Goal: Information Seeking & Learning: Learn about a topic

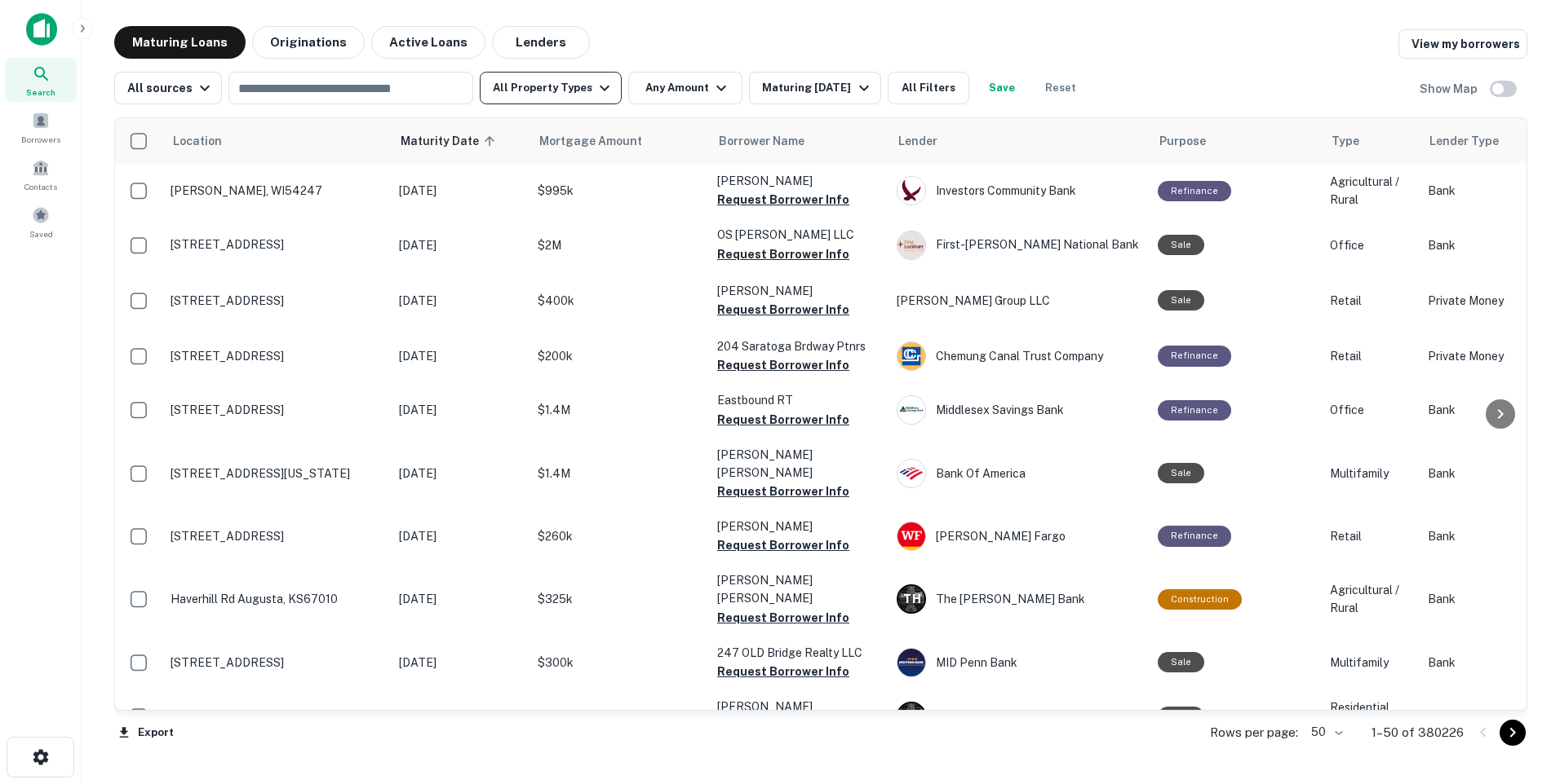
click at [600, 87] on icon "button" at bounding box center [604, 89] width 10 height 5
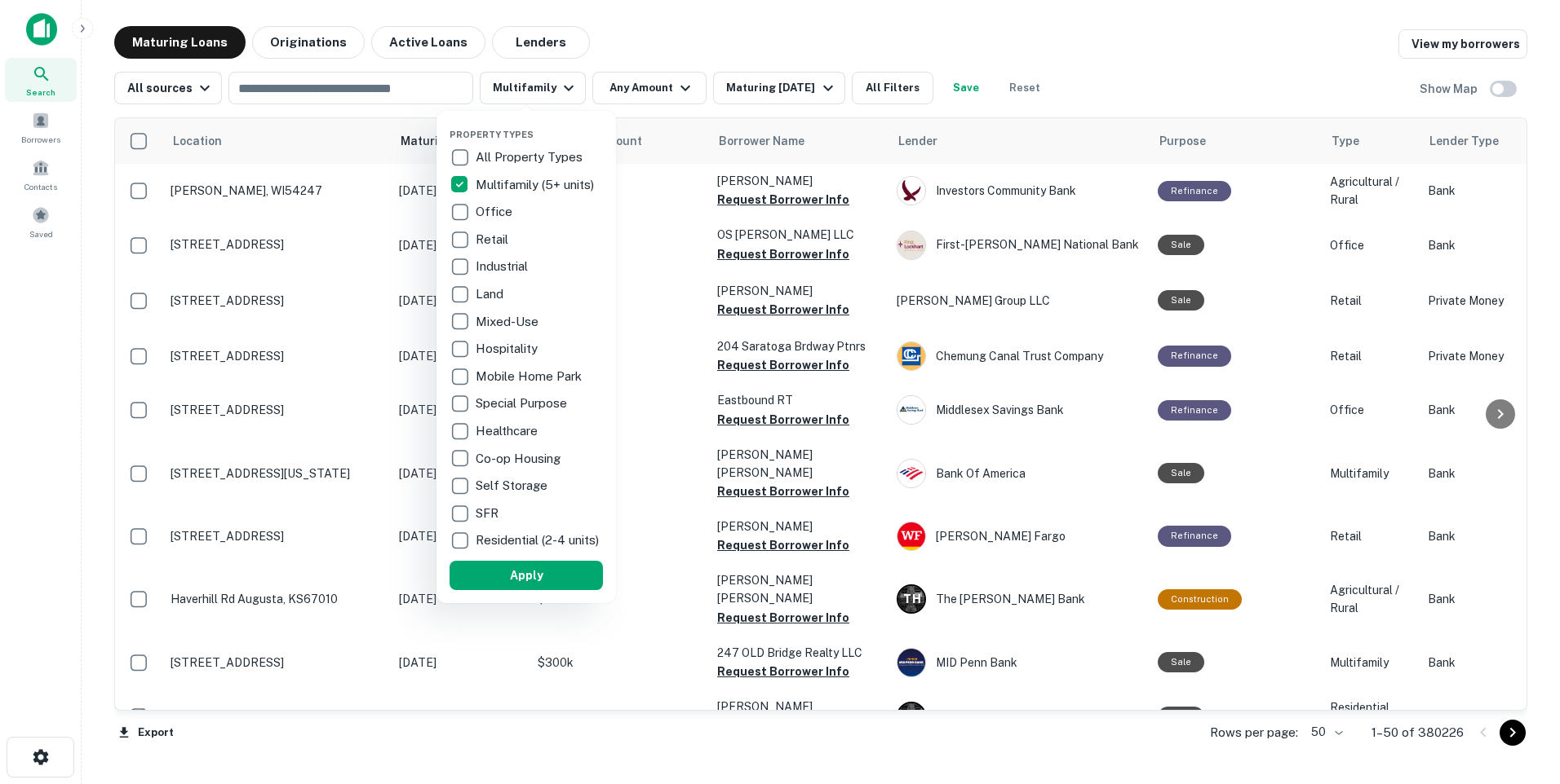
click at [297, 85] on div at bounding box center [780, 392] width 1560 height 784
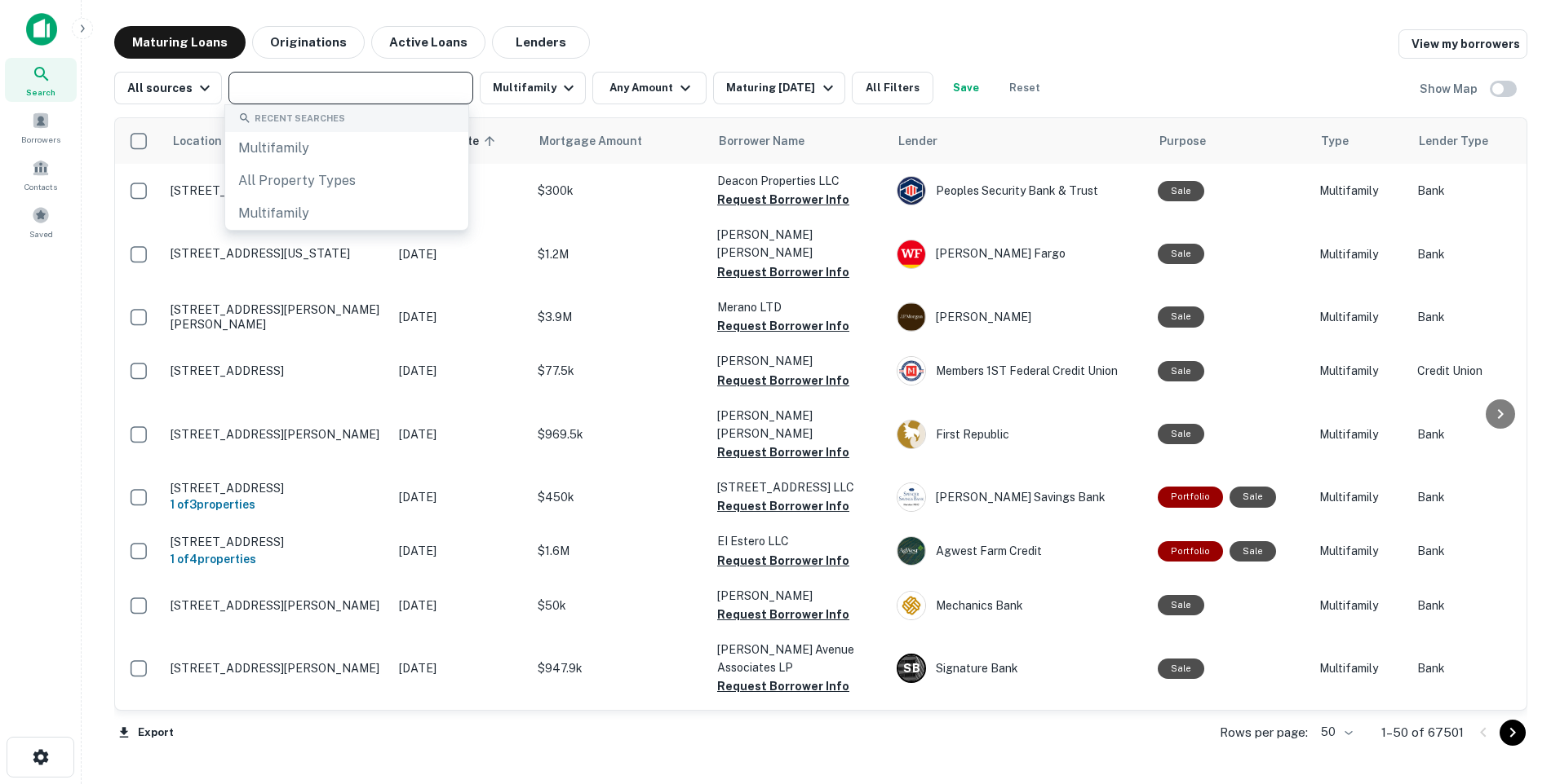
click at [257, 92] on input "text" at bounding box center [349, 88] width 232 height 22
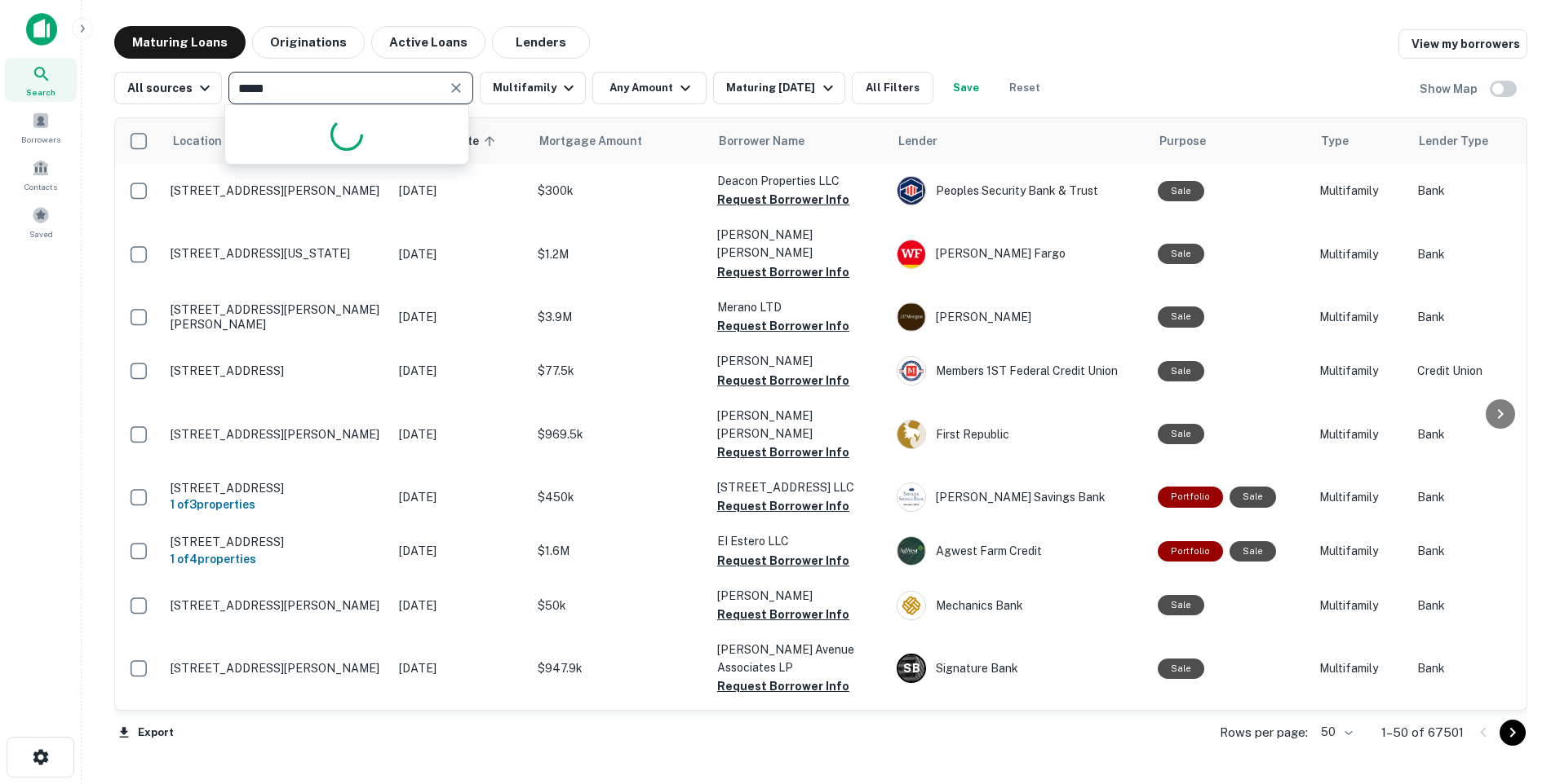
type input "******"
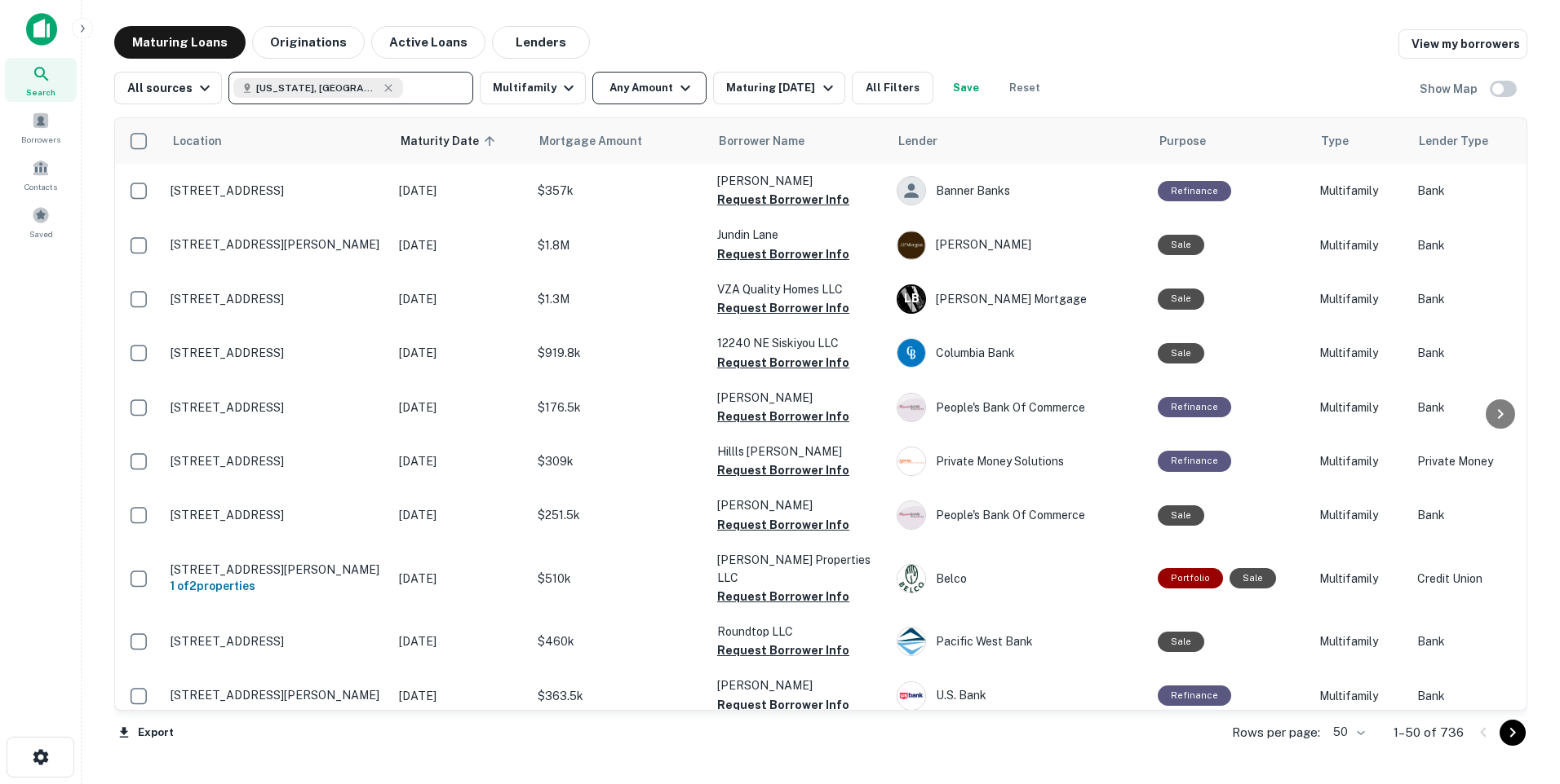
click at [676, 80] on icon "button" at bounding box center [686, 88] width 20 height 20
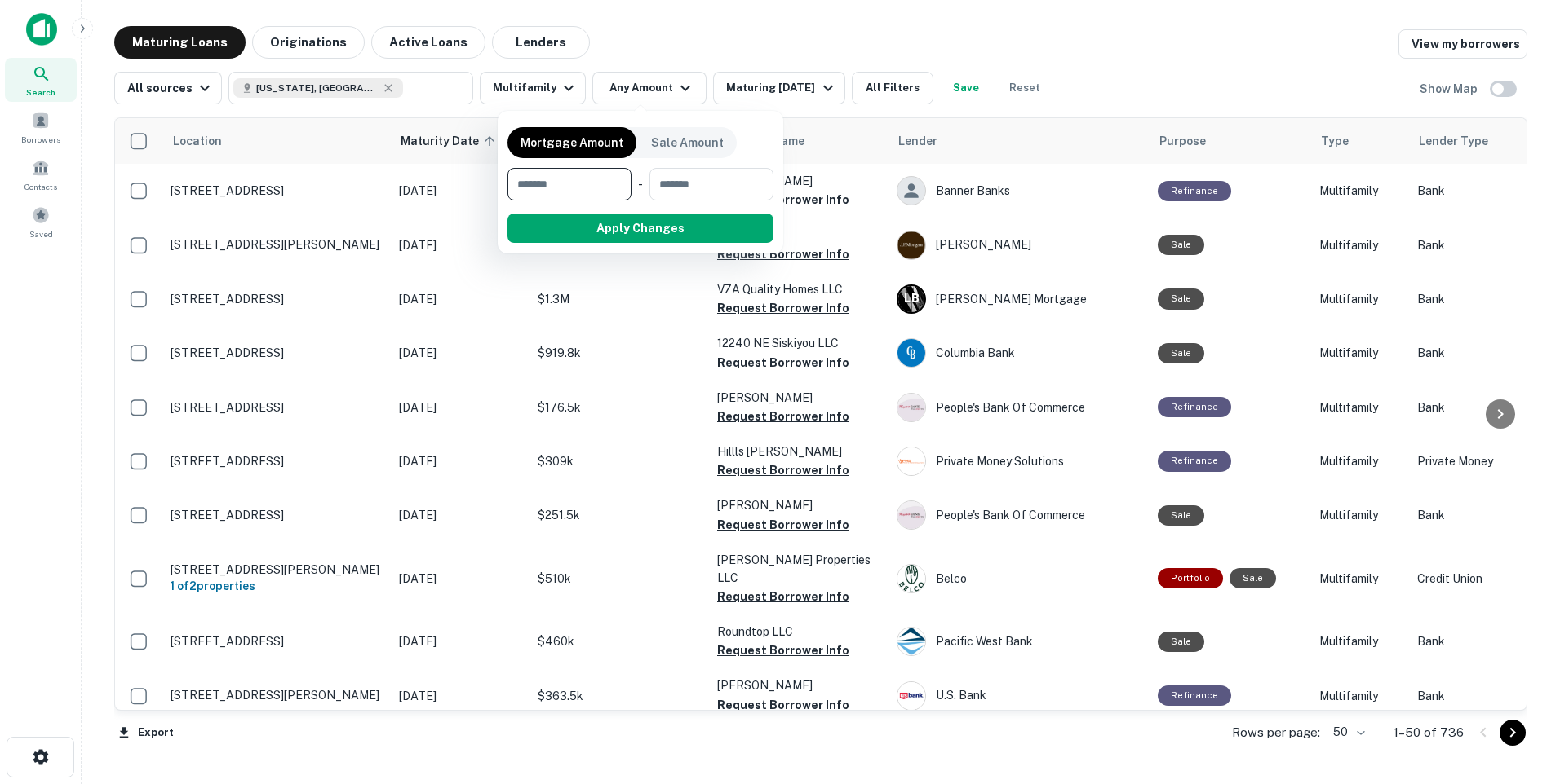
click at [541, 186] on input "number" at bounding box center [564, 184] width 113 height 32
type input "*******"
click at [681, 183] on input "number" at bounding box center [710, 184] width 104 height 32
type input "*******"
click at [657, 230] on button "Apply Changes" at bounding box center [670, 228] width 207 height 30
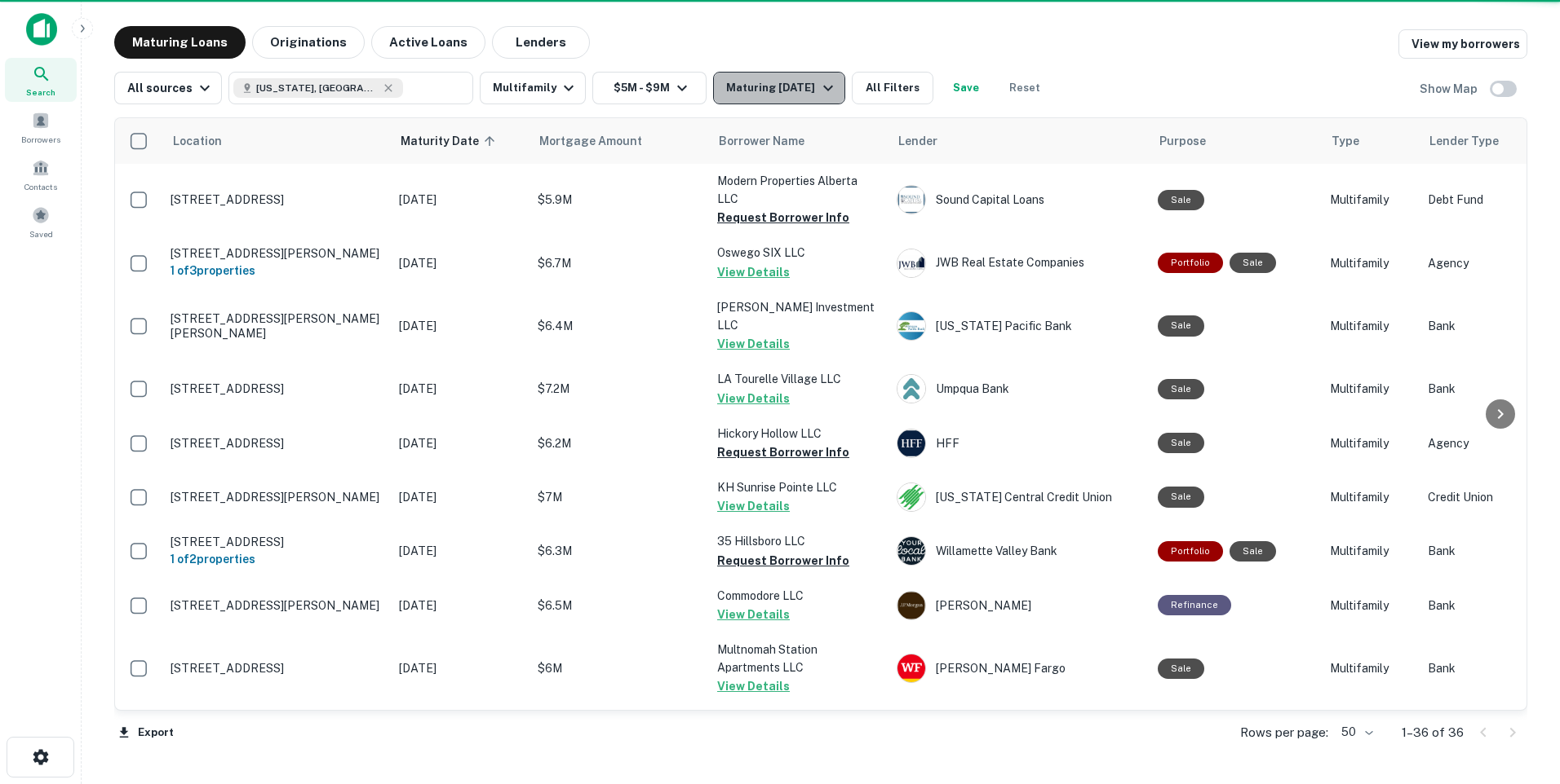
click at [822, 89] on icon "button" at bounding box center [828, 88] width 20 height 20
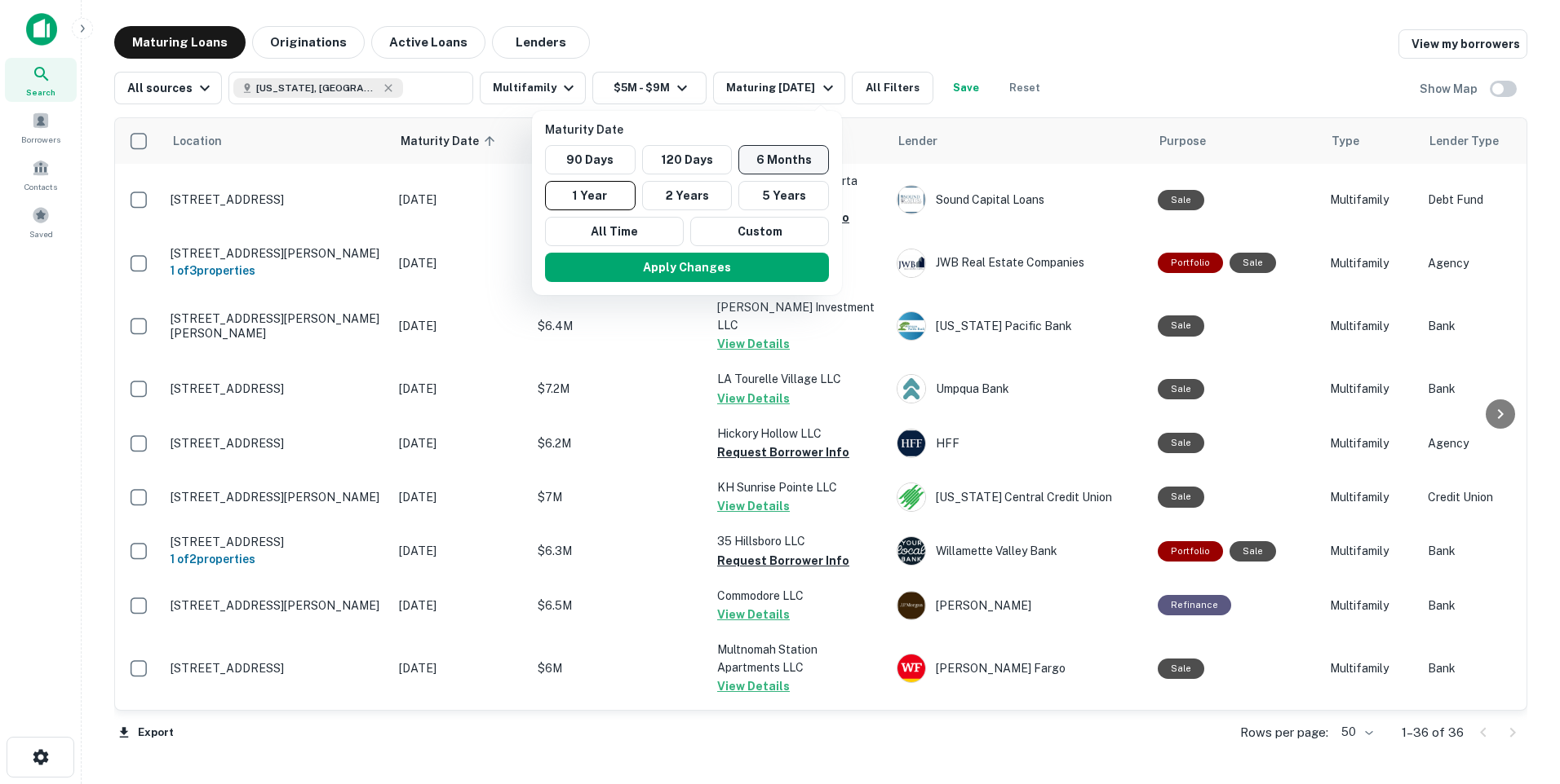
click at [781, 157] on button "6 Months" at bounding box center [784, 159] width 91 height 30
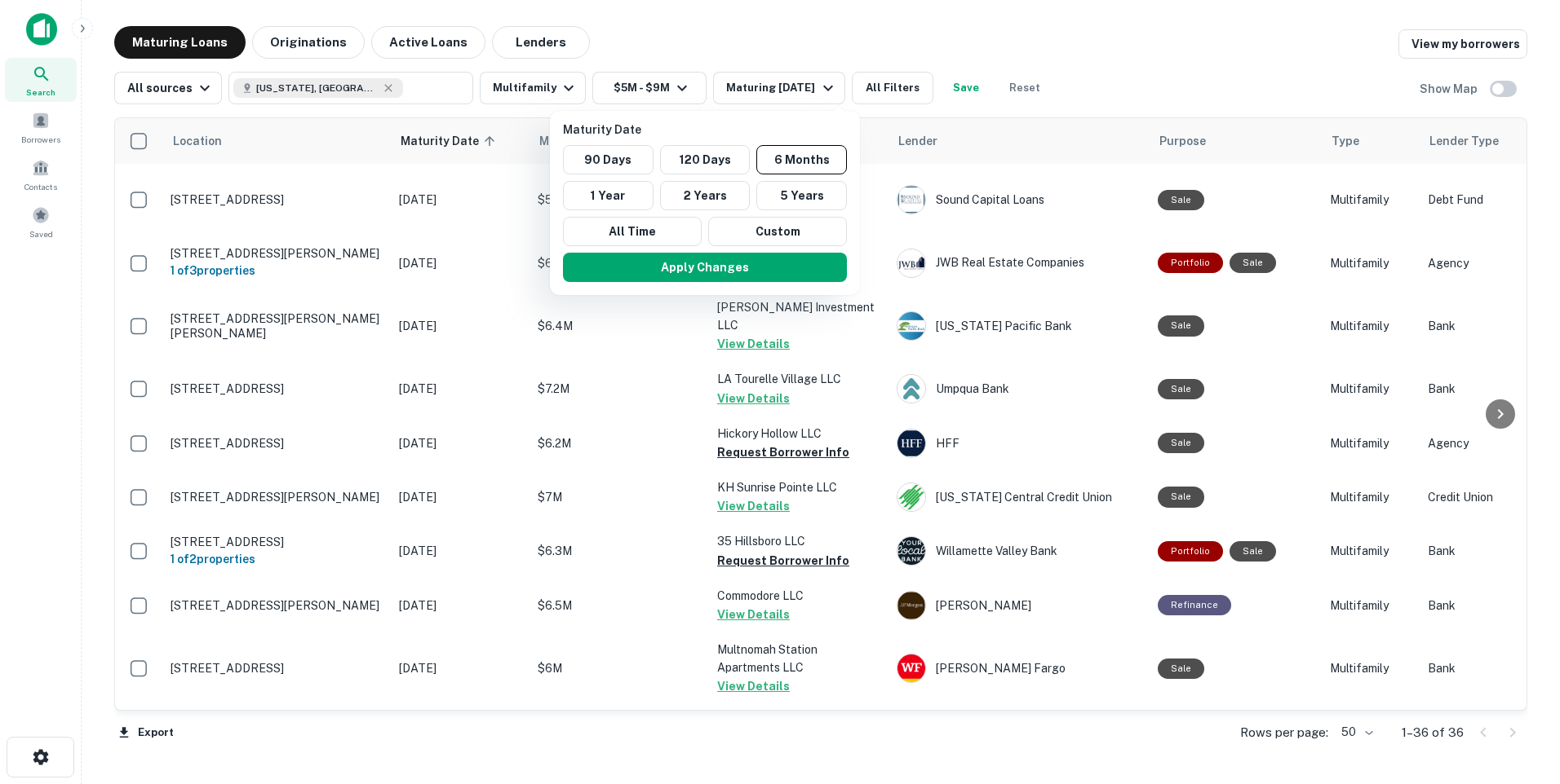
click at [903, 86] on div at bounding box center [780, 392] width 1560 height 784
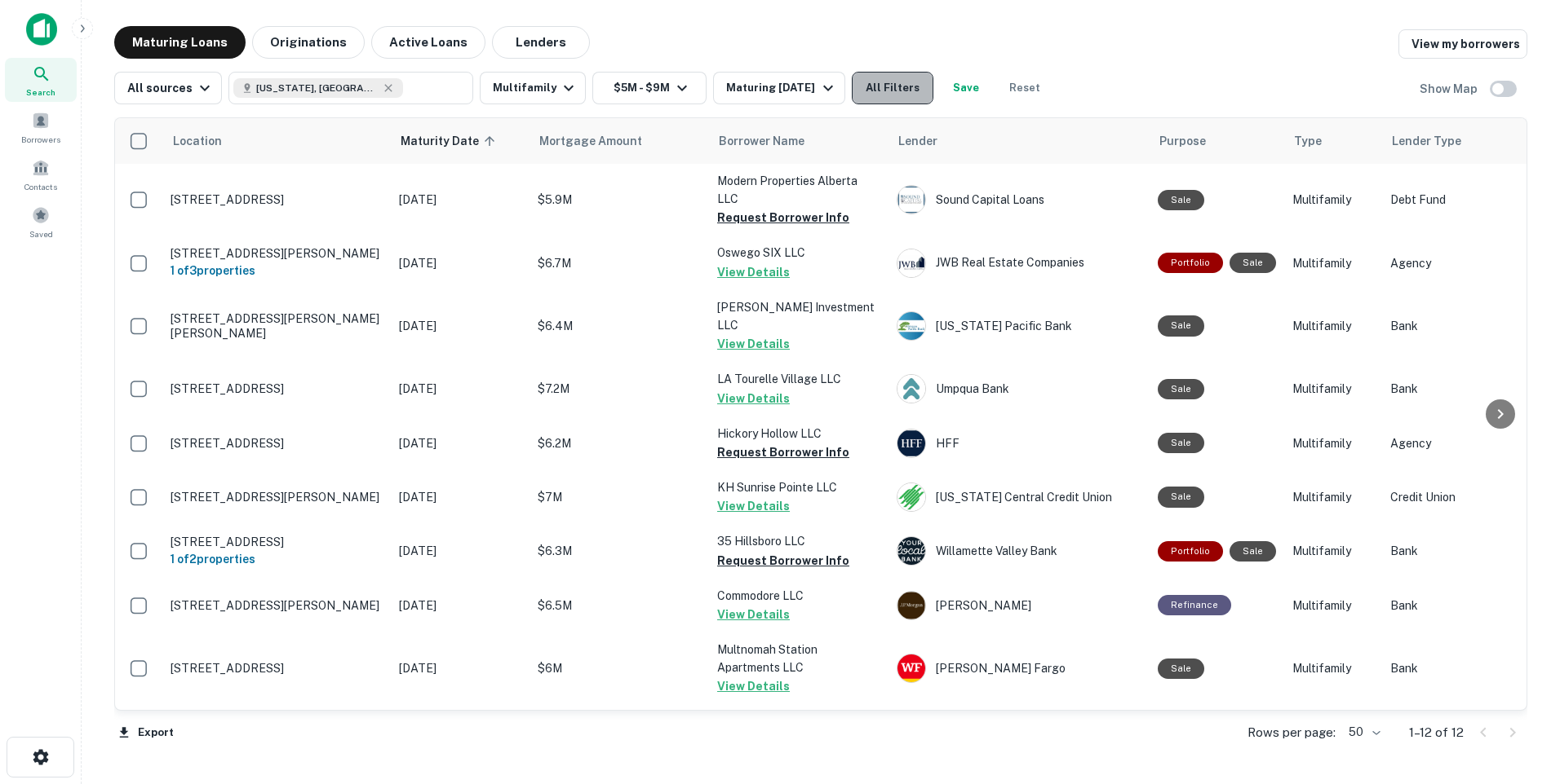
click at [904, 95] on button "All Filters" at bounding box center [892, 88] width 82 height 32
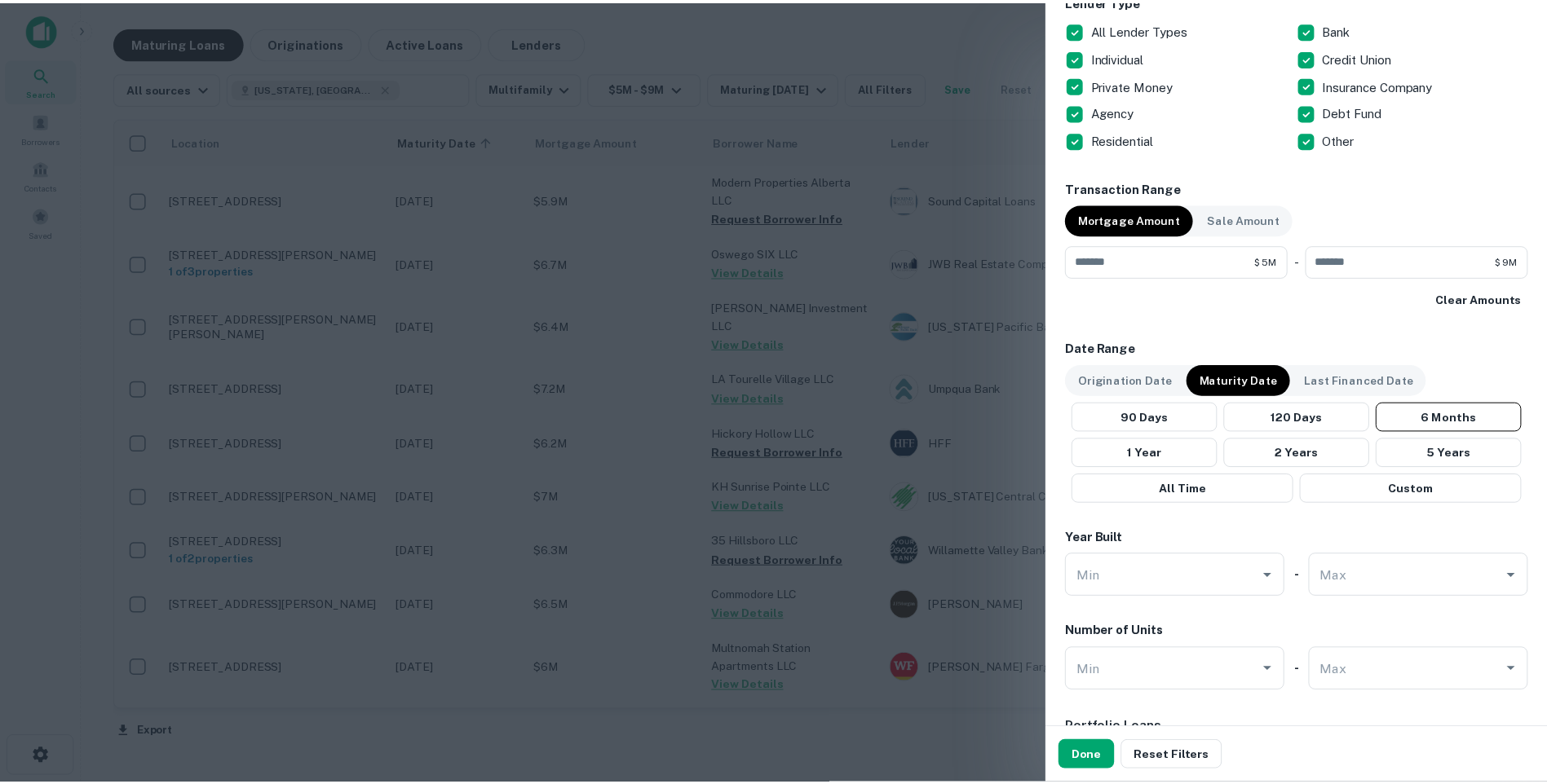
scroll to position [914, 0]
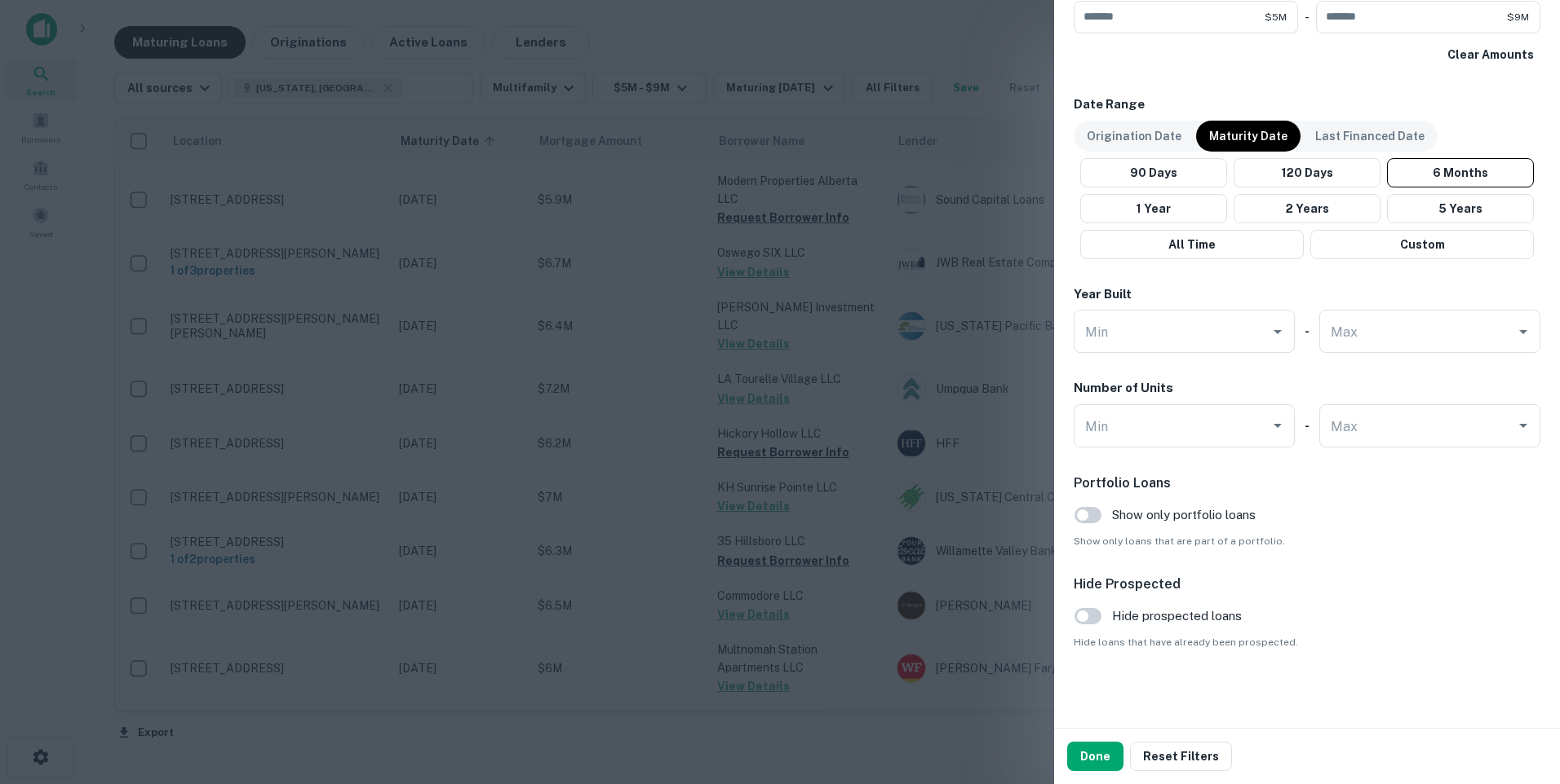
click at [645, 747] on div at bounding box center [780, 392] width 1560 height 784
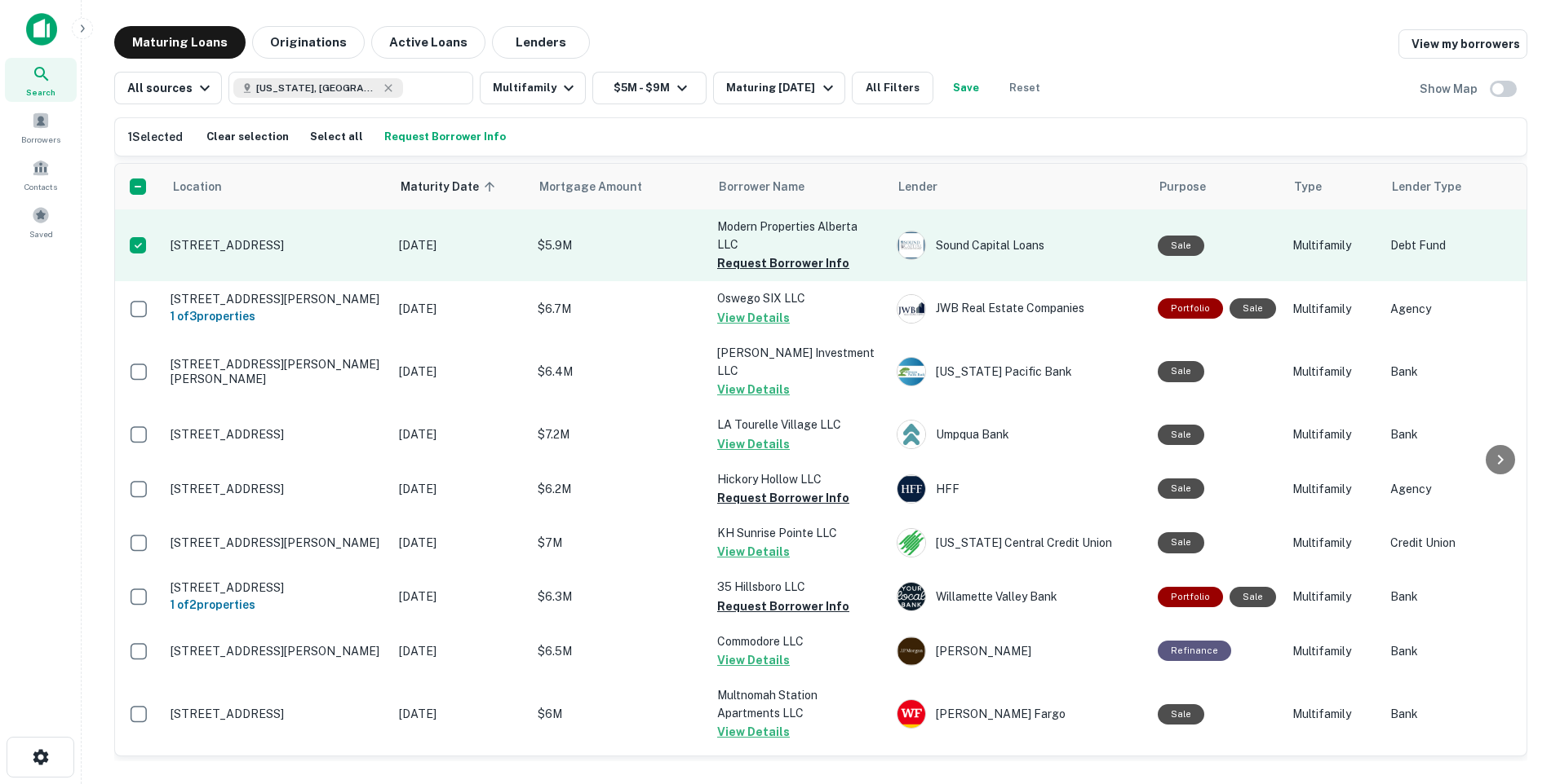
click at [267, 251] on p "[STREET_ADDRESS]" at bounding box center [276, 246] width 212 height 14
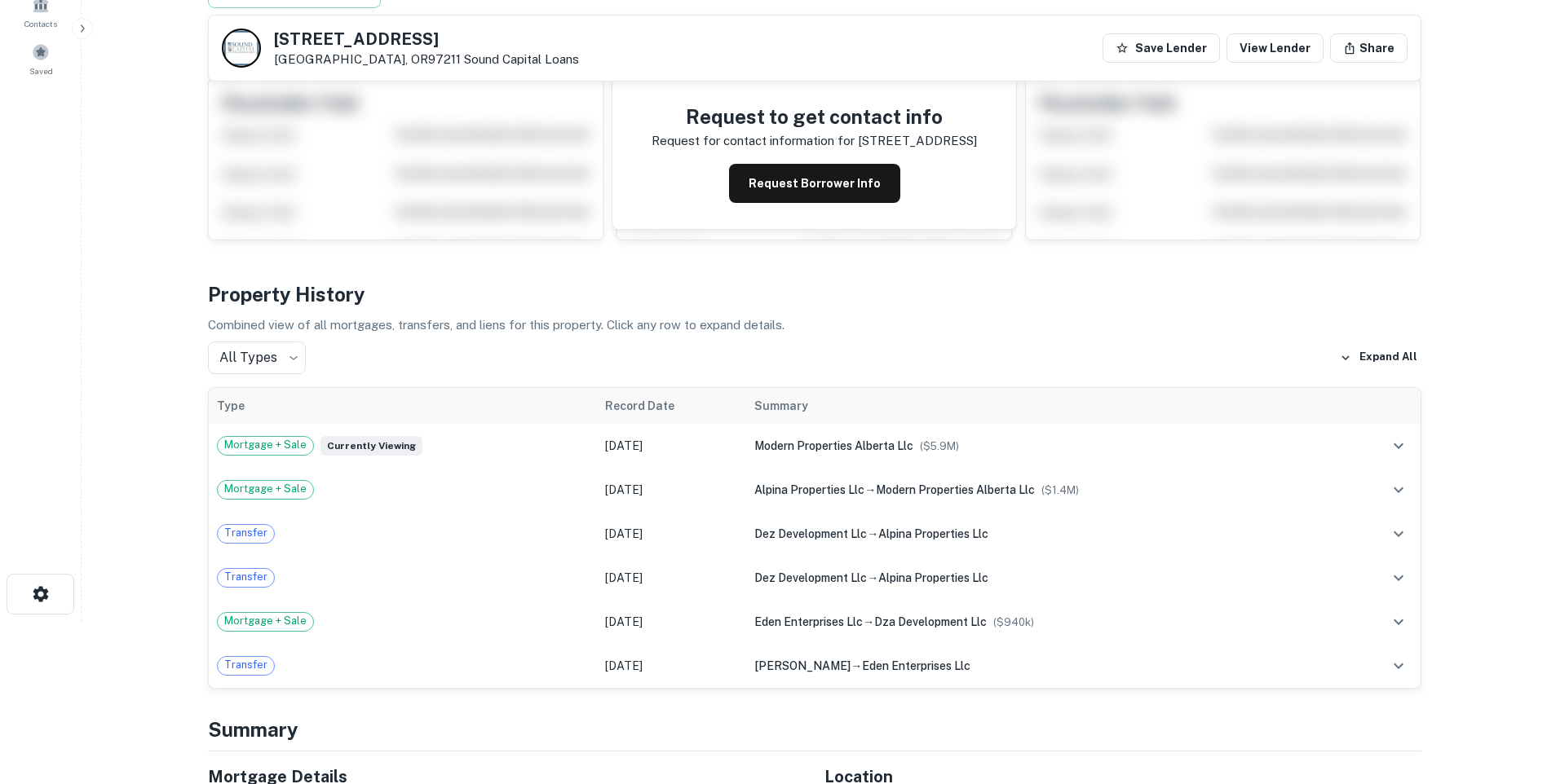
scroll to position [82, 0]
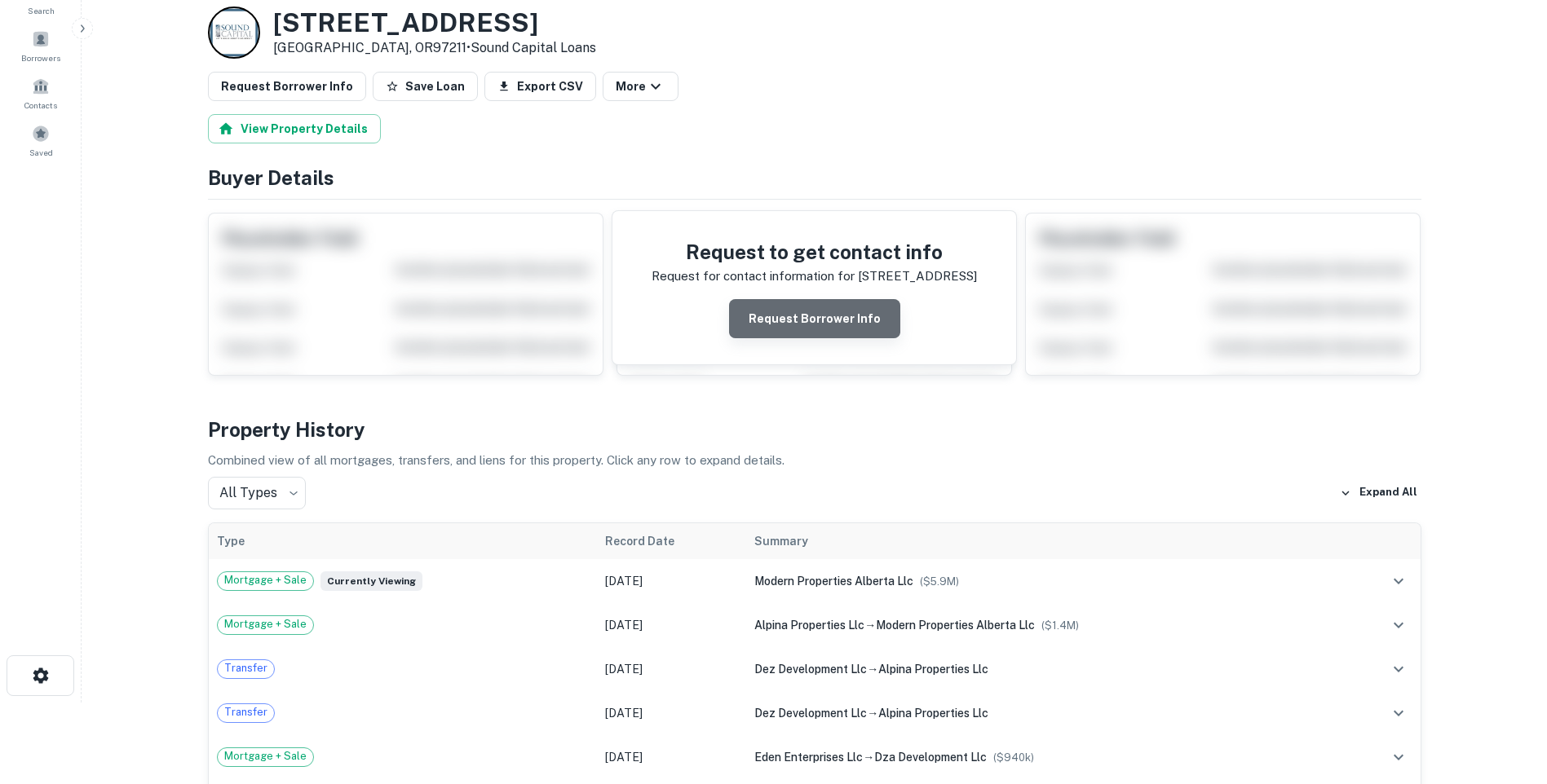
click at [823, 323] on button "Request Borrower Info" at bounding box center [815, 319] width 171 height 39
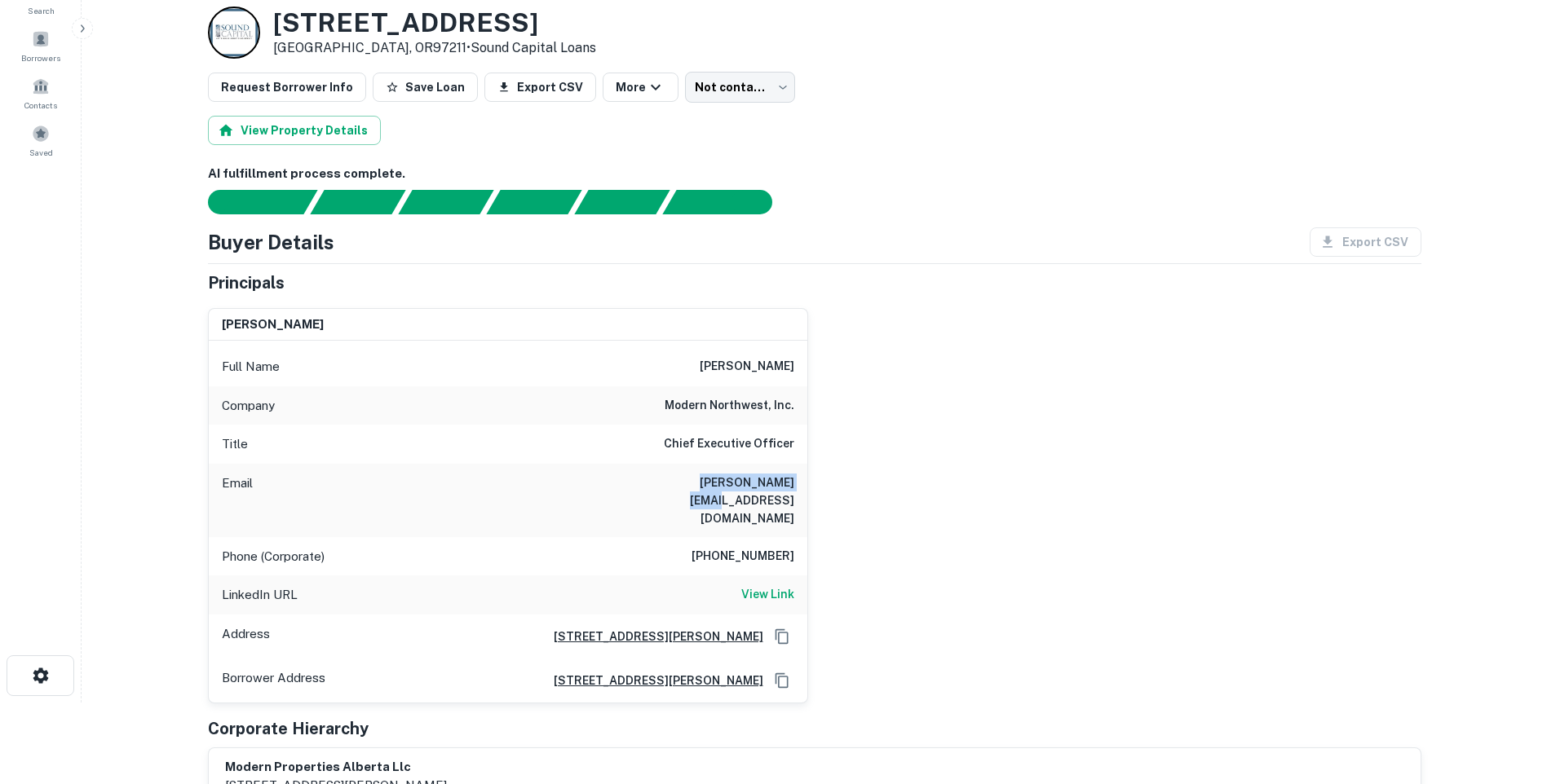
drag, startPoint x: 676, startPoint y: 484, endPoint x: 827, endPoint y: 497, distance: 151.6
click at [827, 497] on div "[PERSON_NAME] Full Name [PERSON_NAME] Company modern northwest, inc. Title Chie…" at bounding box center [808, 499] width 1227 height 409
copy h6 "[PERSON_NAME][EMAIL_ADDRESS][DOMAIN_NAME]"
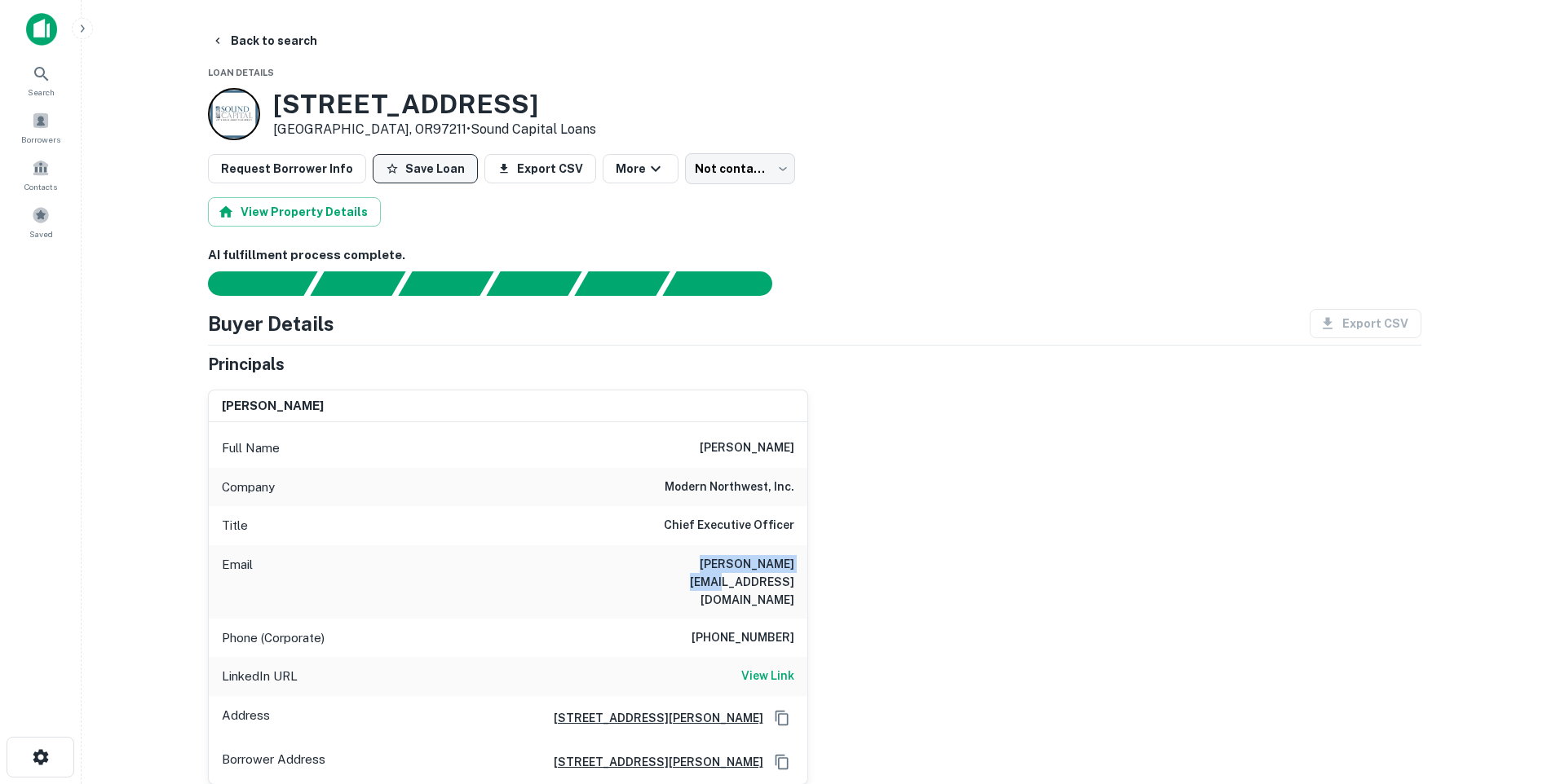
click at [424, 171] on button "Save Loan" at bounding box center [425, 168] width 105 height 30
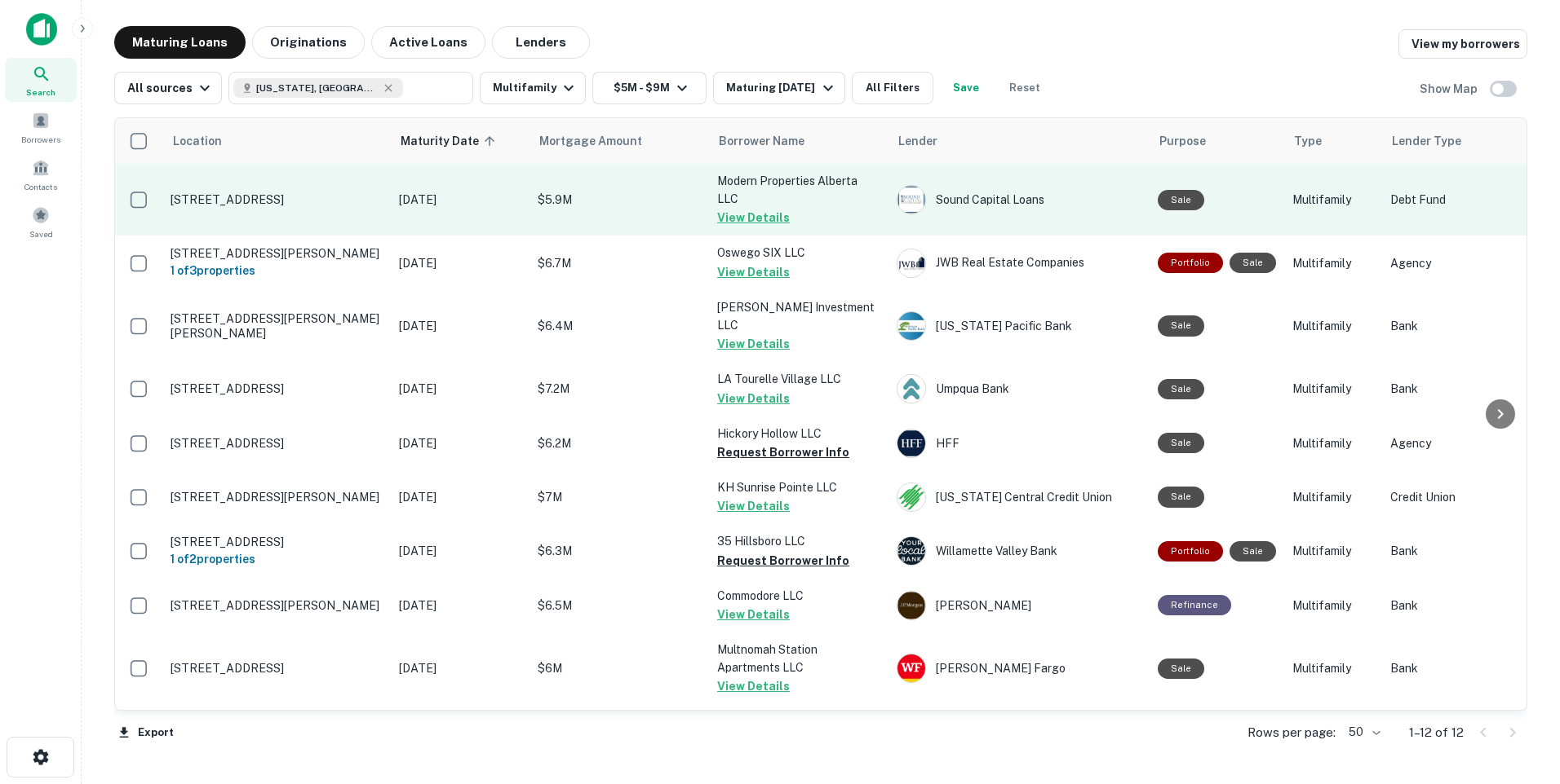
click at [304, 202] on p "[STREET_ADDRESS]" at bounding box center [276, 200] width 212 height 14
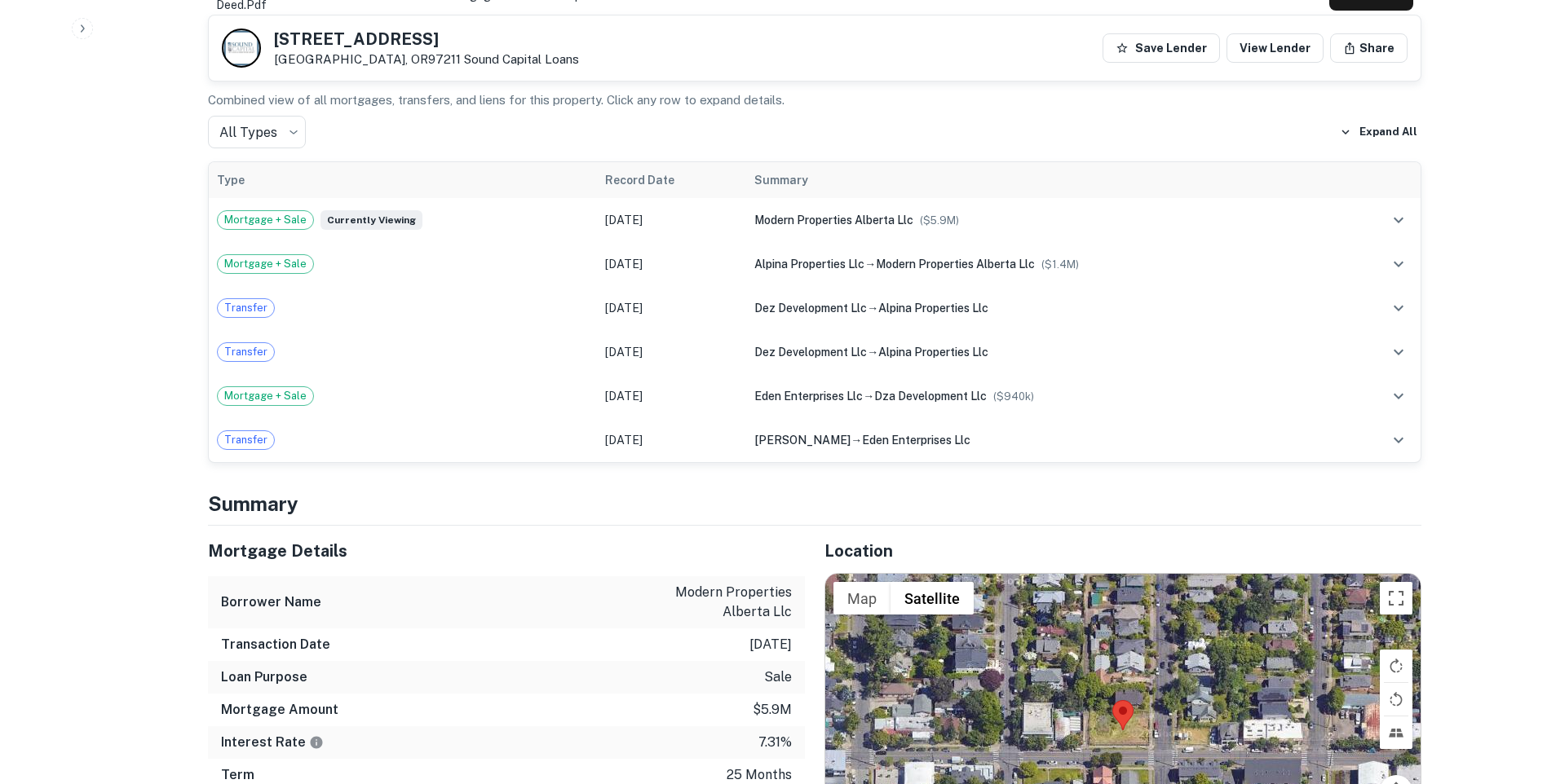
scroll to position [734, 0]
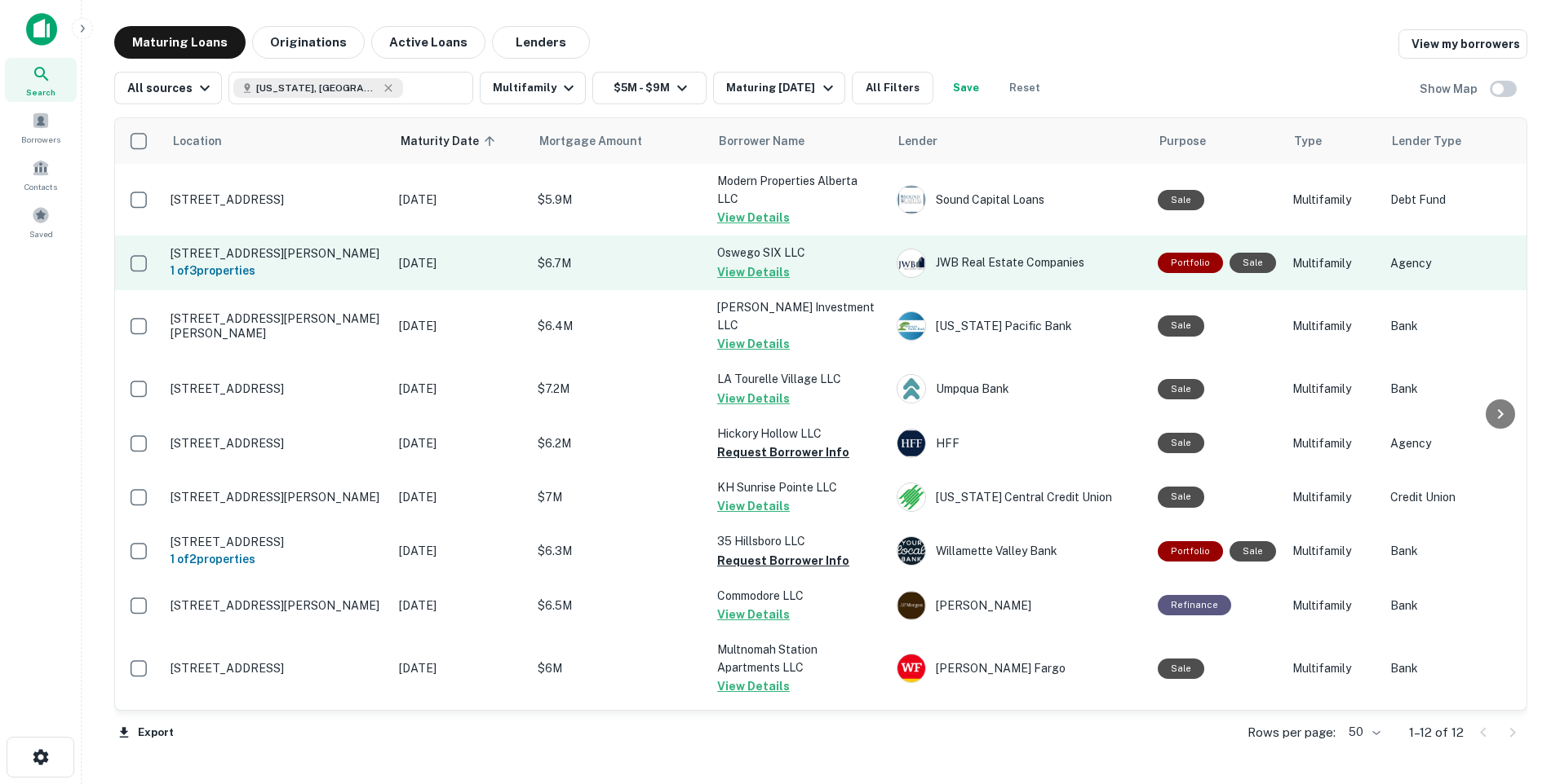
click at [286, 249] on p "[STREET_ADDRESS][PERSON_NAME]" at bounding box center [276, 254] width 212 height 14
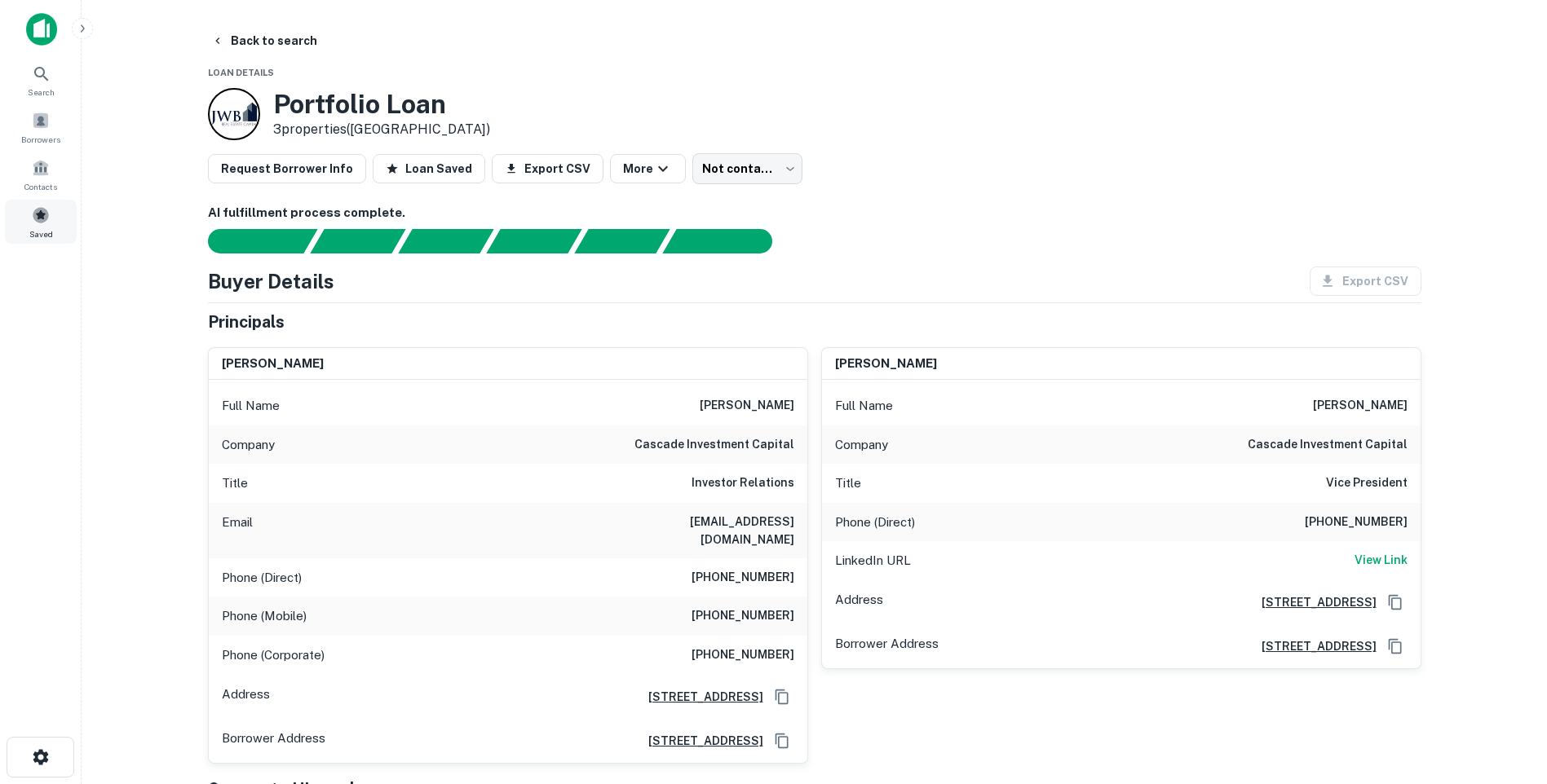
click at [43, 214] on span at bounding box center [40, 215] width 18 height 18
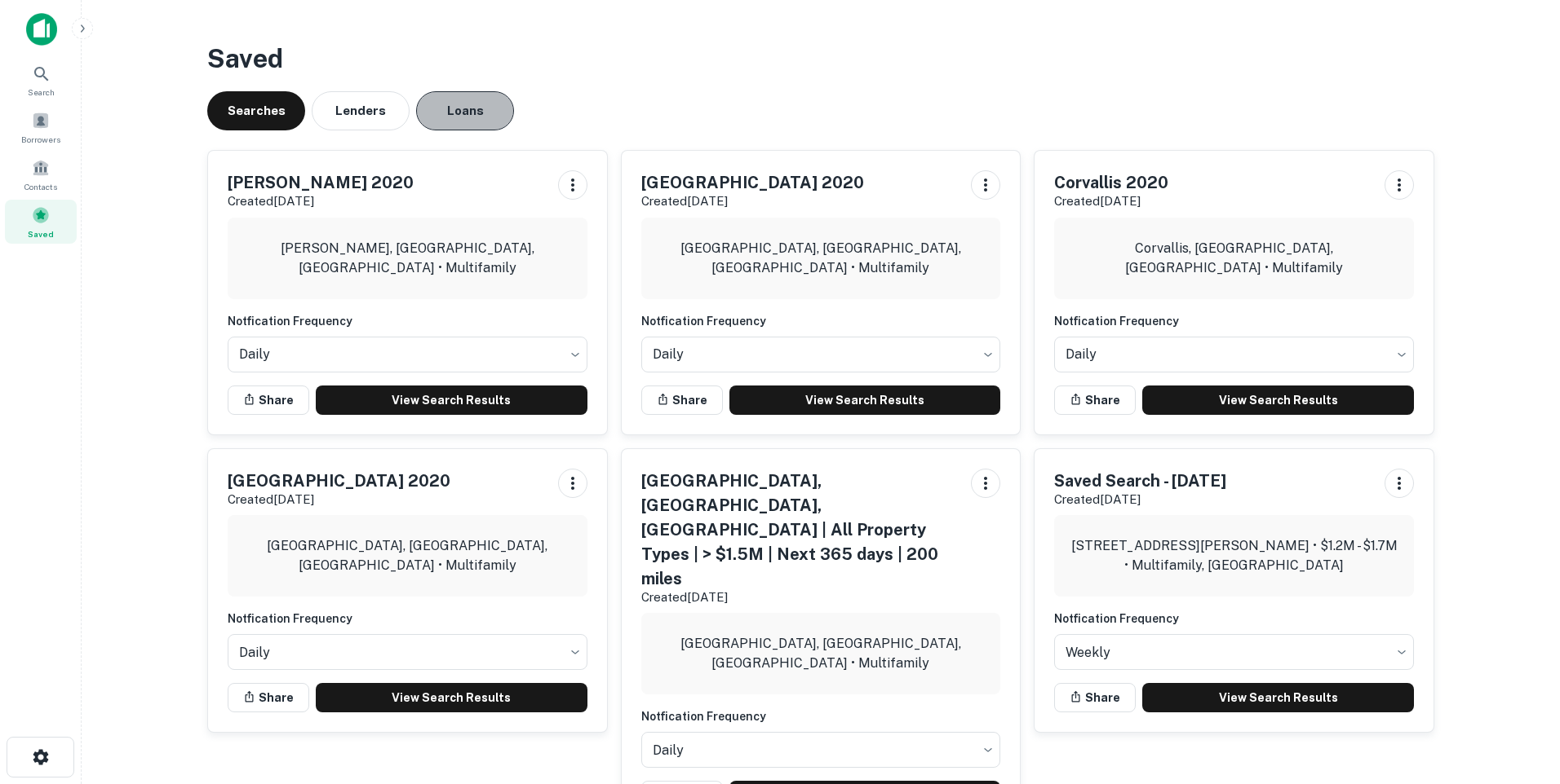
click at [470, 108] on button "Loans" at bounding box center [464, 111] width 98 height 39
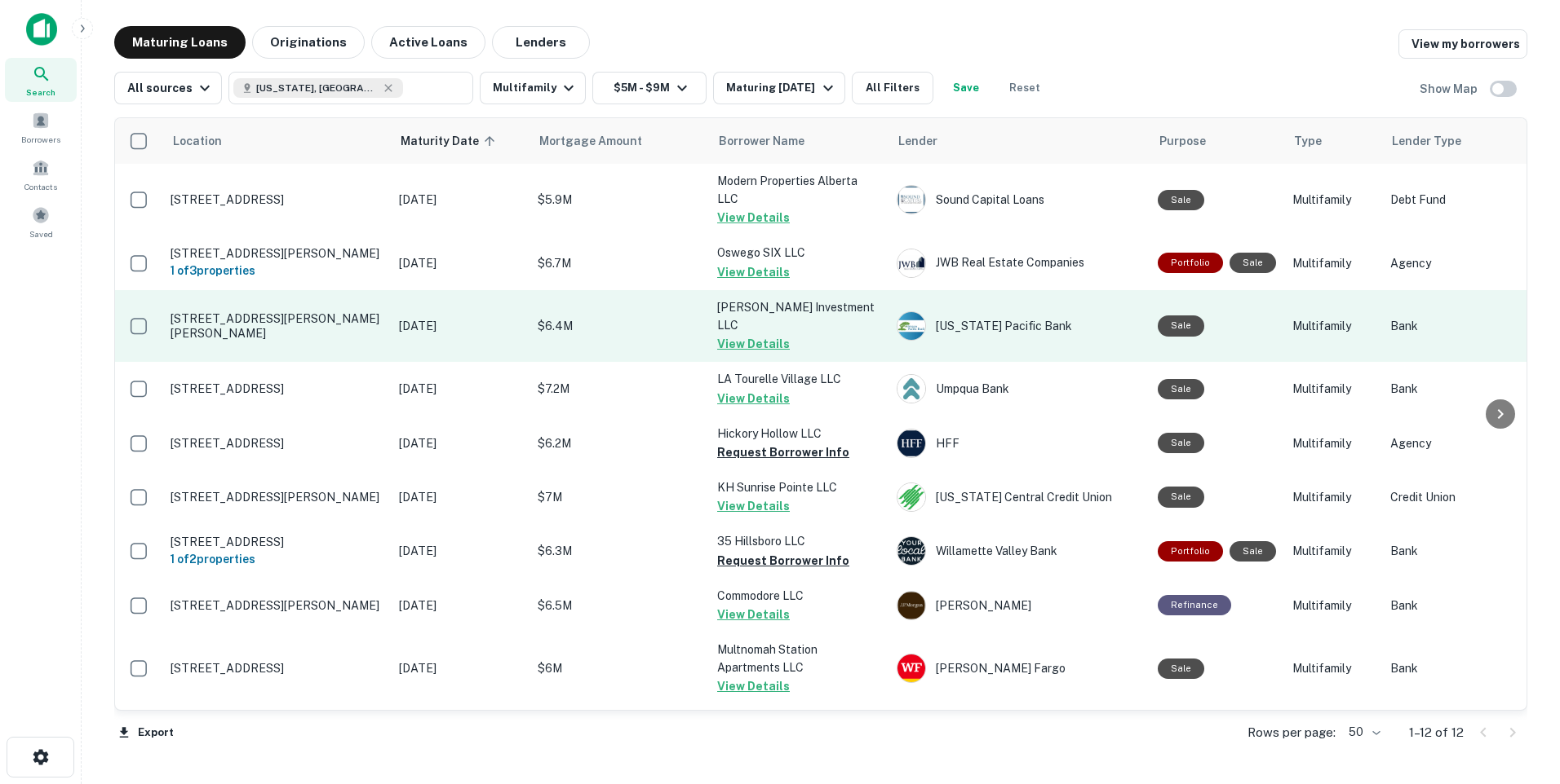
click at [275, 323] on p "[STREET_ADDRESS][PERSON_NAME][PERSON_NAME]" at bounding box center [276, 326] width 212 height 30
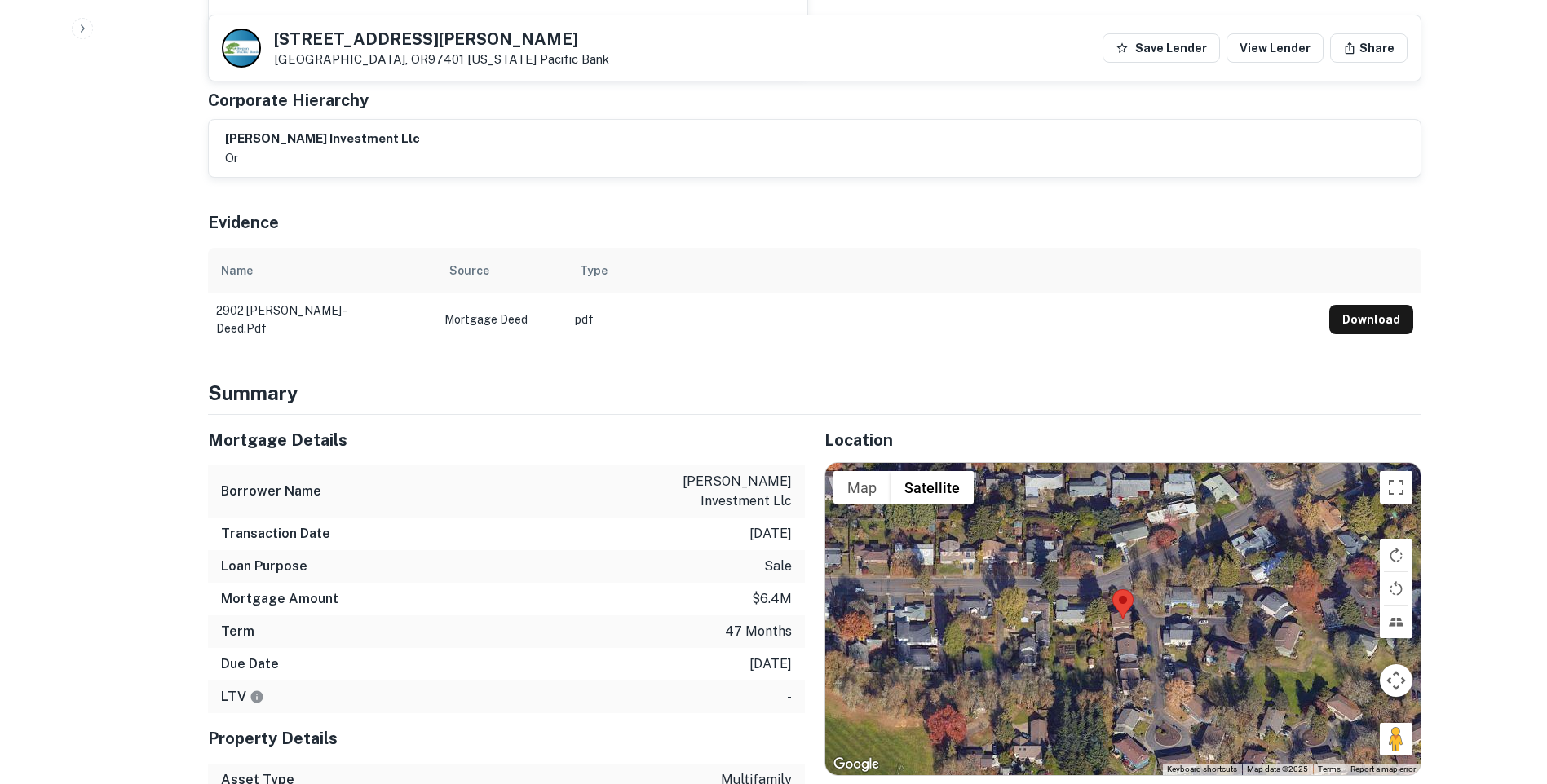
scroll to position [1142, 0]
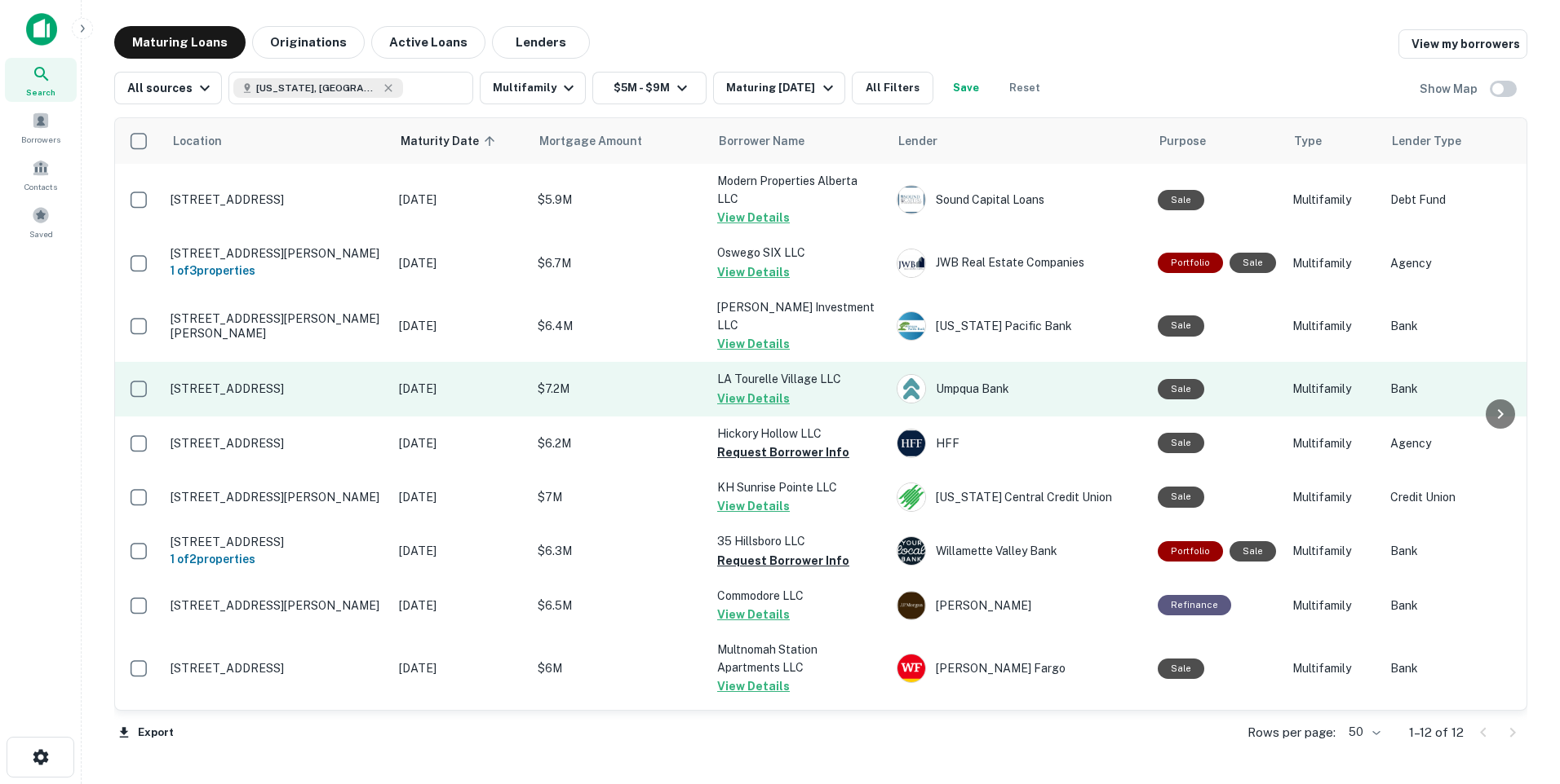
click at [334, 382] on p "[STREET_ADDRESS]" at bounding box center [276, 389] width 212 height 14
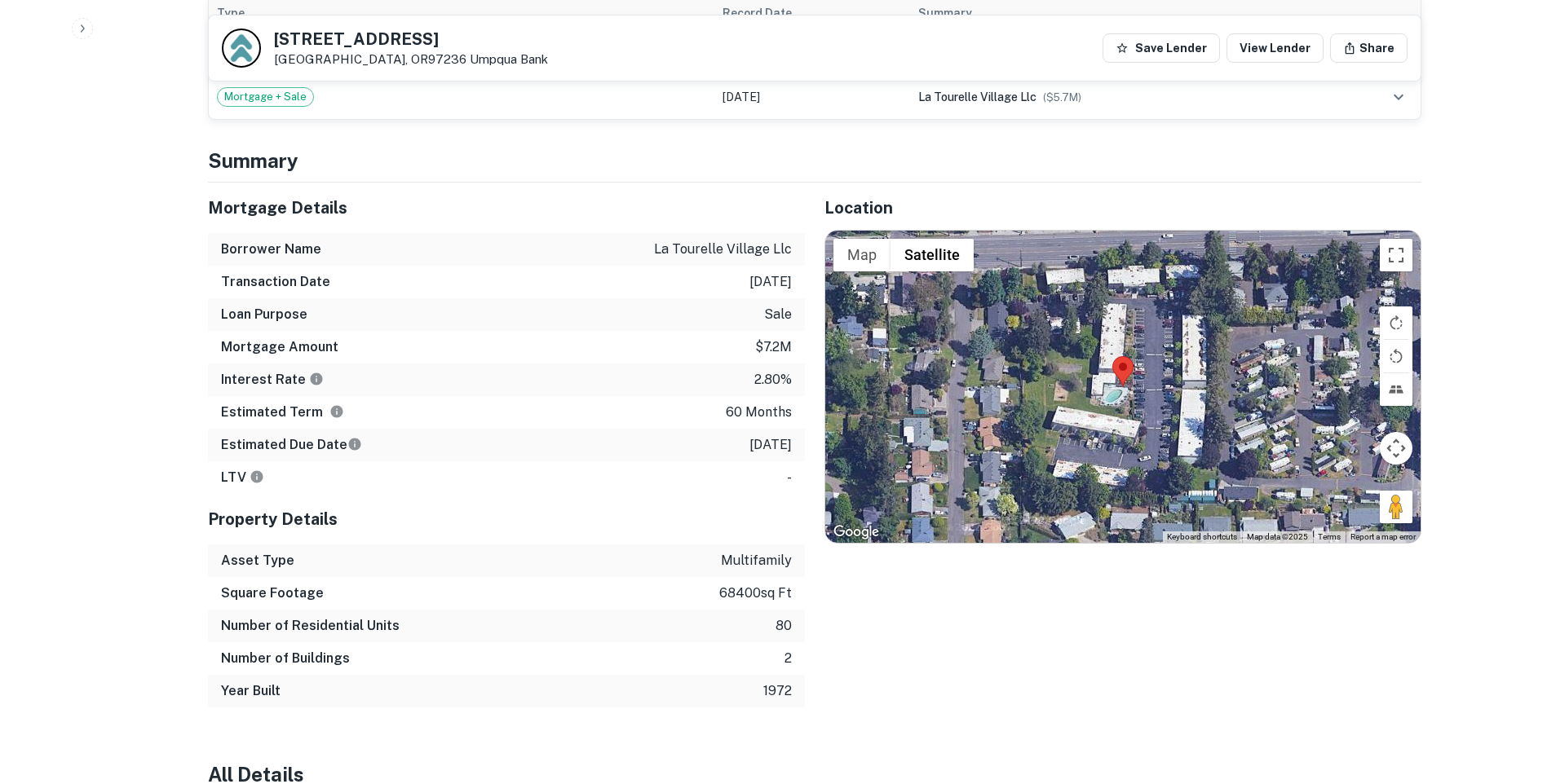
scroll to position [978, 0]
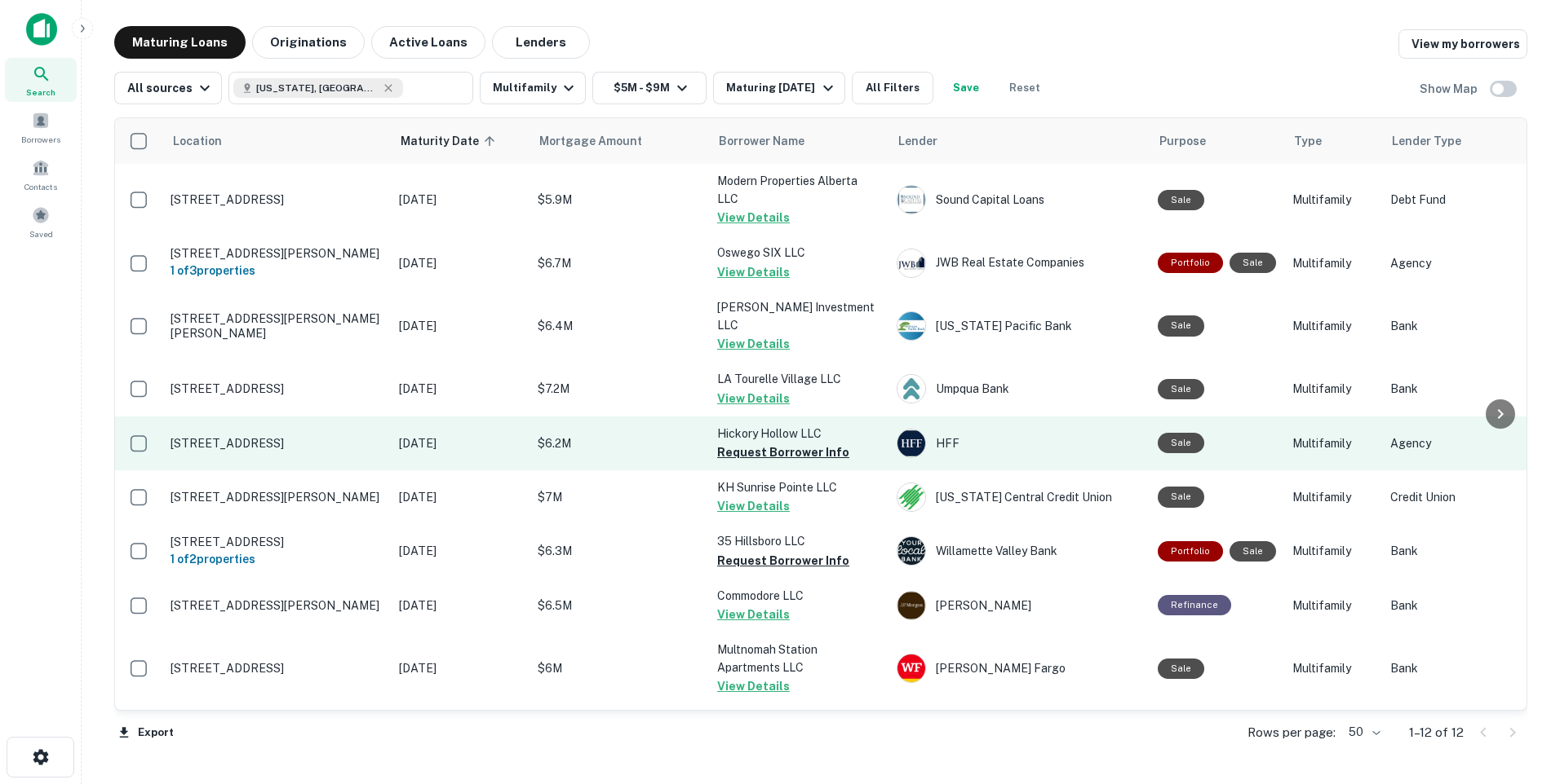
click at [476, 435] on p "[DATE]" at bounding box center [460, 444] width 123 height 18
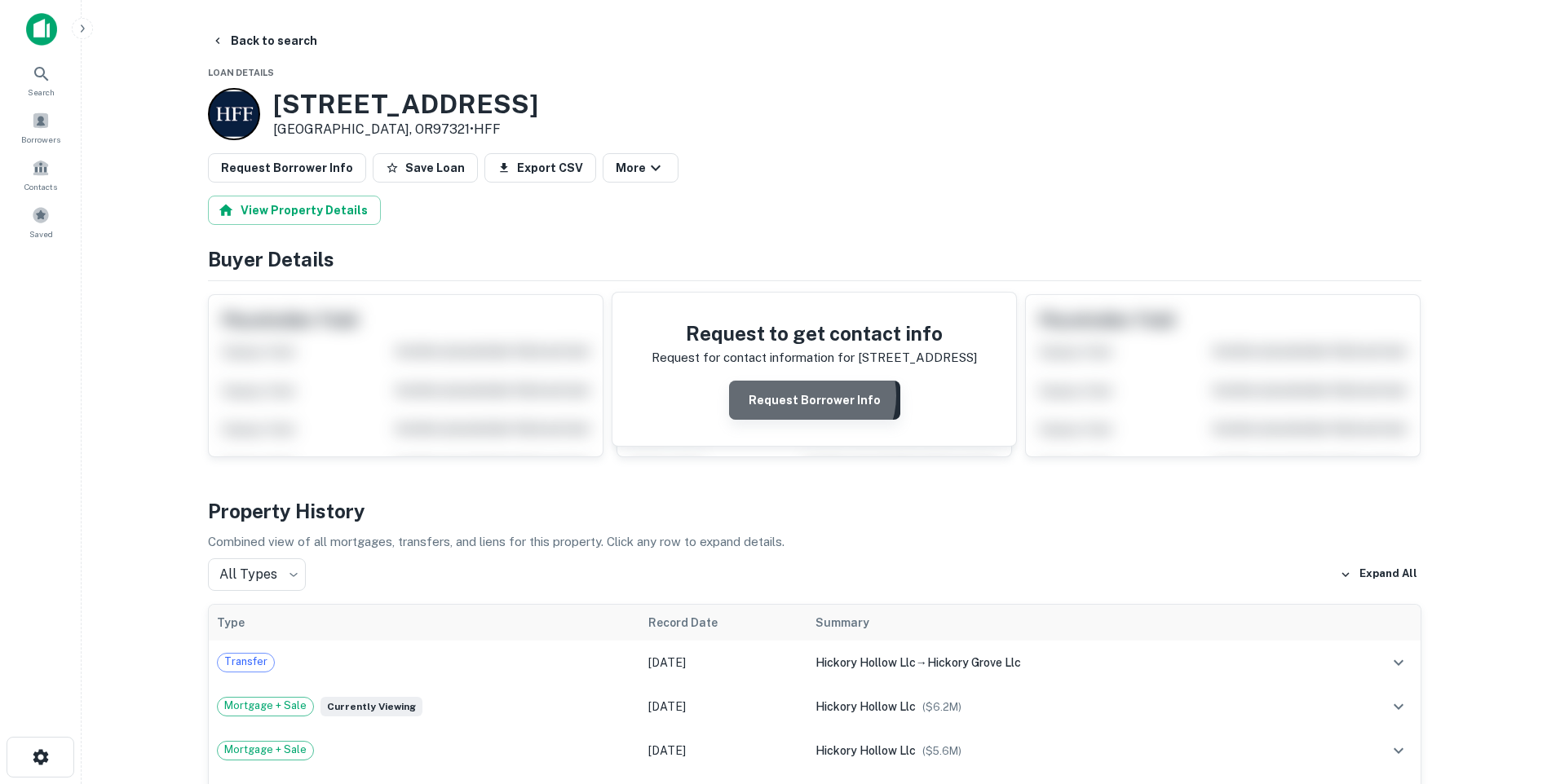
click at [813, 396] on button "Request Borrower Info" at bounding box center [815, 401] width 171 height 39
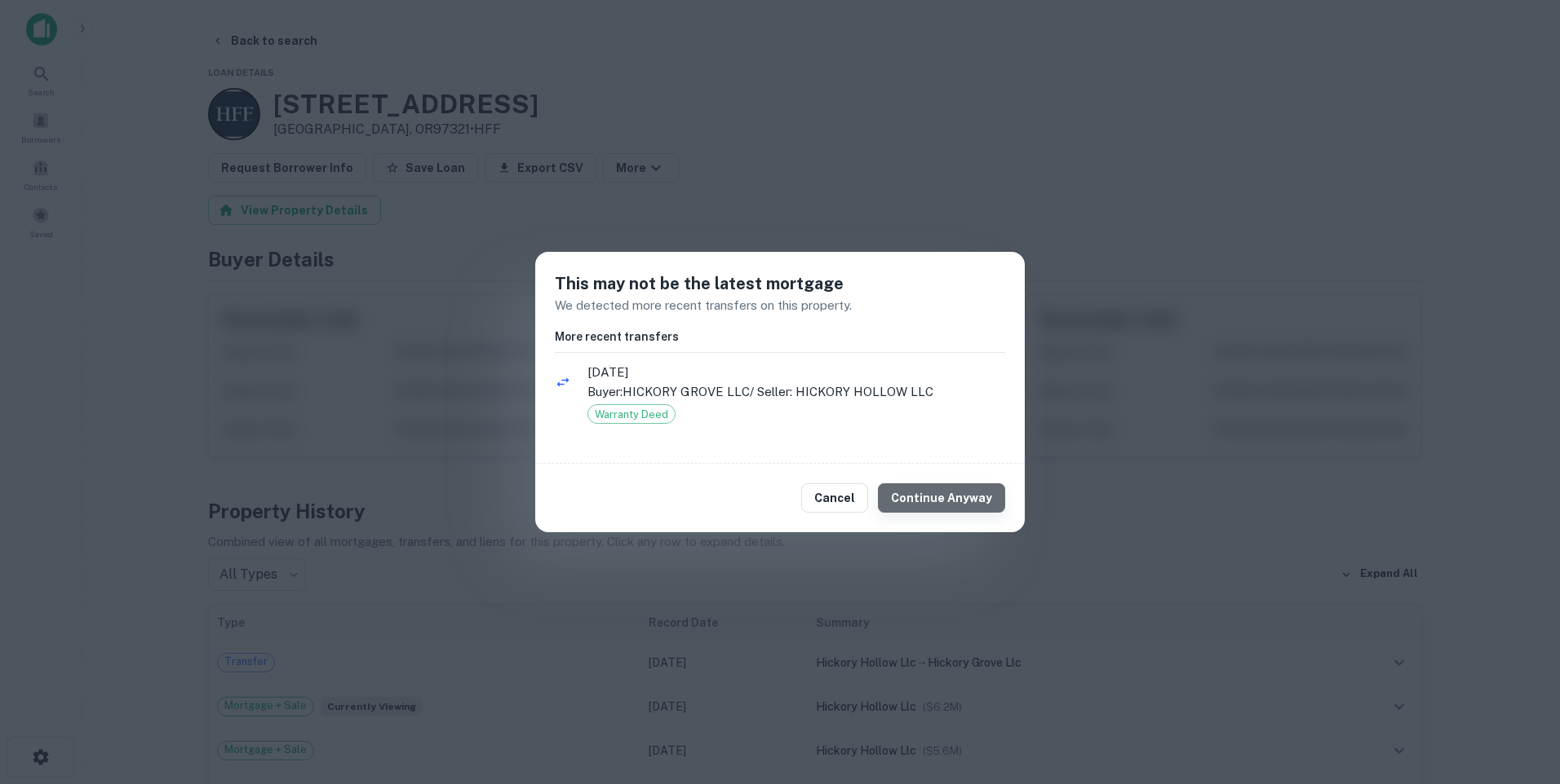
click at [951, 494] on button "Continue Anyway" at bounding box center [941, 498] width 127 height 30
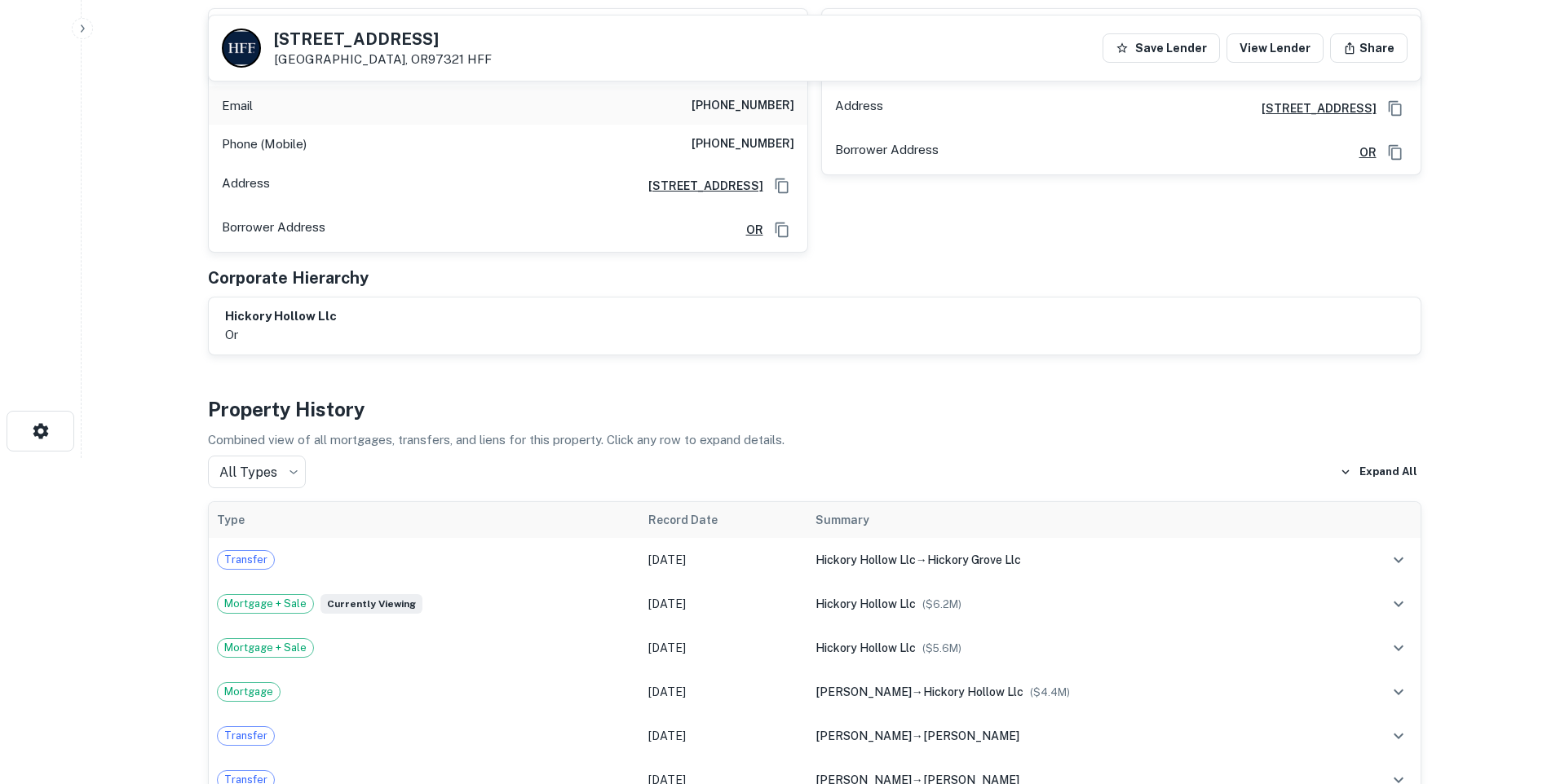
scroll to position [408, 0]
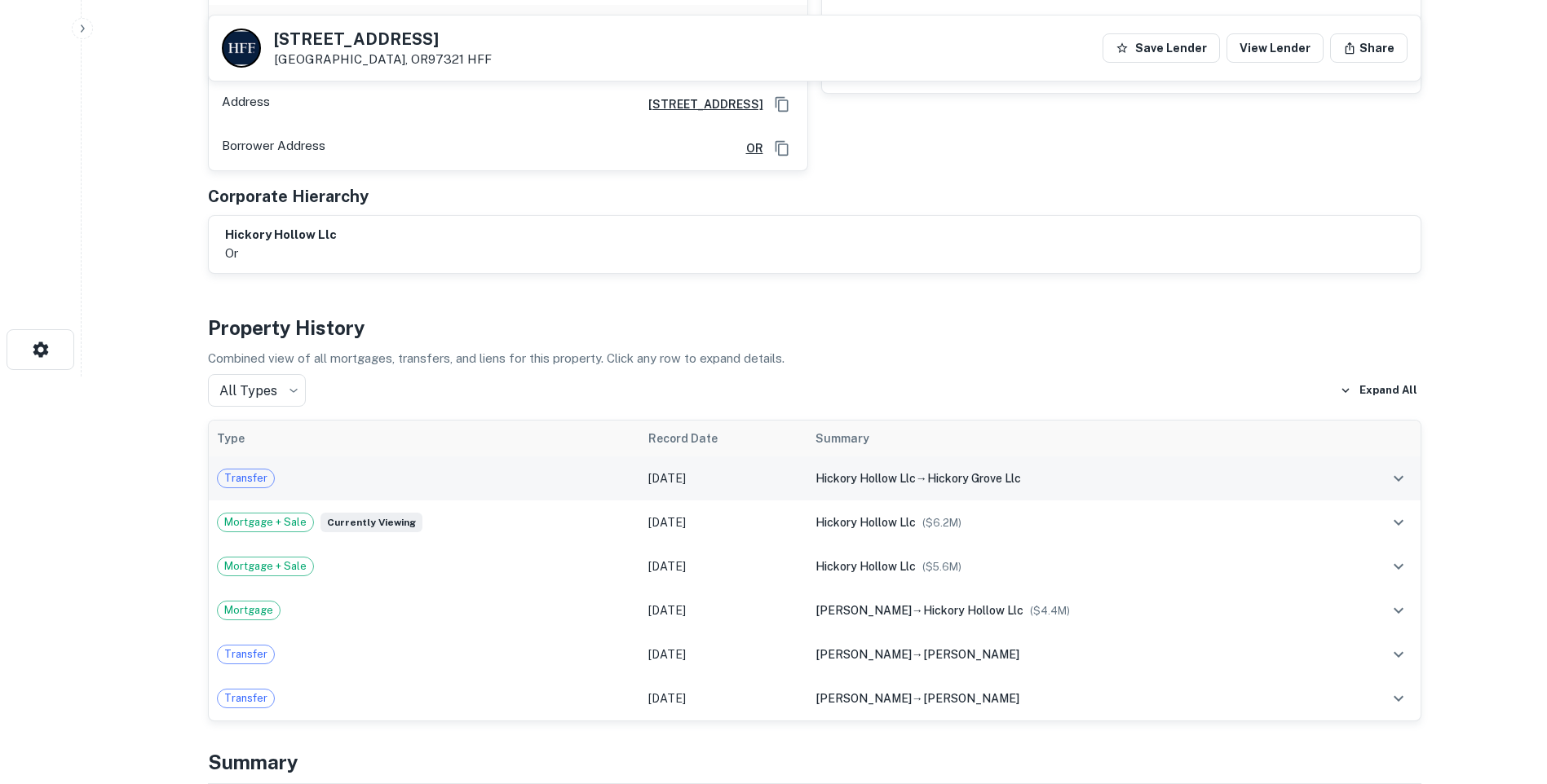
click at [263, 468] on td "Transfer" at bounding box center [425, 478] width 432 height 44
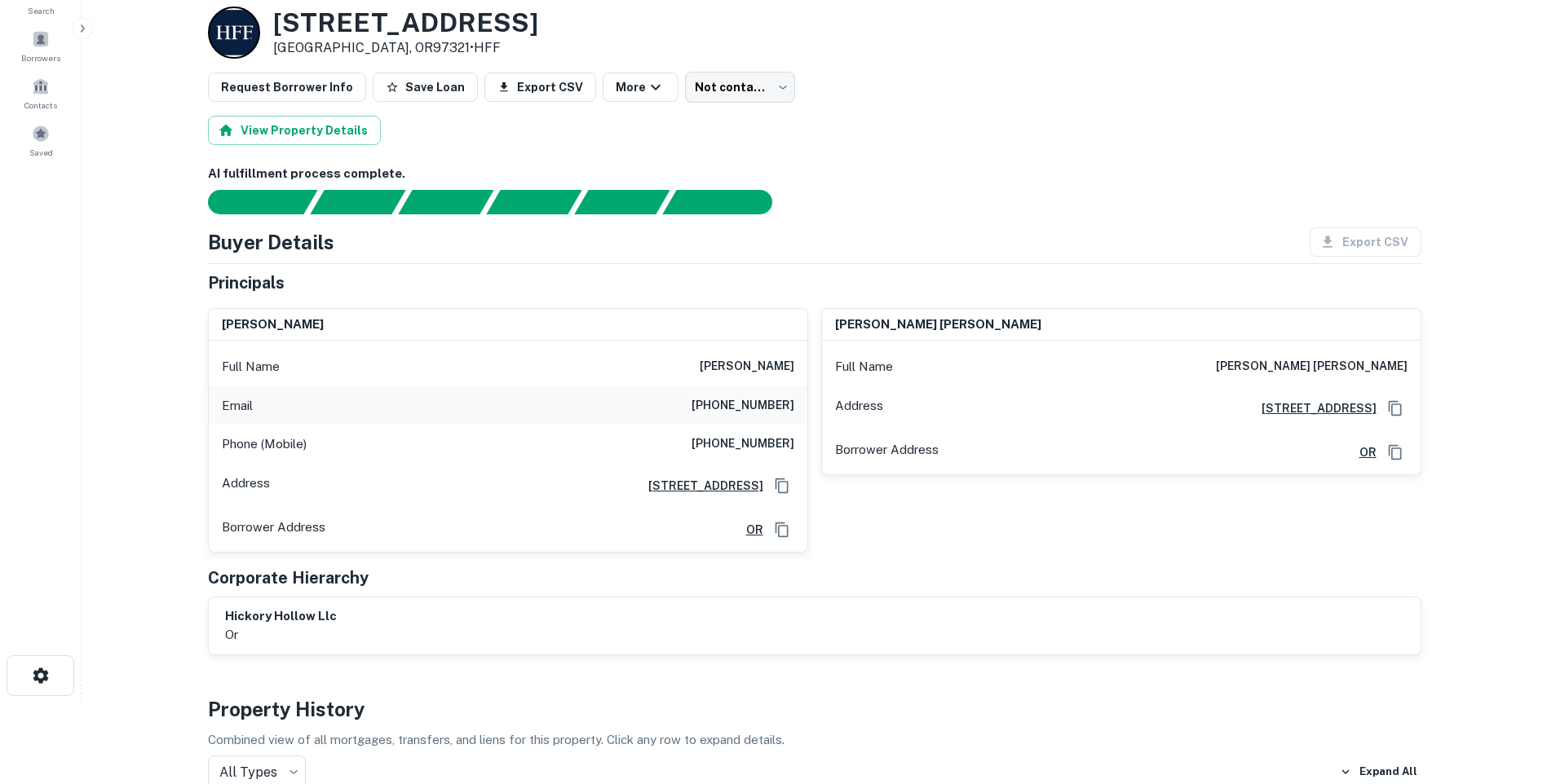
scroll to position [0, 0]
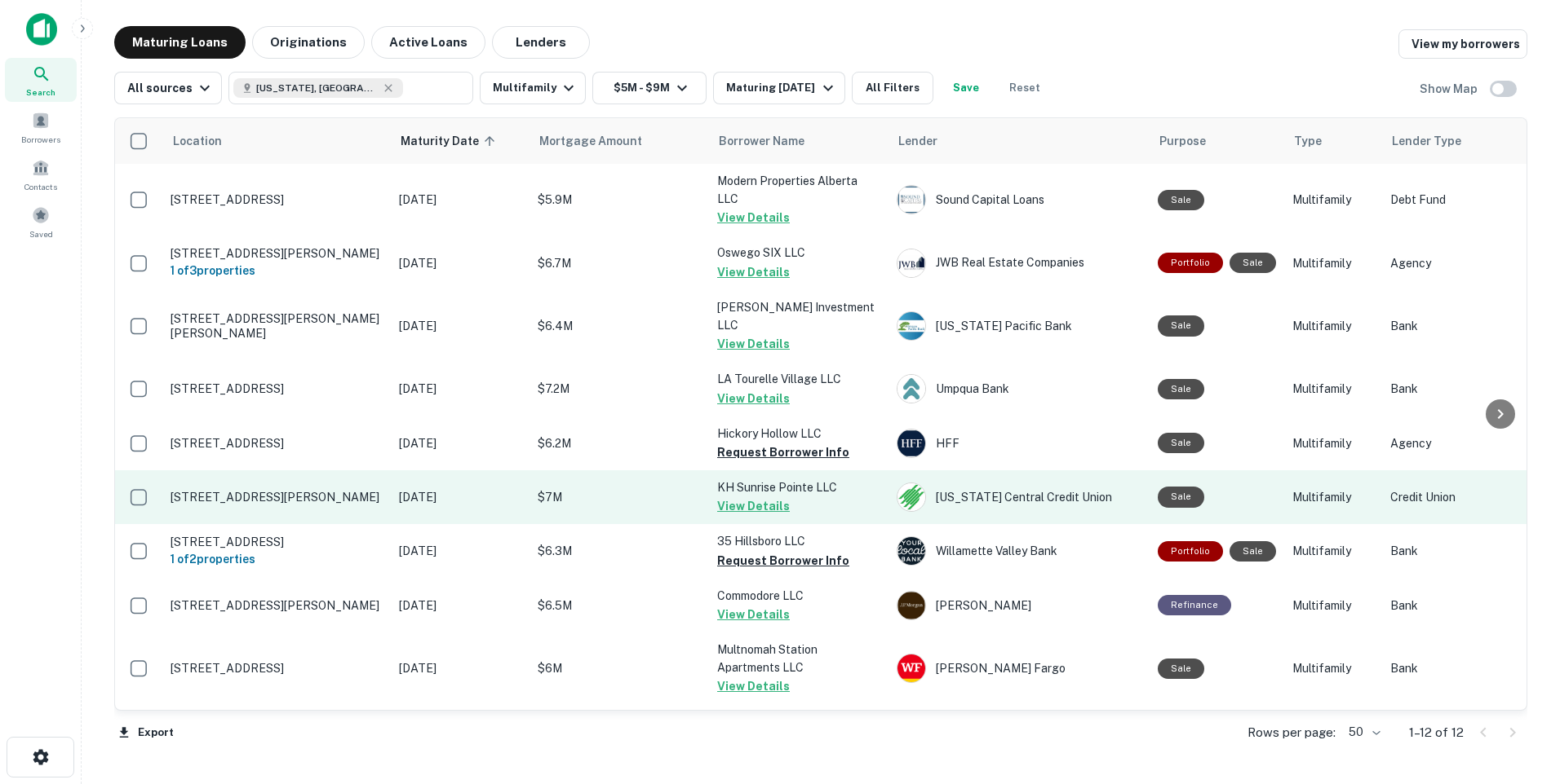
click at [438, 488] on p "[DATE]" at bounding box center [460, 497] width 123 height 18
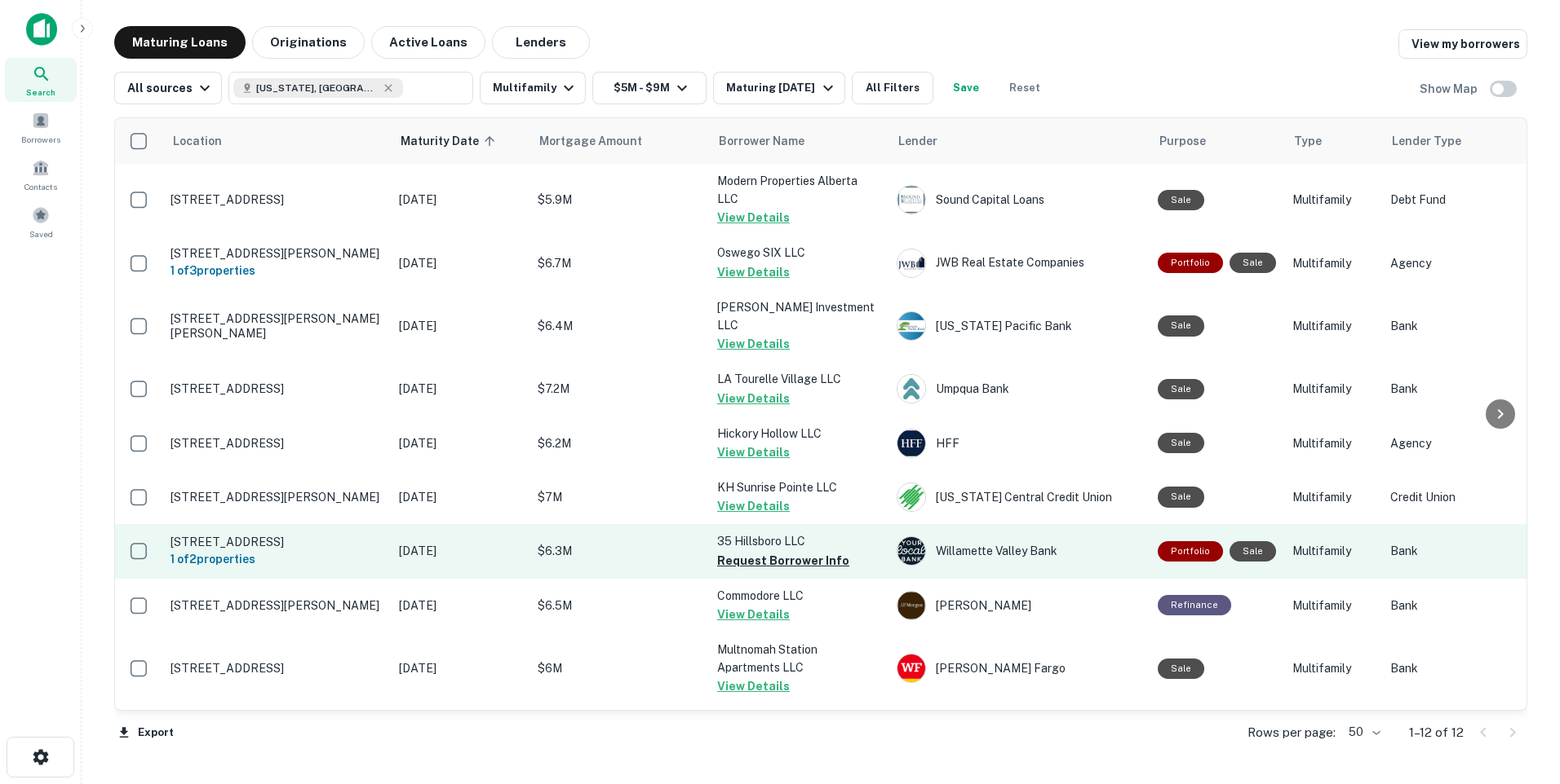
click at [573, 542] on p "$6.3M" at bounding box center [620, 551] width 163 height 18
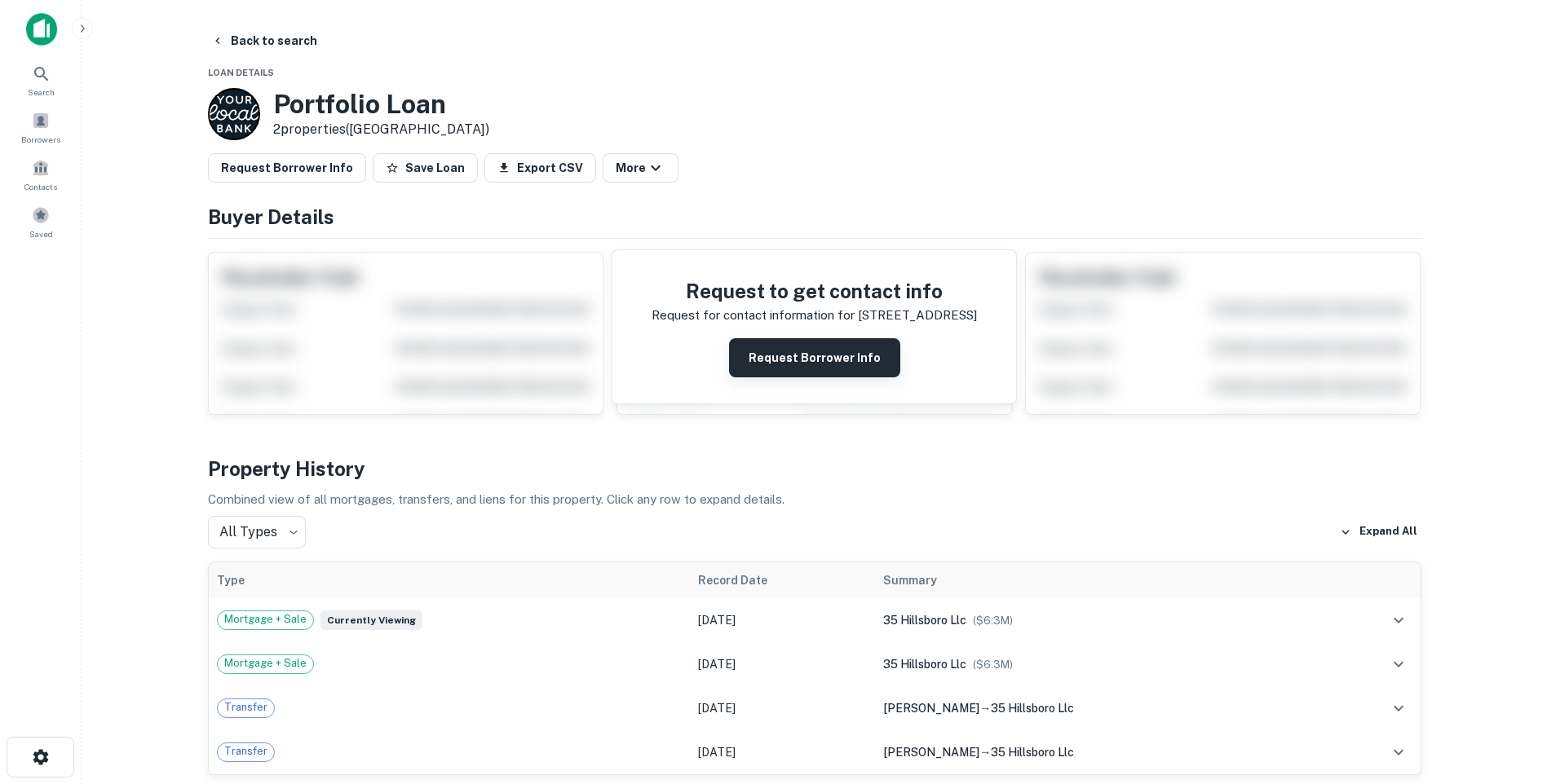
click at [804, 363] on button "Request Borrower Info" at bounding box center [815, 358] width 171 height 39
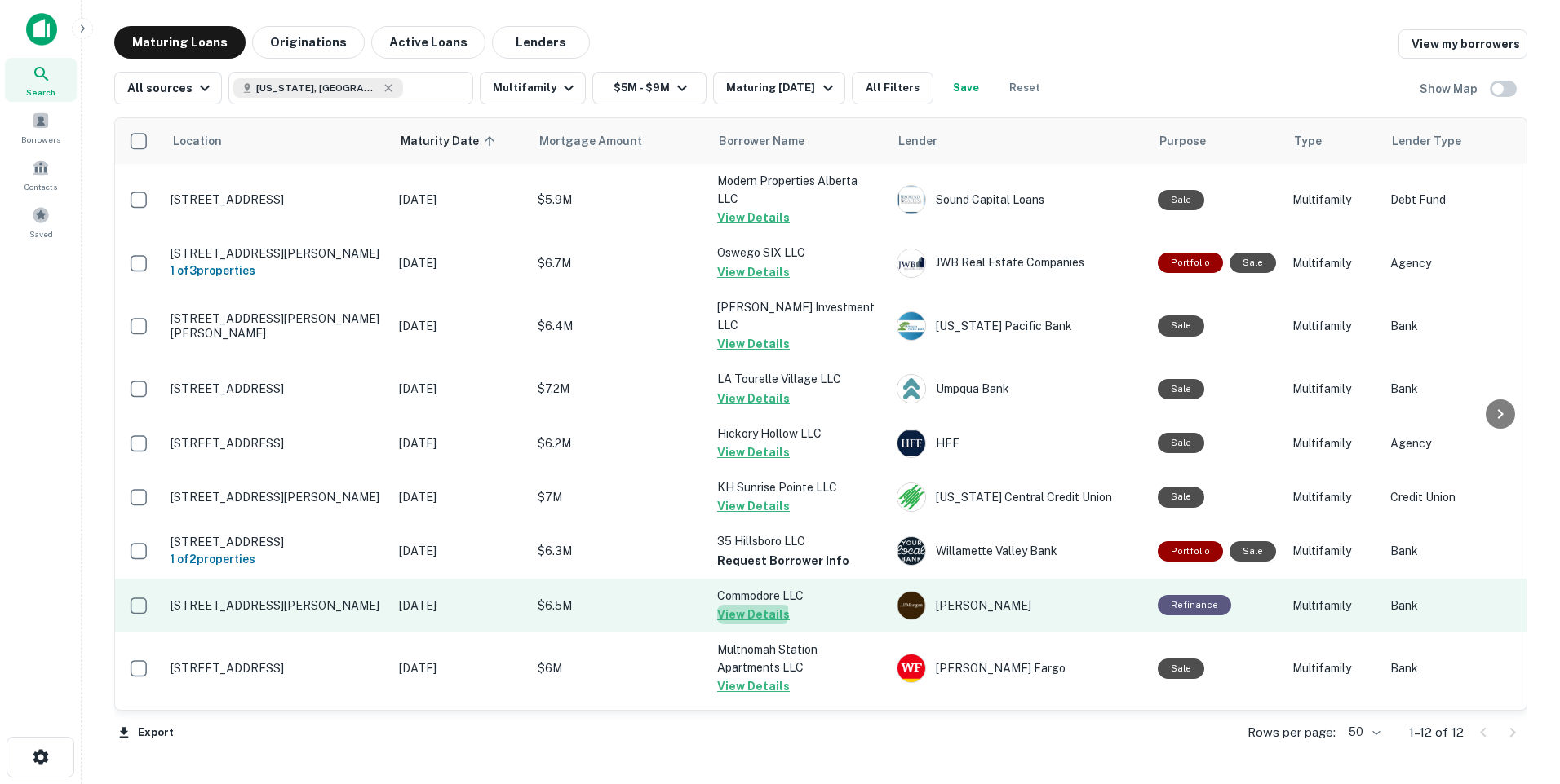
click at [722, 605] on button "View Details" at bounding box center [753, 615] width 73 height 20
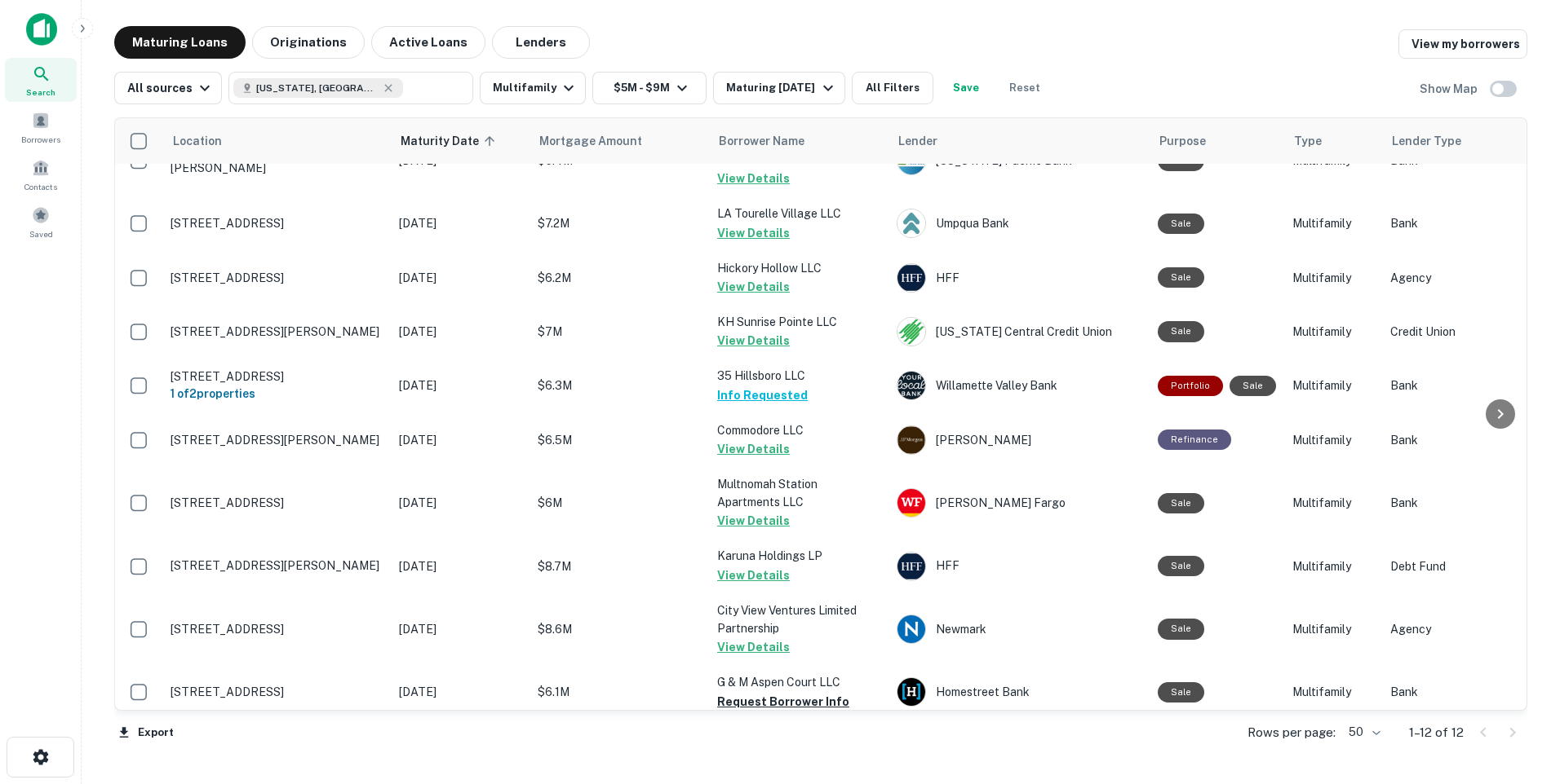
scroll to position [169, 0]
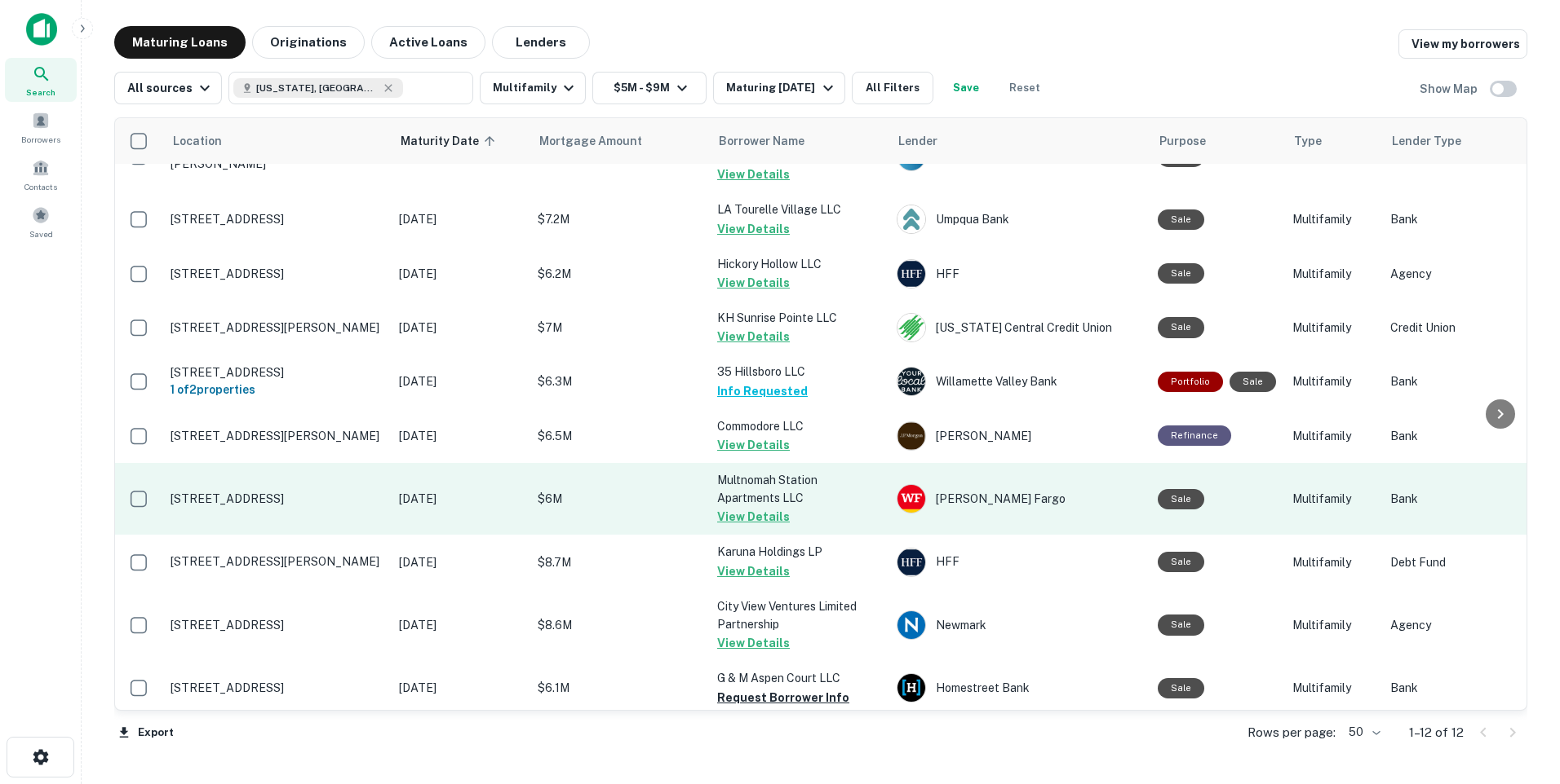
click at [322, 492] on p "[STREET_ADDRESS]" at bounding box center [276, 499] width 212 height 14
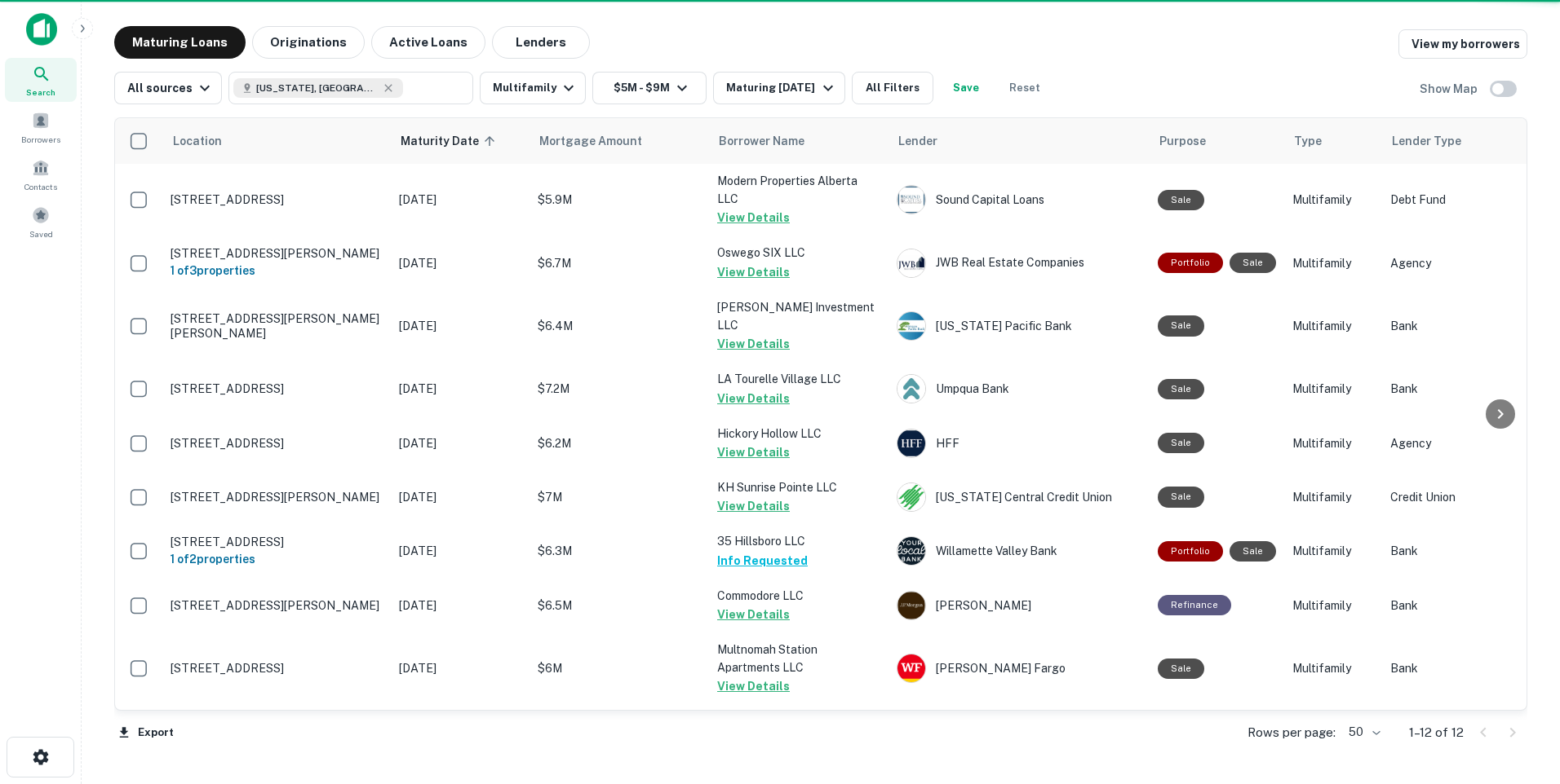
scroll to position [169, 0]
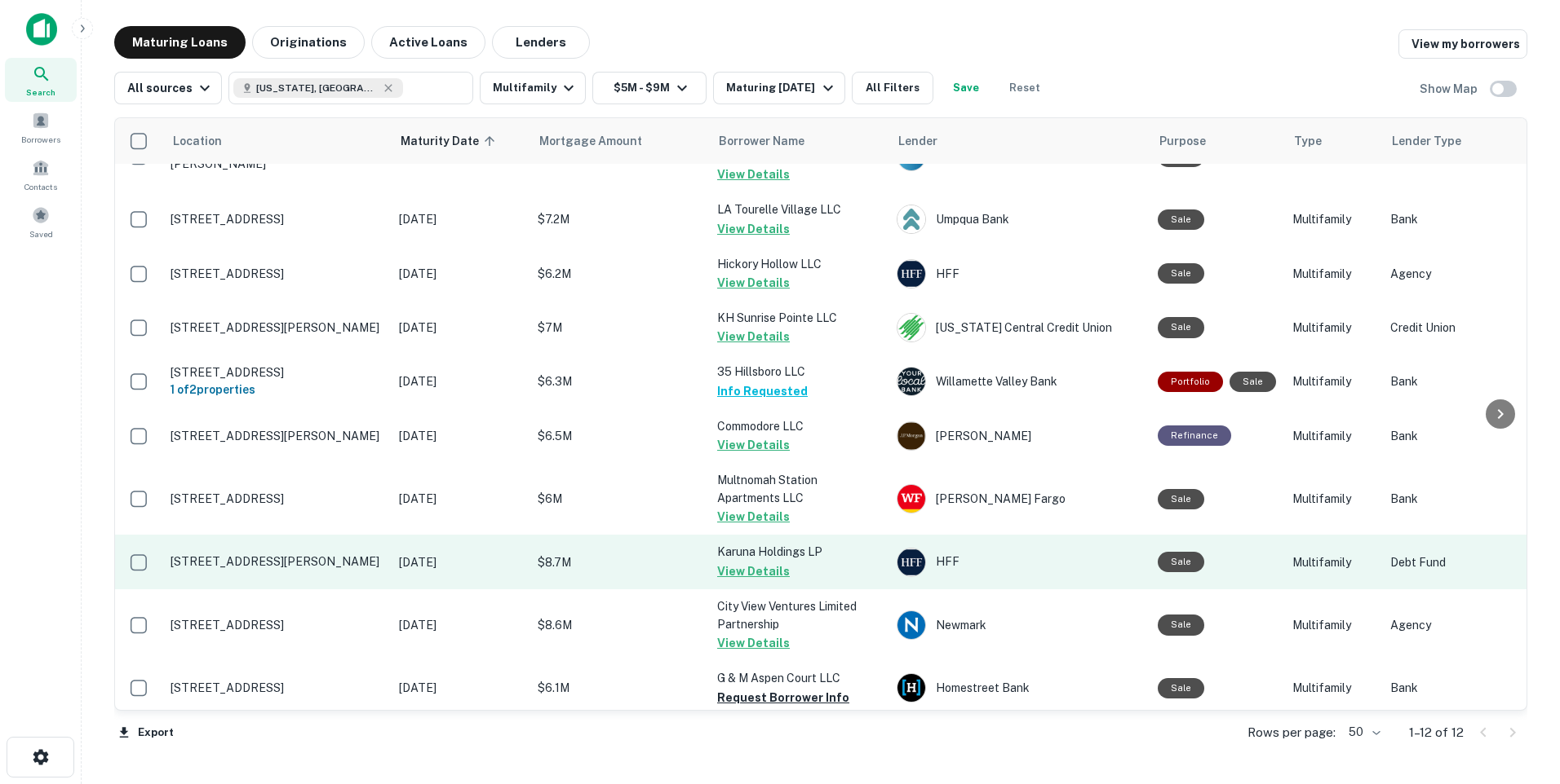
click at [550, 554] on p "$8.7M" at bounding box center [620, 563] width 163 height 18
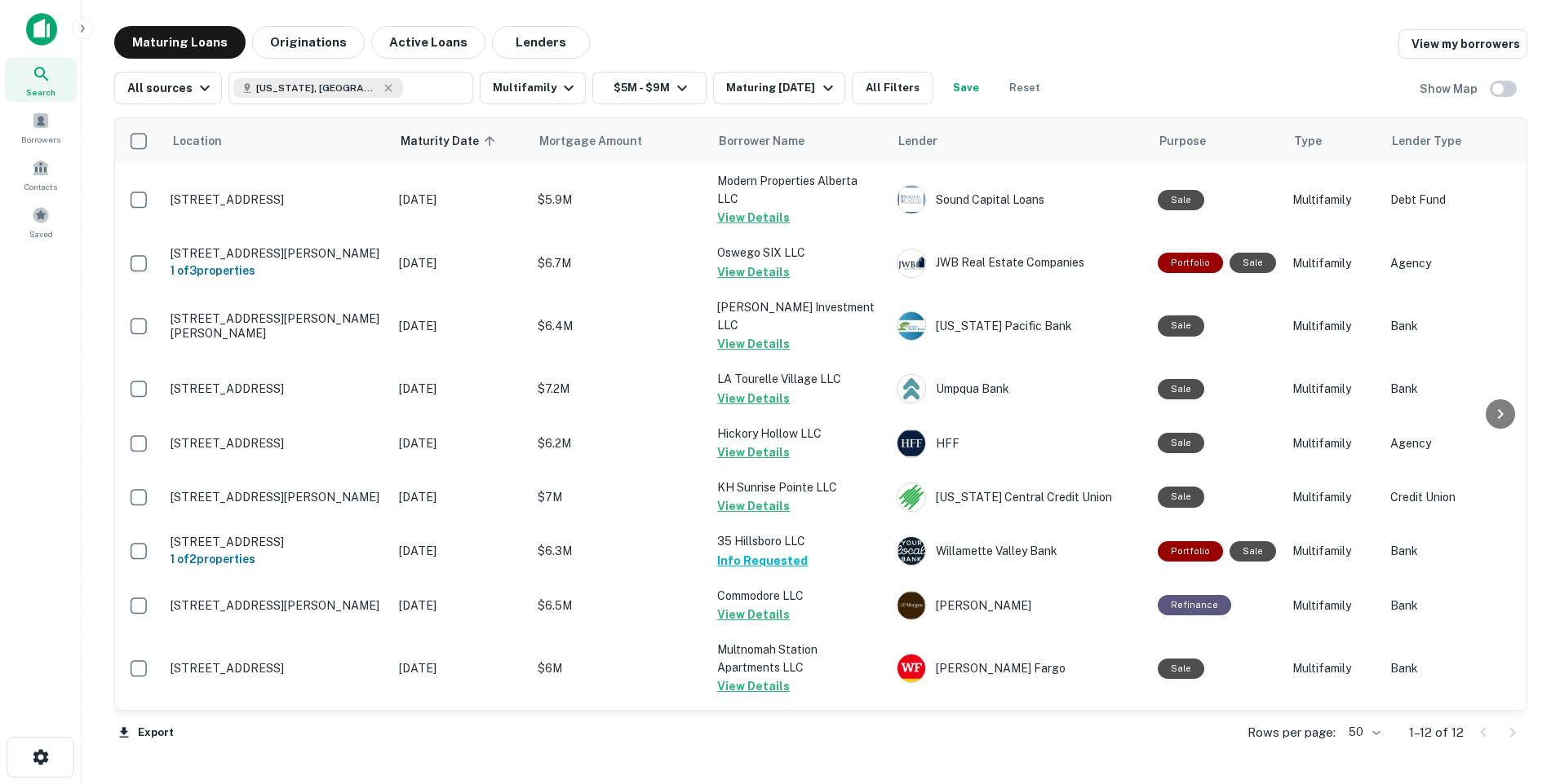
scroll to position [169, 0]
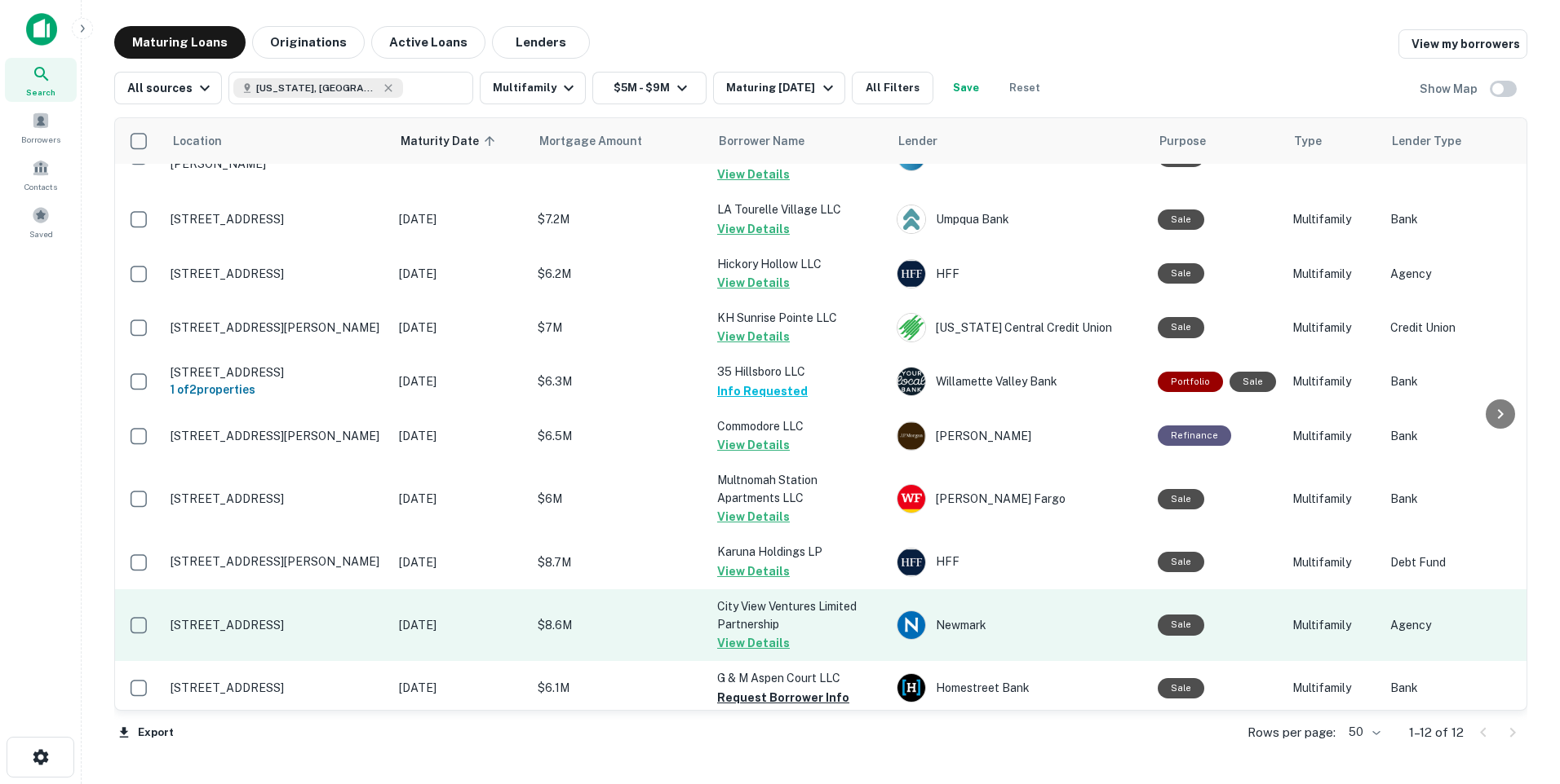
click at [408, 616] on p "[DATE]" at bounding box center [460, 625] width 123 height 18
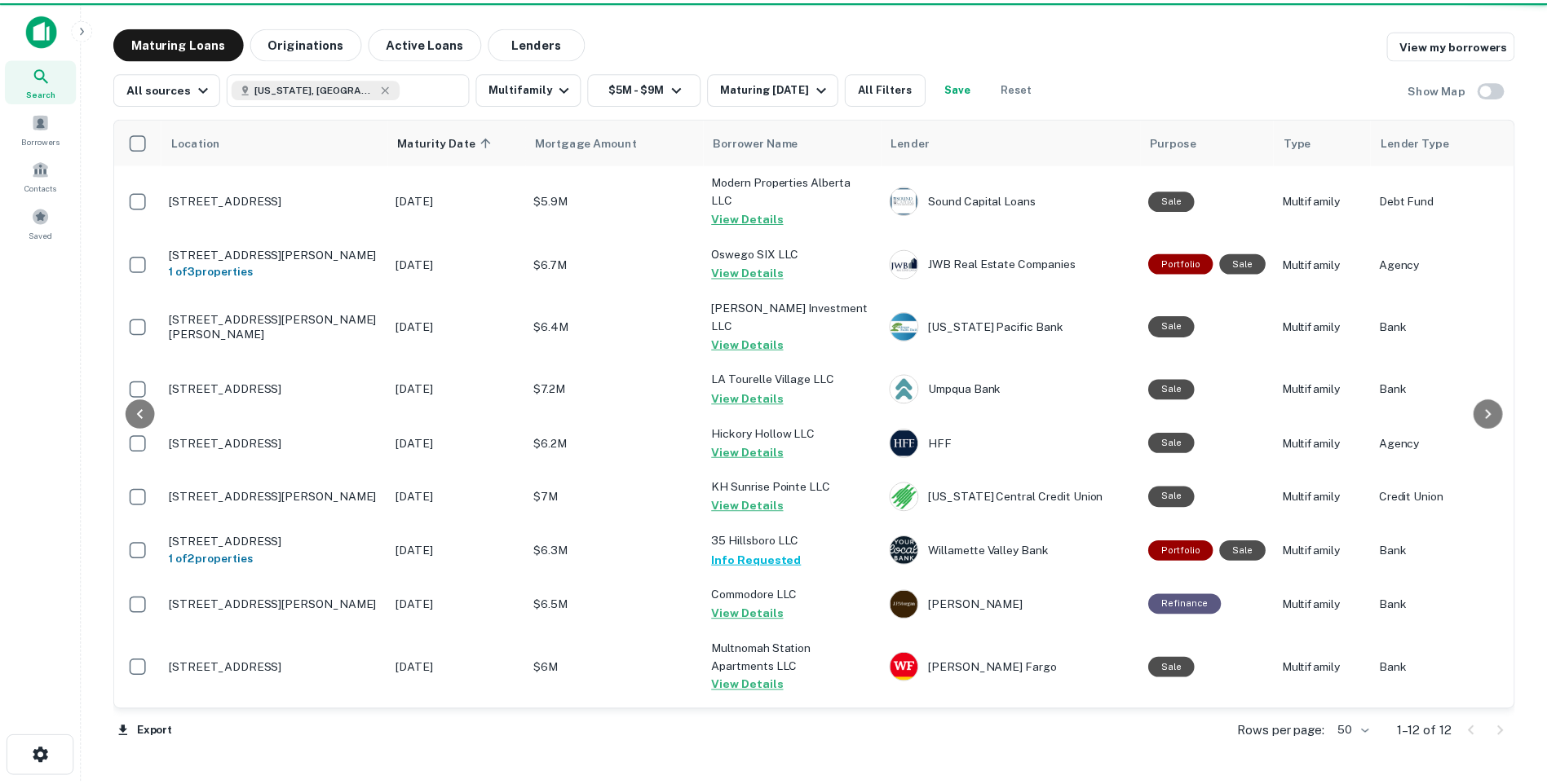
scroll to position [169, 0]
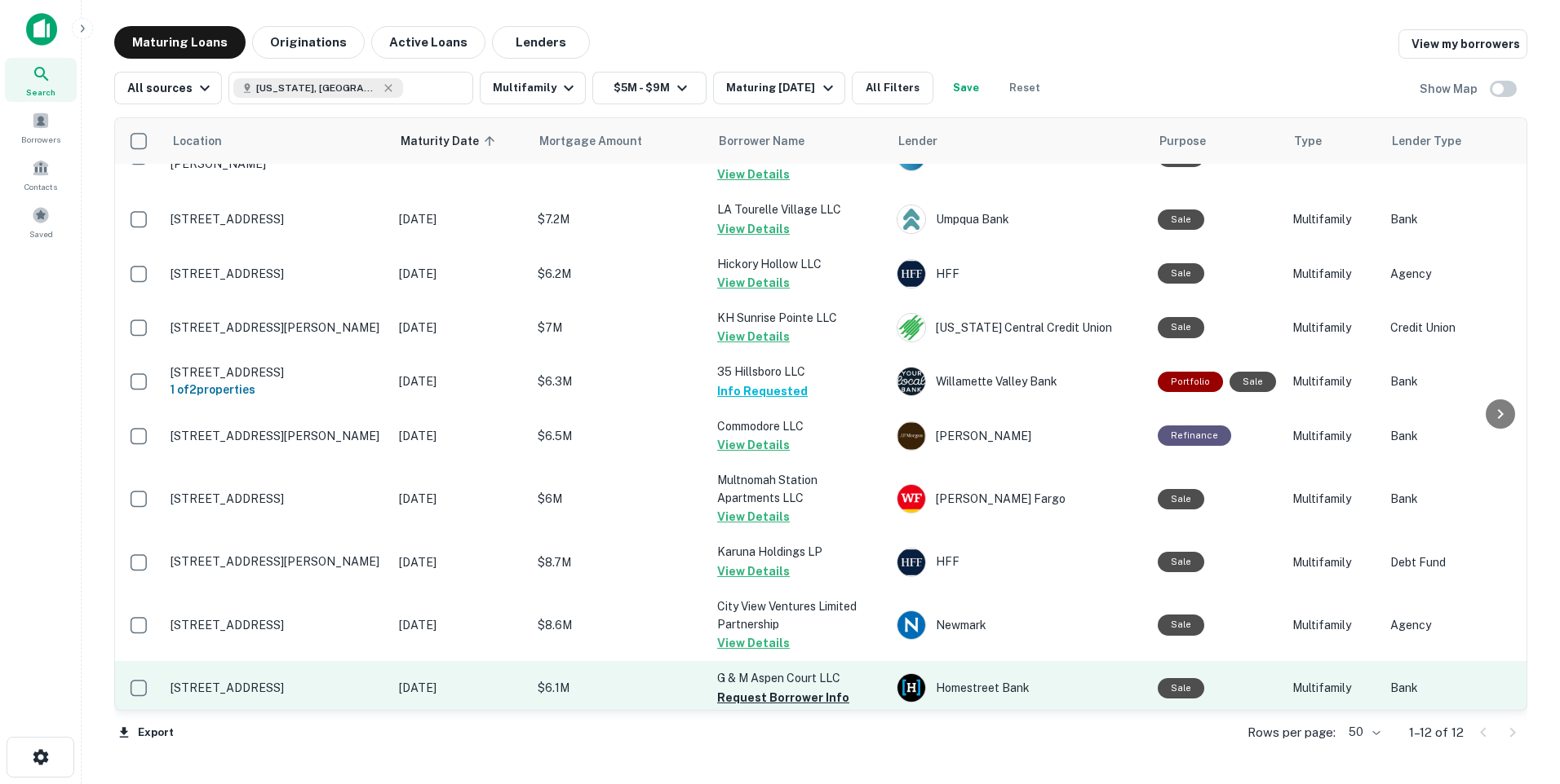
click at [361, 681] on p "[STREET_ADDRESS]" at bounding box center [276, 688] width 212 height 14
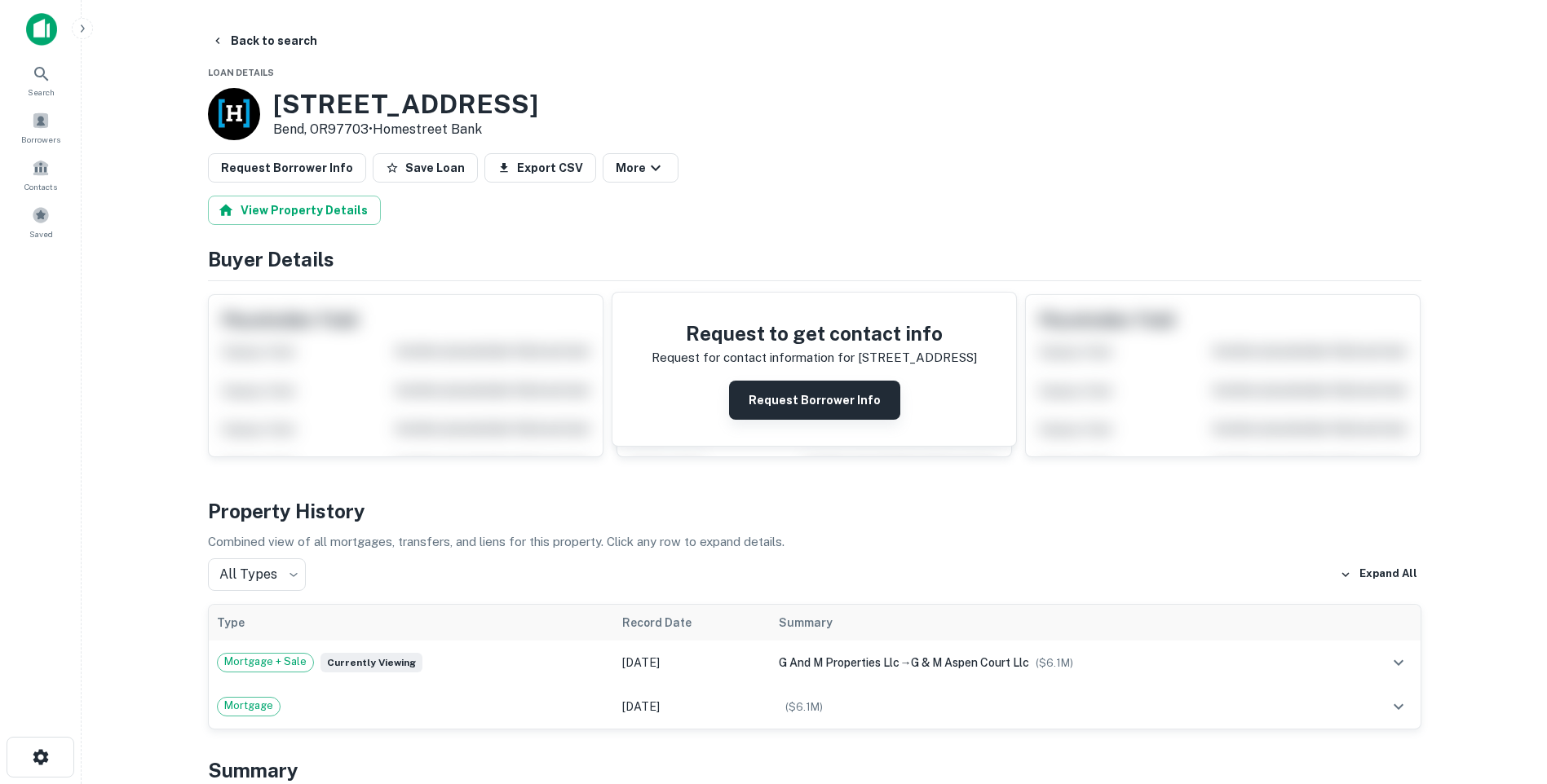
click at [802, 396] on button "Request Borrower Info" at bounding box center [815, 401] width 171 height 39
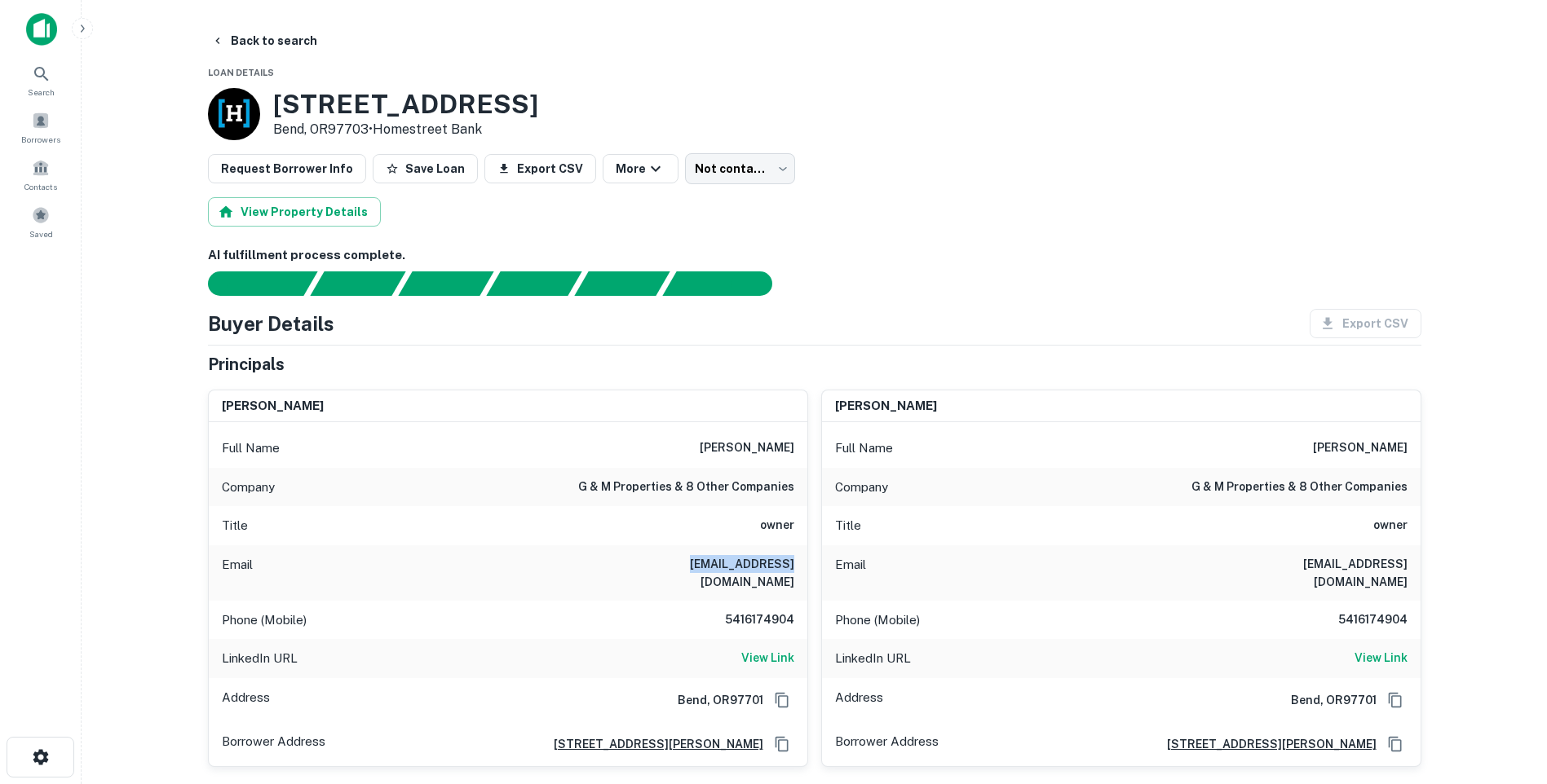
drag, startPoint x: 690, startPoint y: 564, endPoint x: 804, endPoint y: 573, distance: 114.4
click at [804, 573] on div "Email gmpetry@msn.com" at bounding box center [508, 573] width 599 height 56
copy h6 "gmpetry@msn.com"
click at [412, 168] on button "Save Loan" at bounding box center [425, 168] width 105 height 30
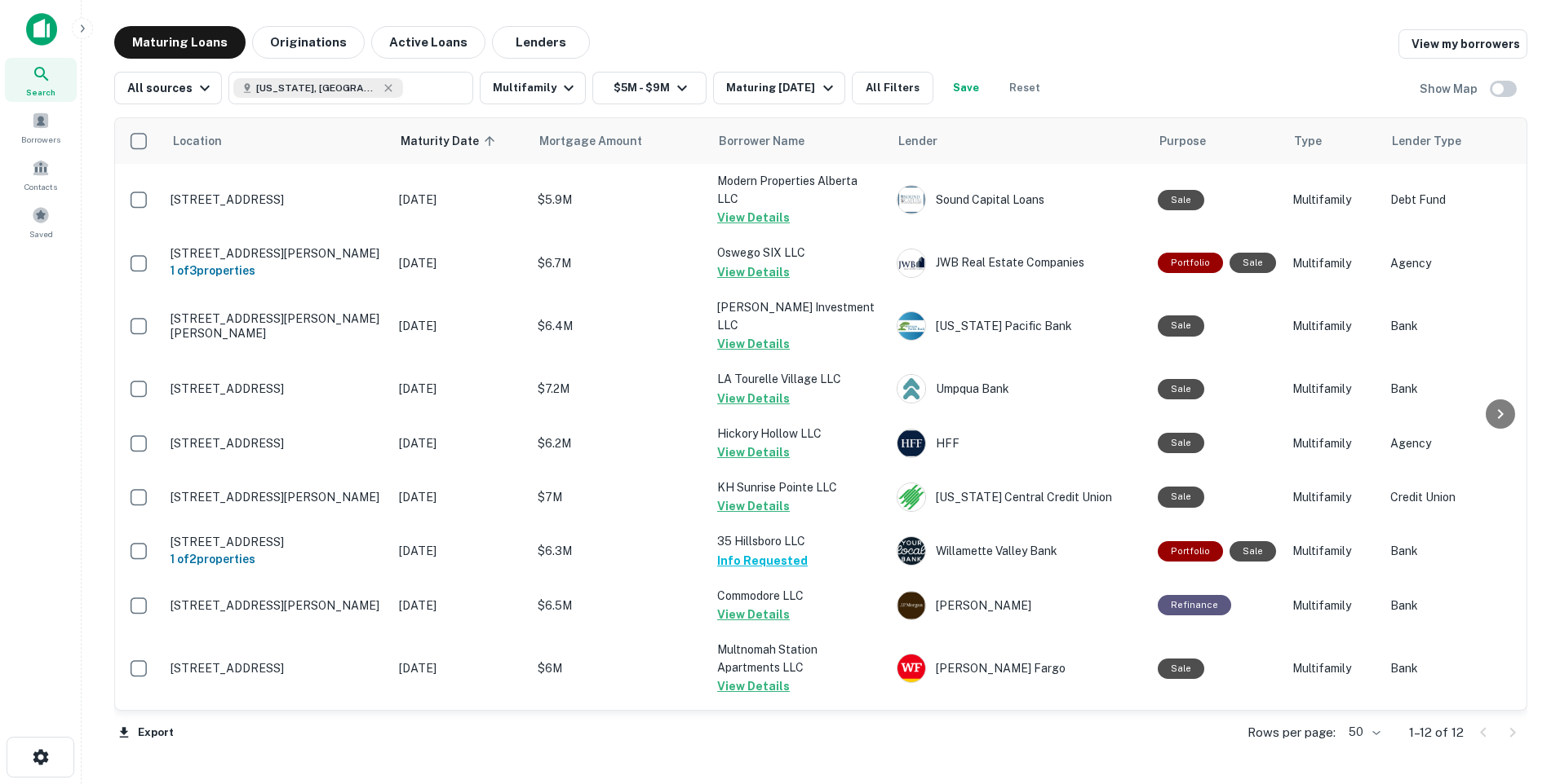
scroll to position [169, 0]
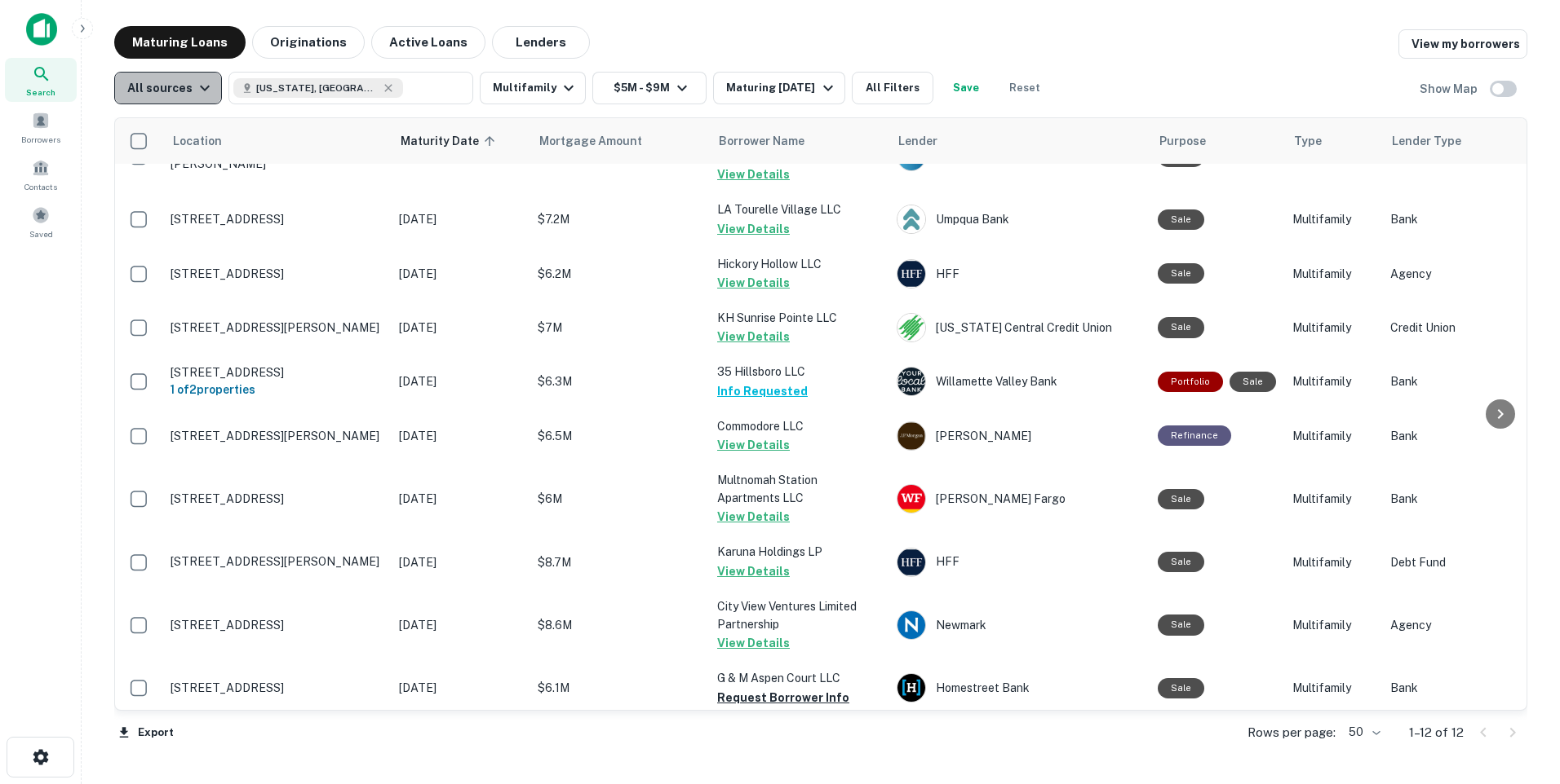
click at [199, 90] on icon "button" at bounding box center [205, 88] width 20 height 20
click at [199, 90] on div at bounding box center [780, 392] width 1560 height 784
click at [44, 218] on span at bounding box center [40, 215] width 18 height 18
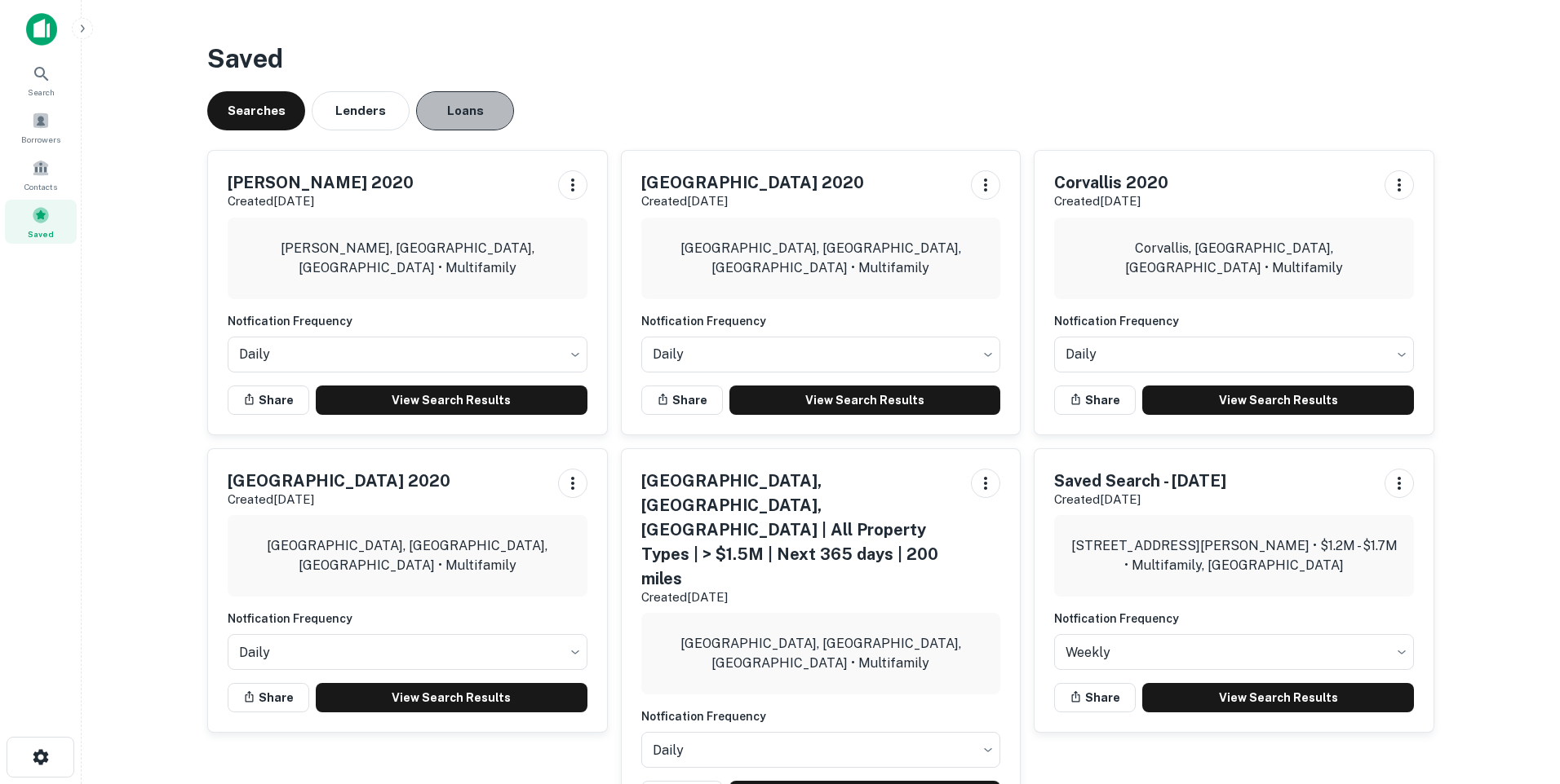
click at [451, 116] on button "Loans" at bounding box center [464, 111] width 98 height 39
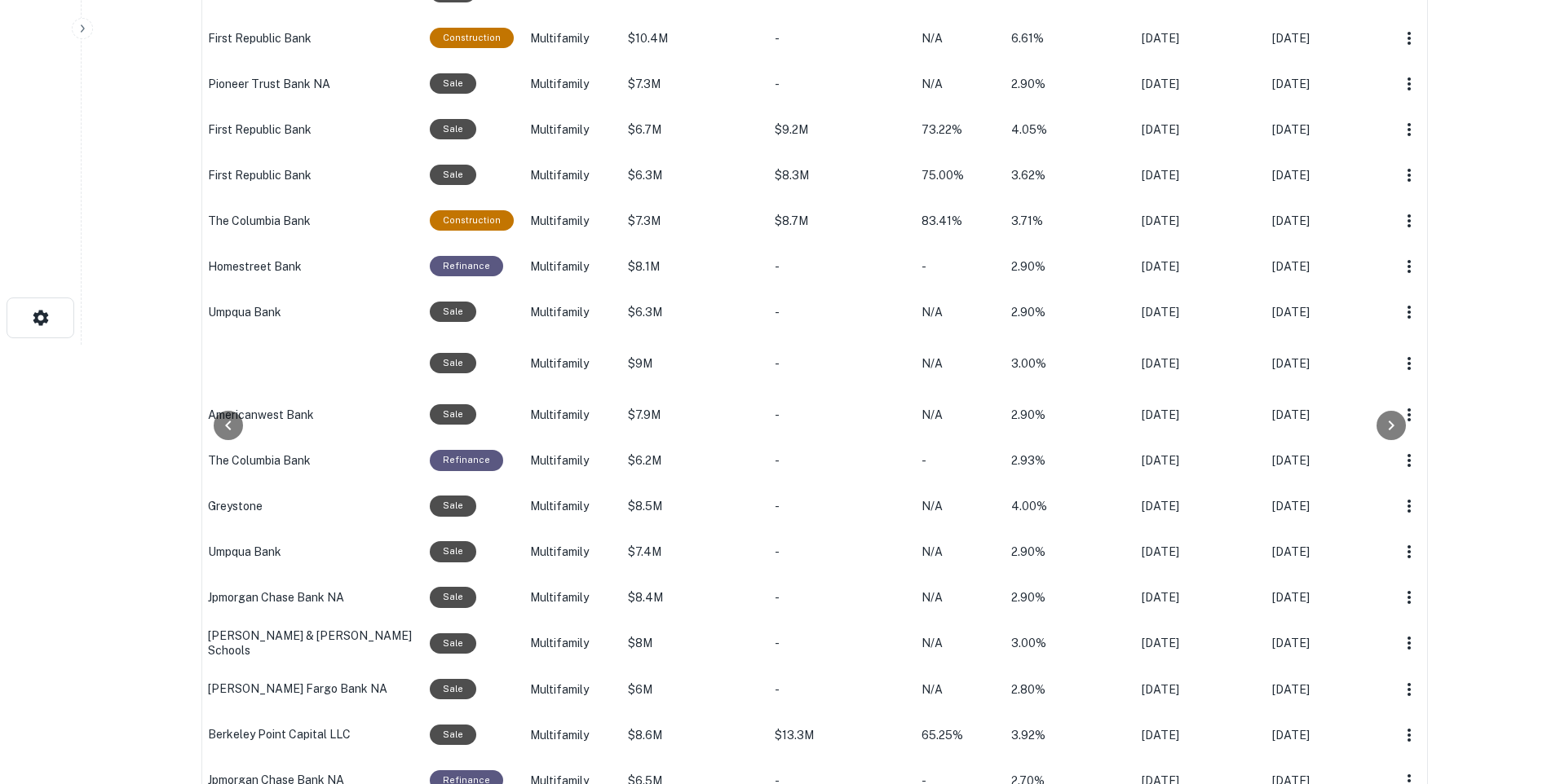
scroll to position [848, 0]
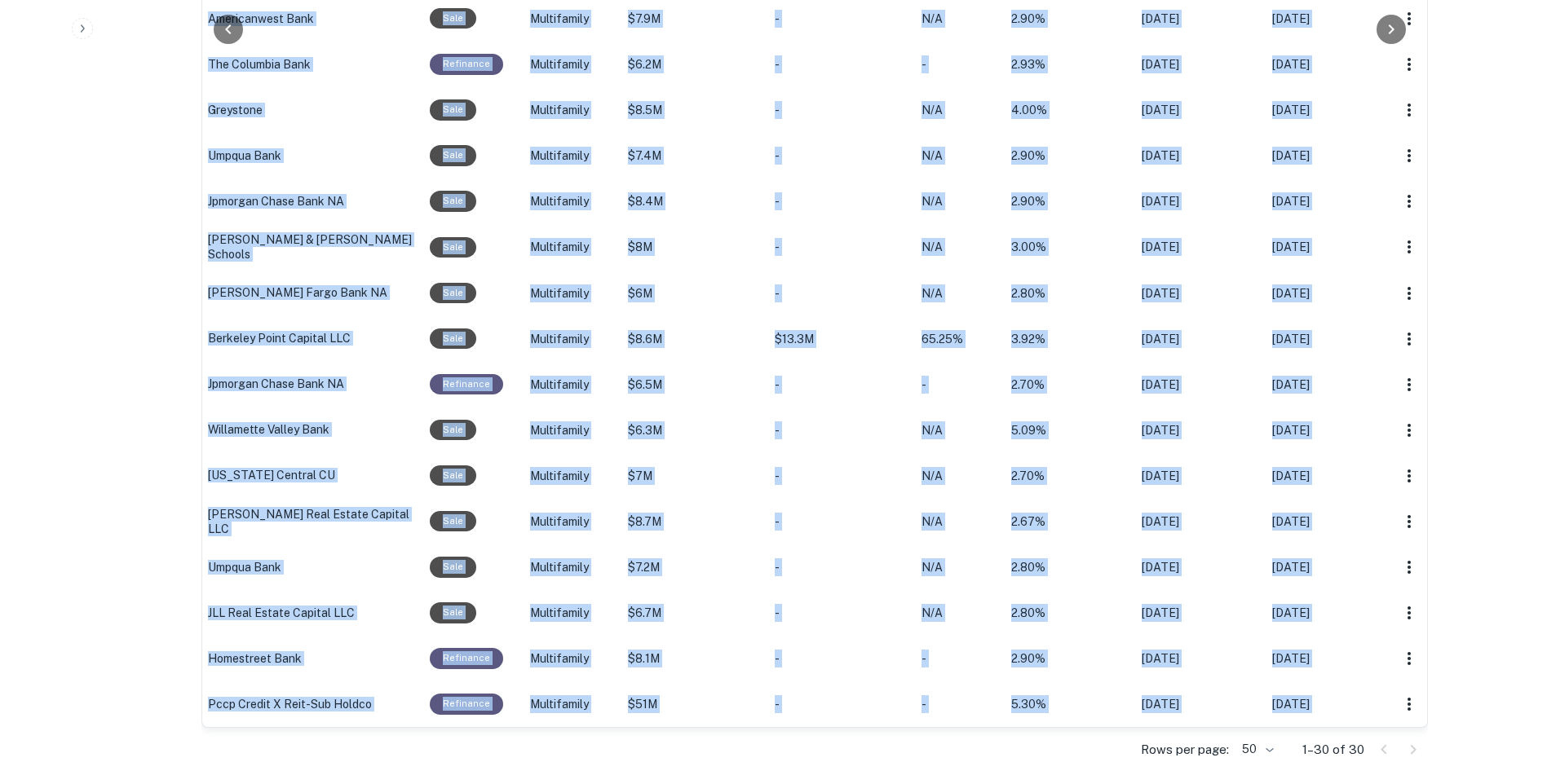
drag, startPoint x: 870, startPoint y: 727, endPoint x: 649, endPoint y: 718, distance: 221.2
click at [649, 718] on div "Location Lender Purpose Type Mortgage Amount Sale Amount LTV Int. Rate Originat…" at bounding box center [815, 38] width 1227 height 1467
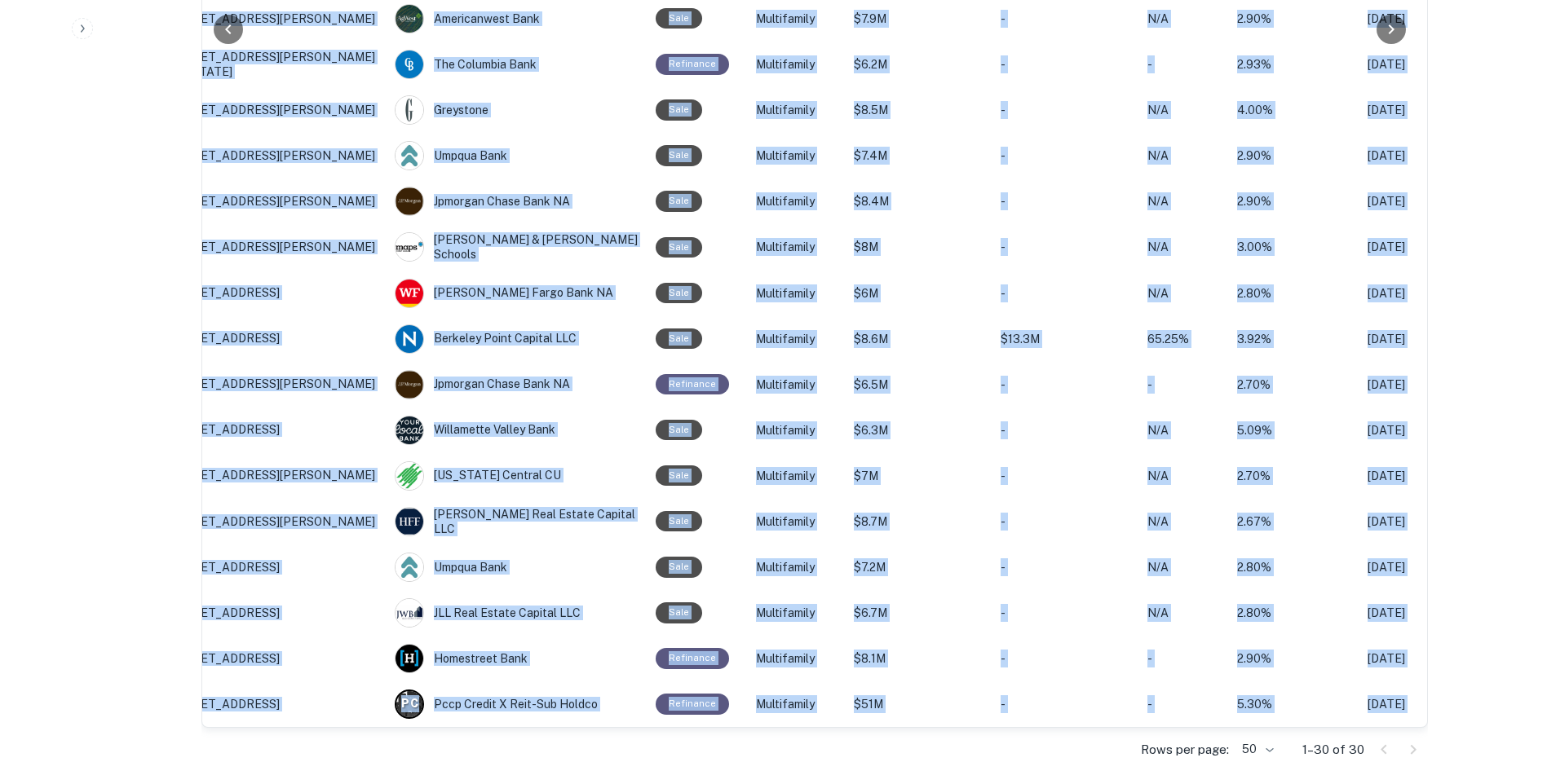
scroll to position [0, 0]
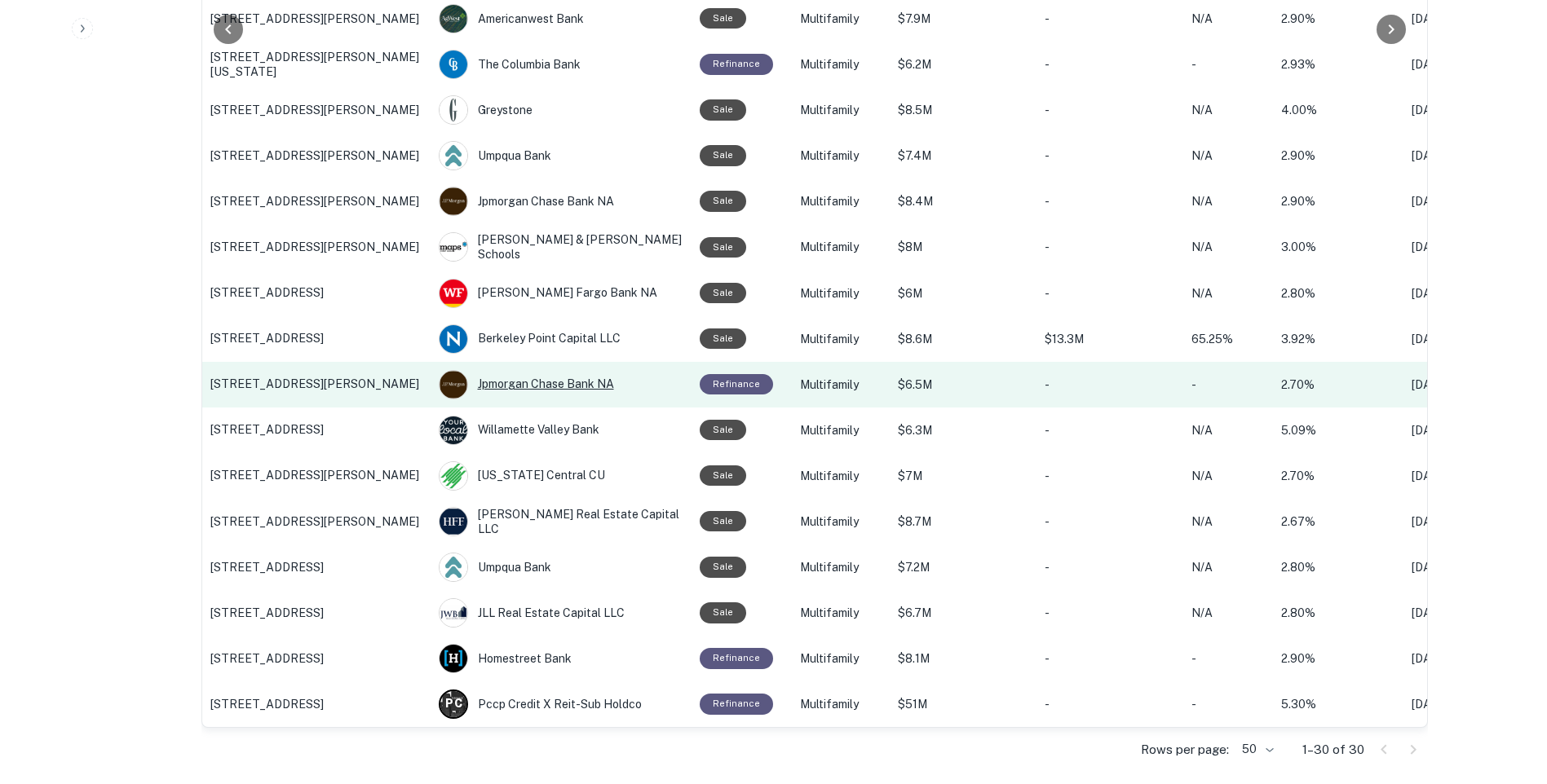
scroll to position [685, 0]
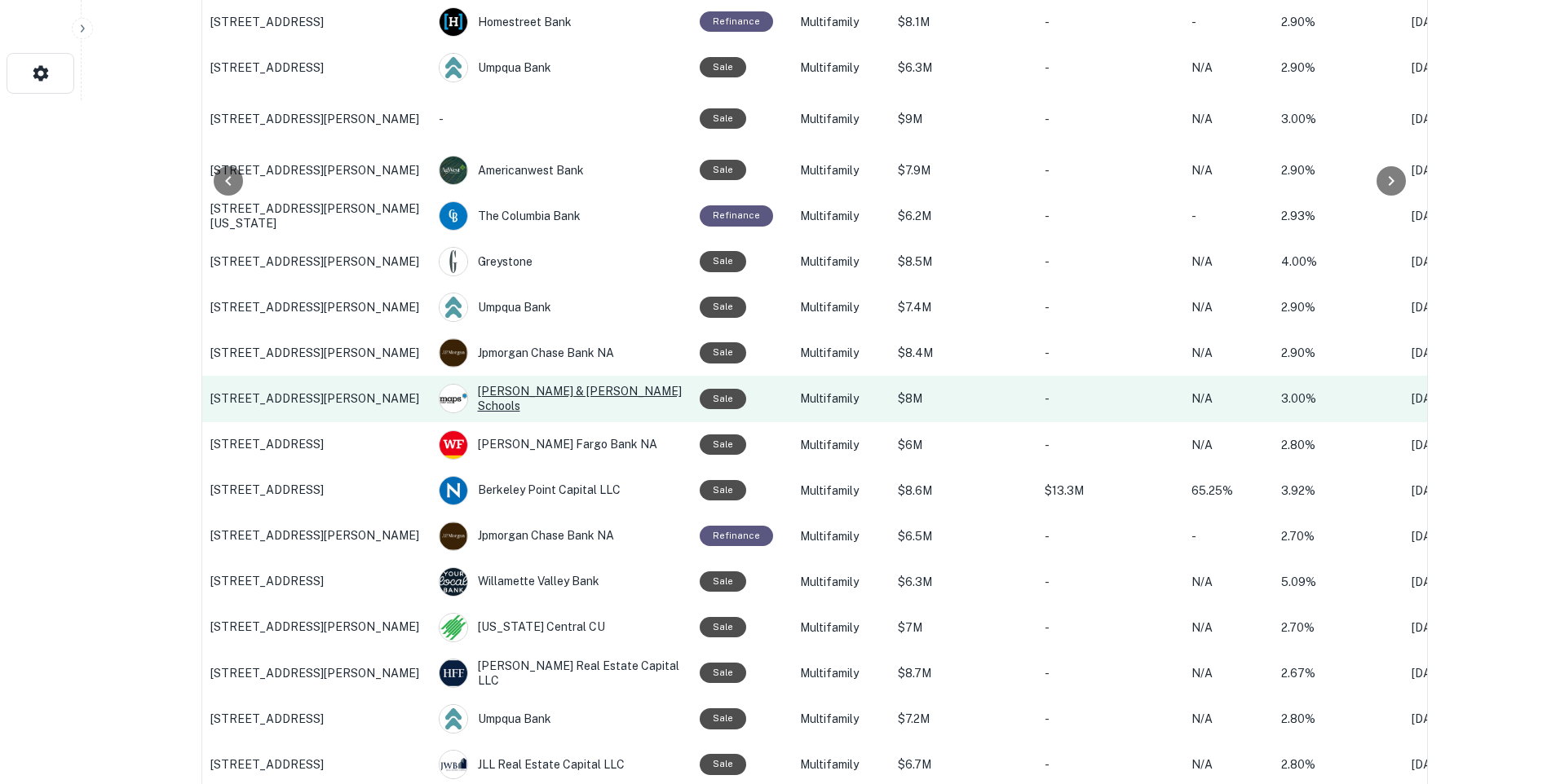
click at [531, 399] on div "[PERSON_NAME] & [PERSON_NAME] Schools" at bounding box center [561, 399] width 245 height 30
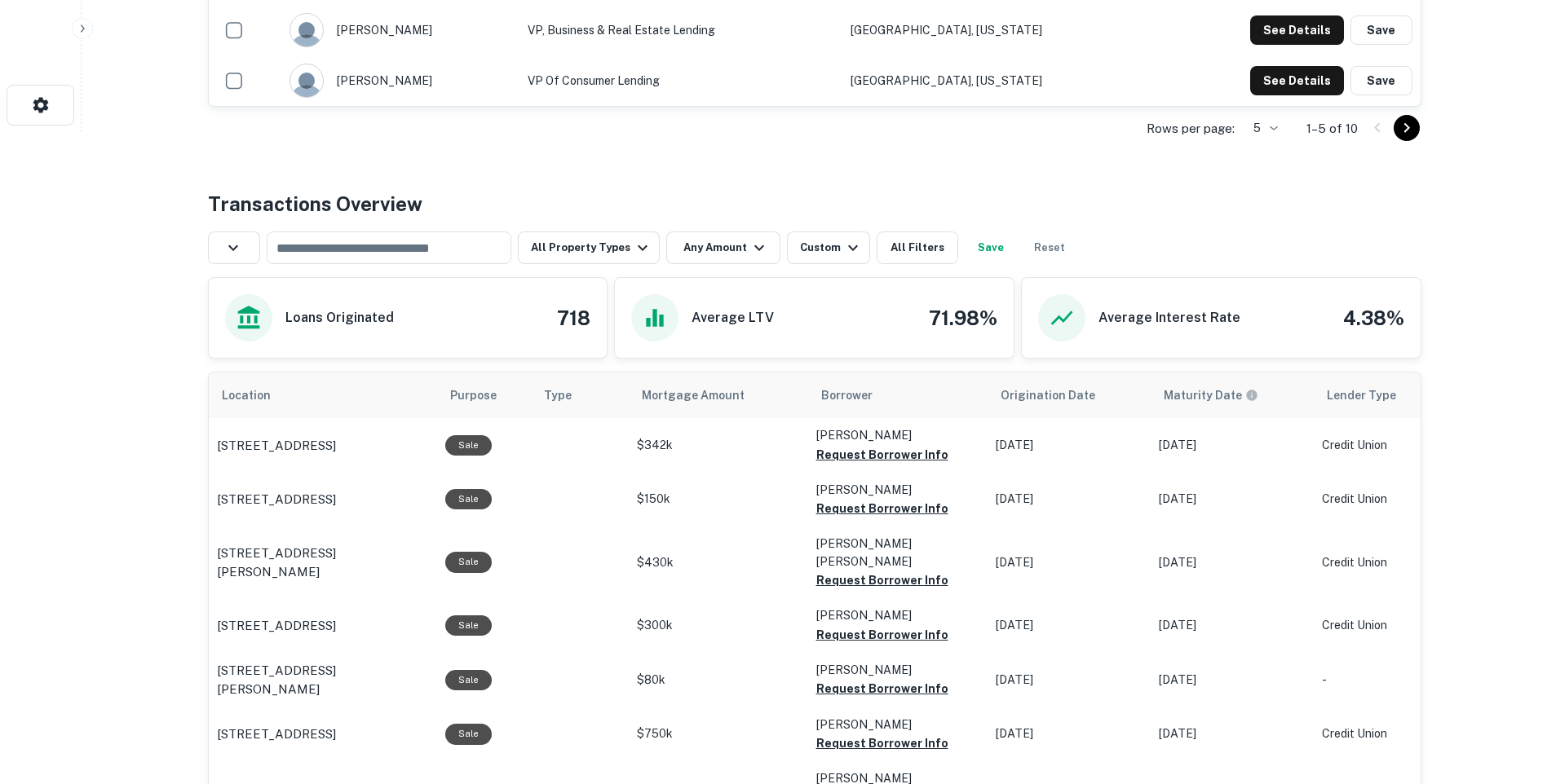
scroll to position [489, 0]
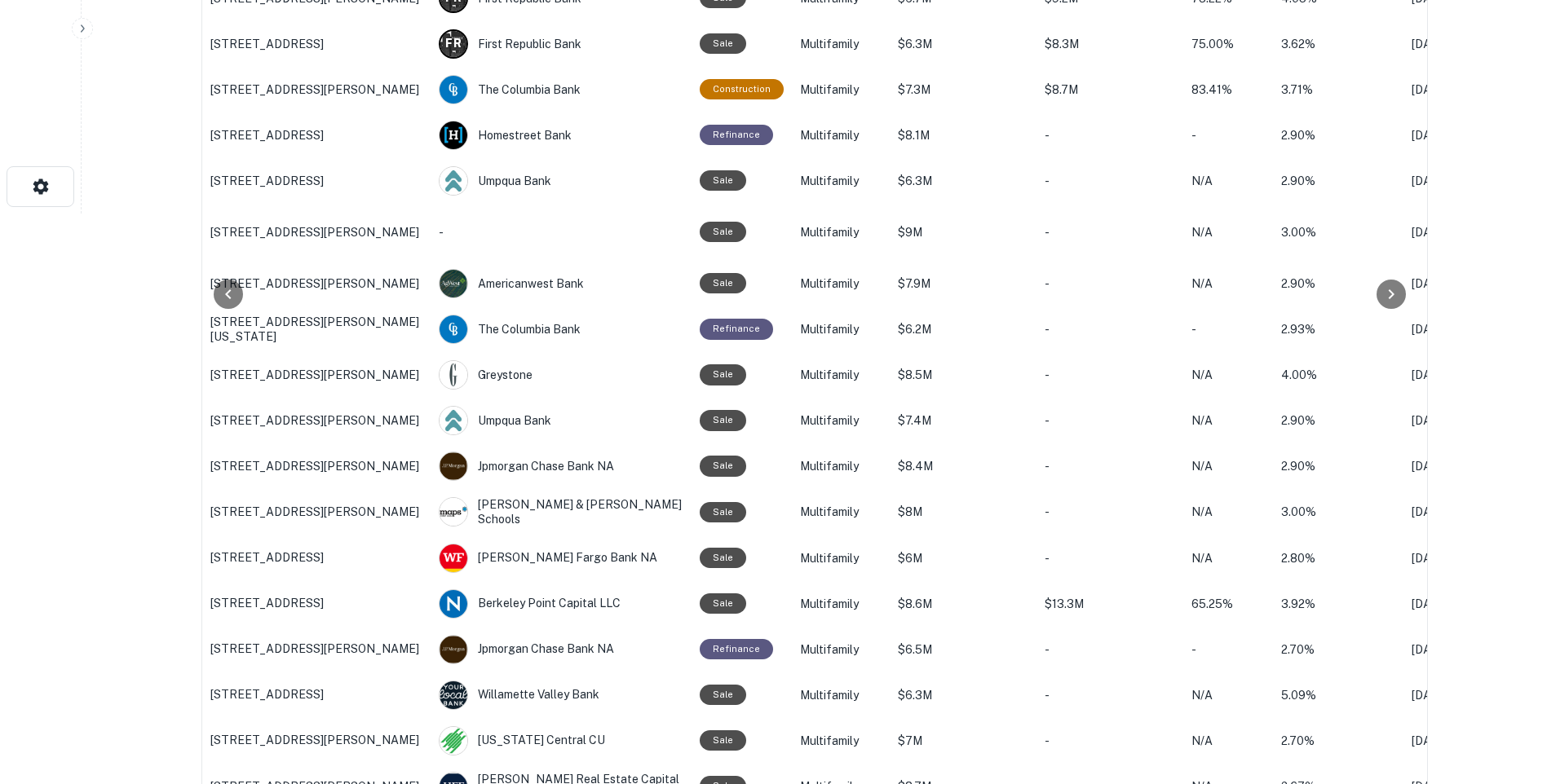
scroll to position [652, 0]
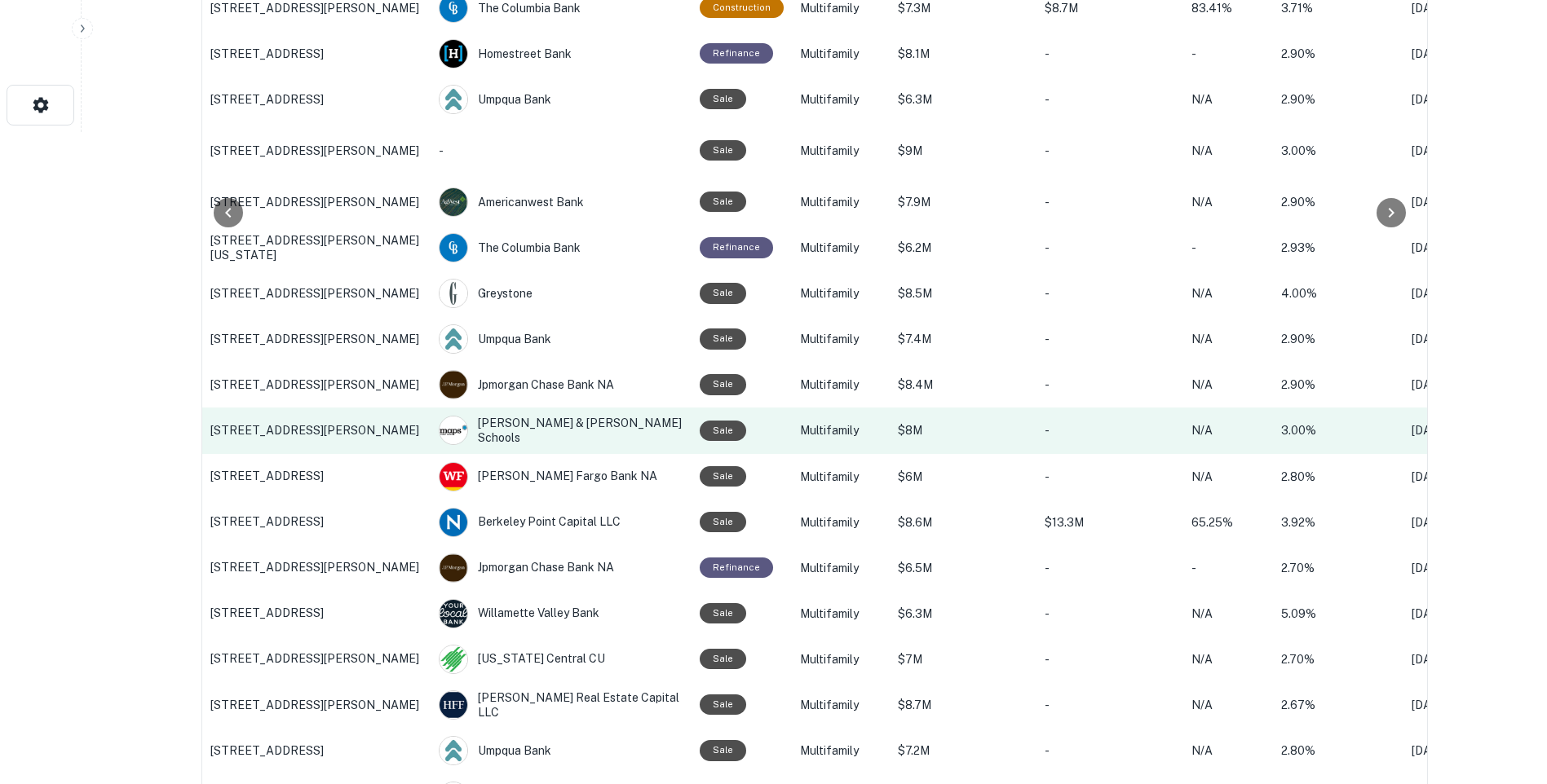
click at [290, 426] on p "[STREET_ADDRESS][PERSON_NAME]" at bounding box center [316, 430] width 212 height 14
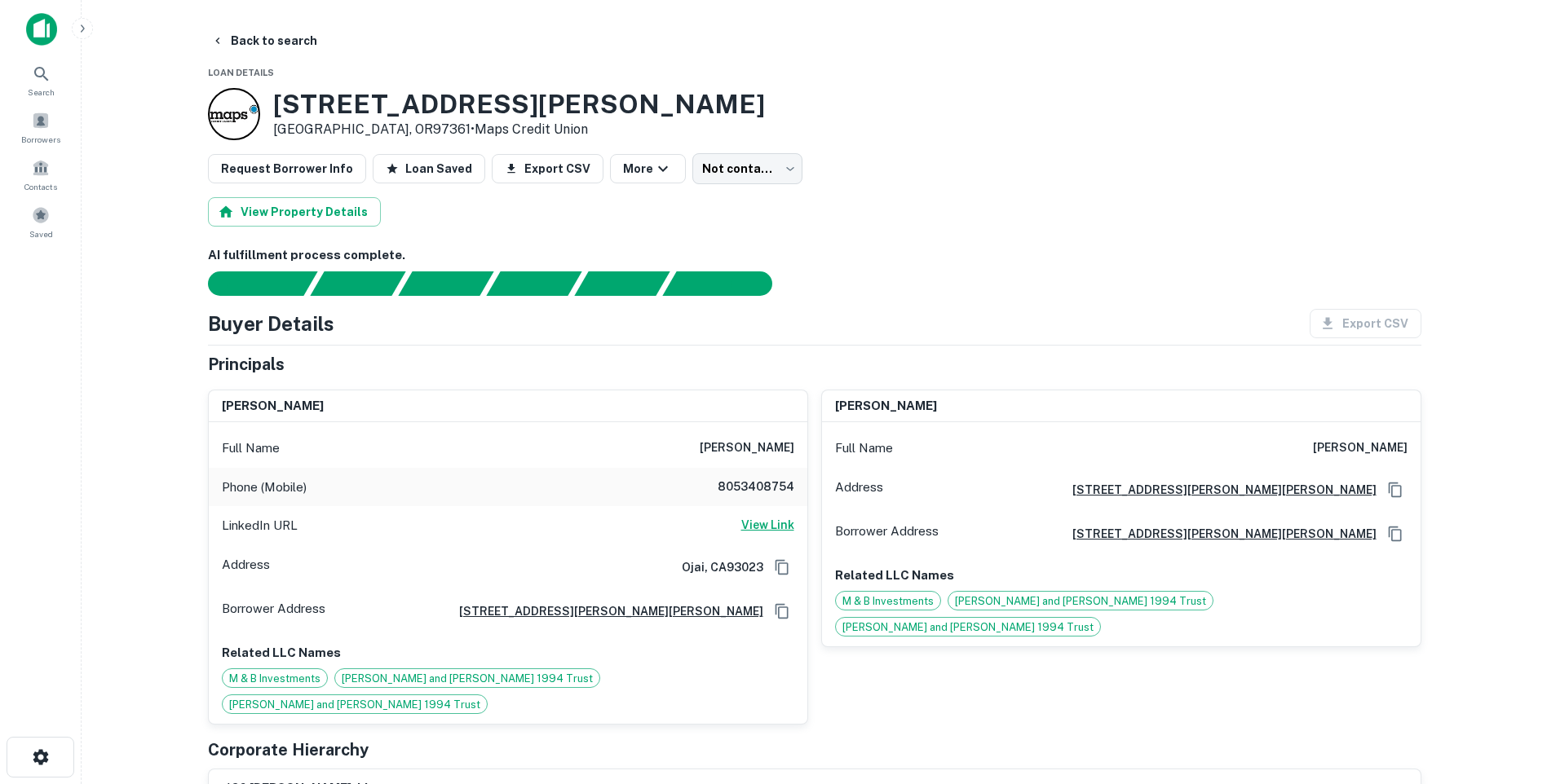
click at [766, 529] on h6 "View Link" at bounding box center [767, 525] width 53 height 18
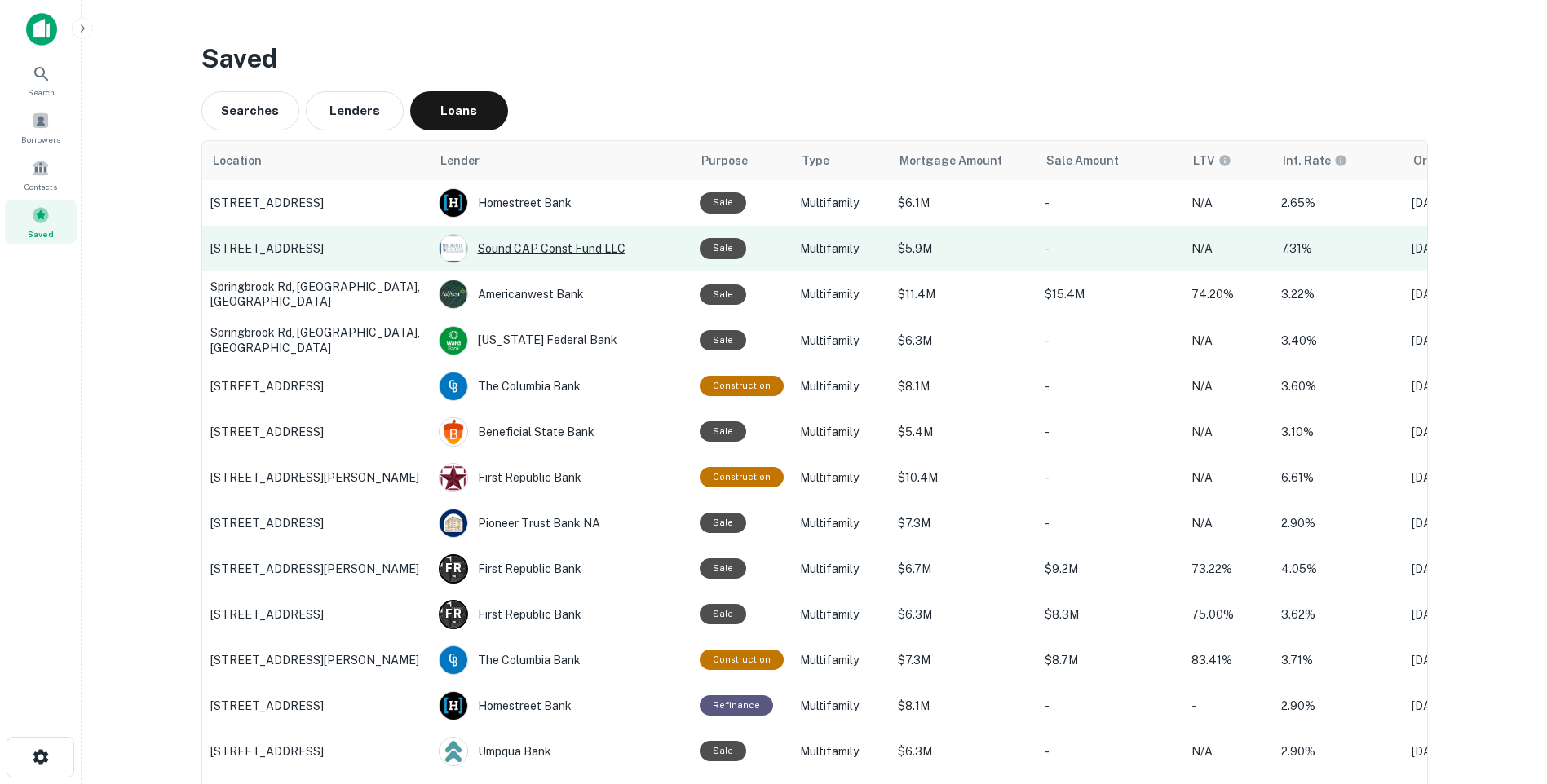
click at [493, 252] on div "Sound CAP Const Fund LLC" at bounding box center [561, 248] width 245 height 30
click at [258, 253] on p "2425 NE Alberta St, Portland, OR" at bounding box center [316, 248] width 212 height 14
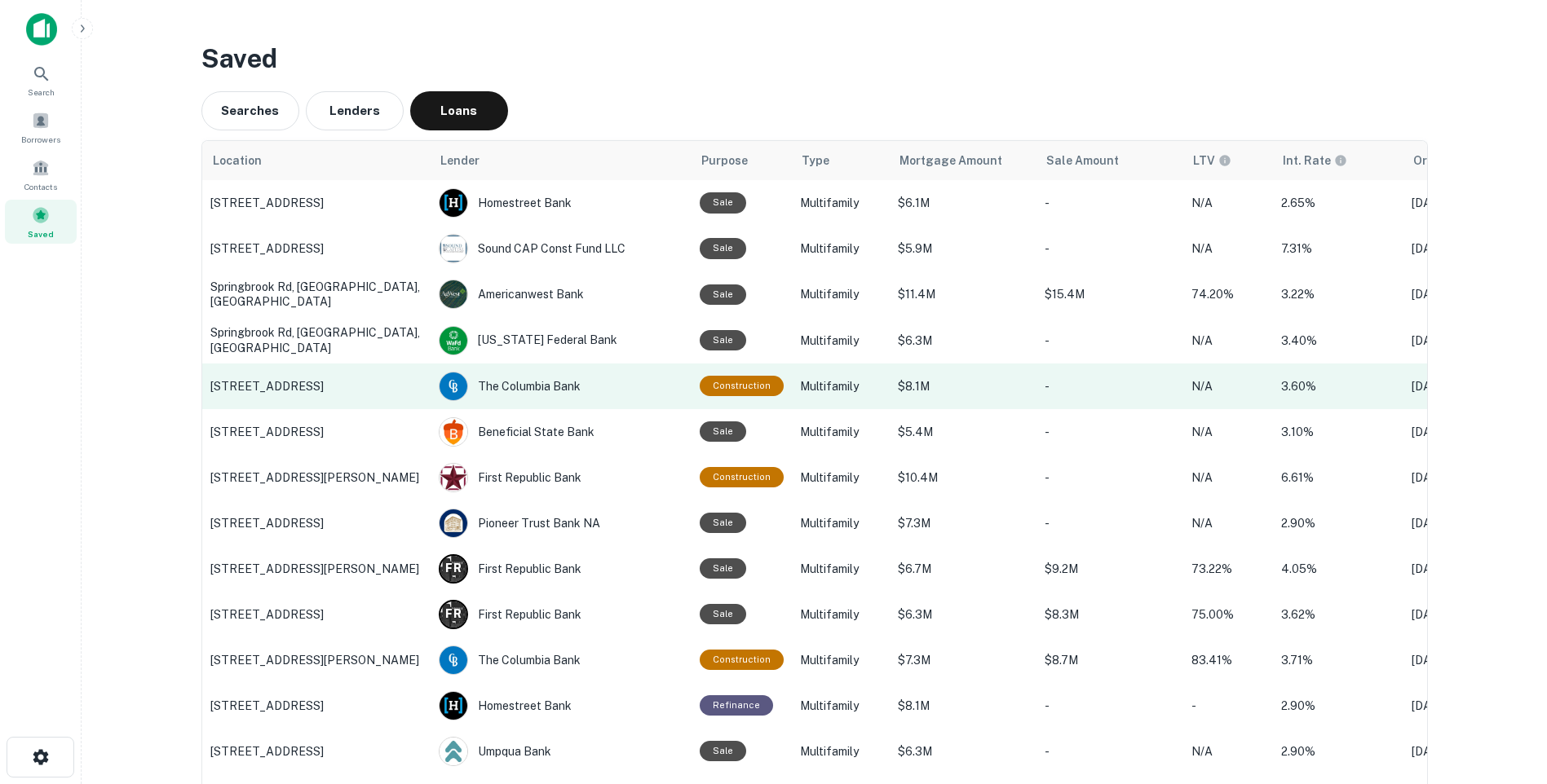
click at [300, 386] on p "5175 Homedale Rd, Klamath Falls, OR" at bounding box center [316, 386] width 212 height 14
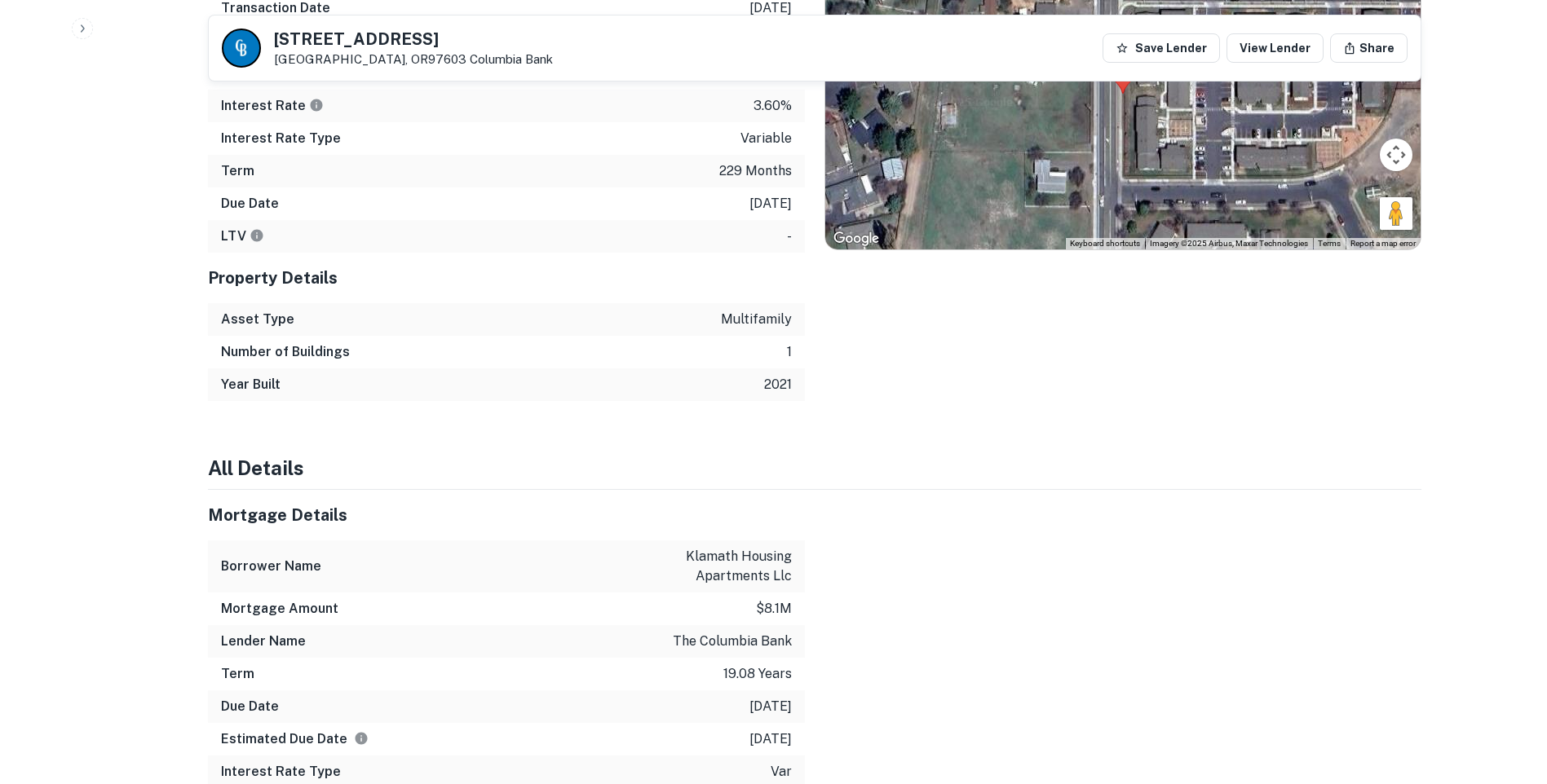
scroll to position [1142, 0]
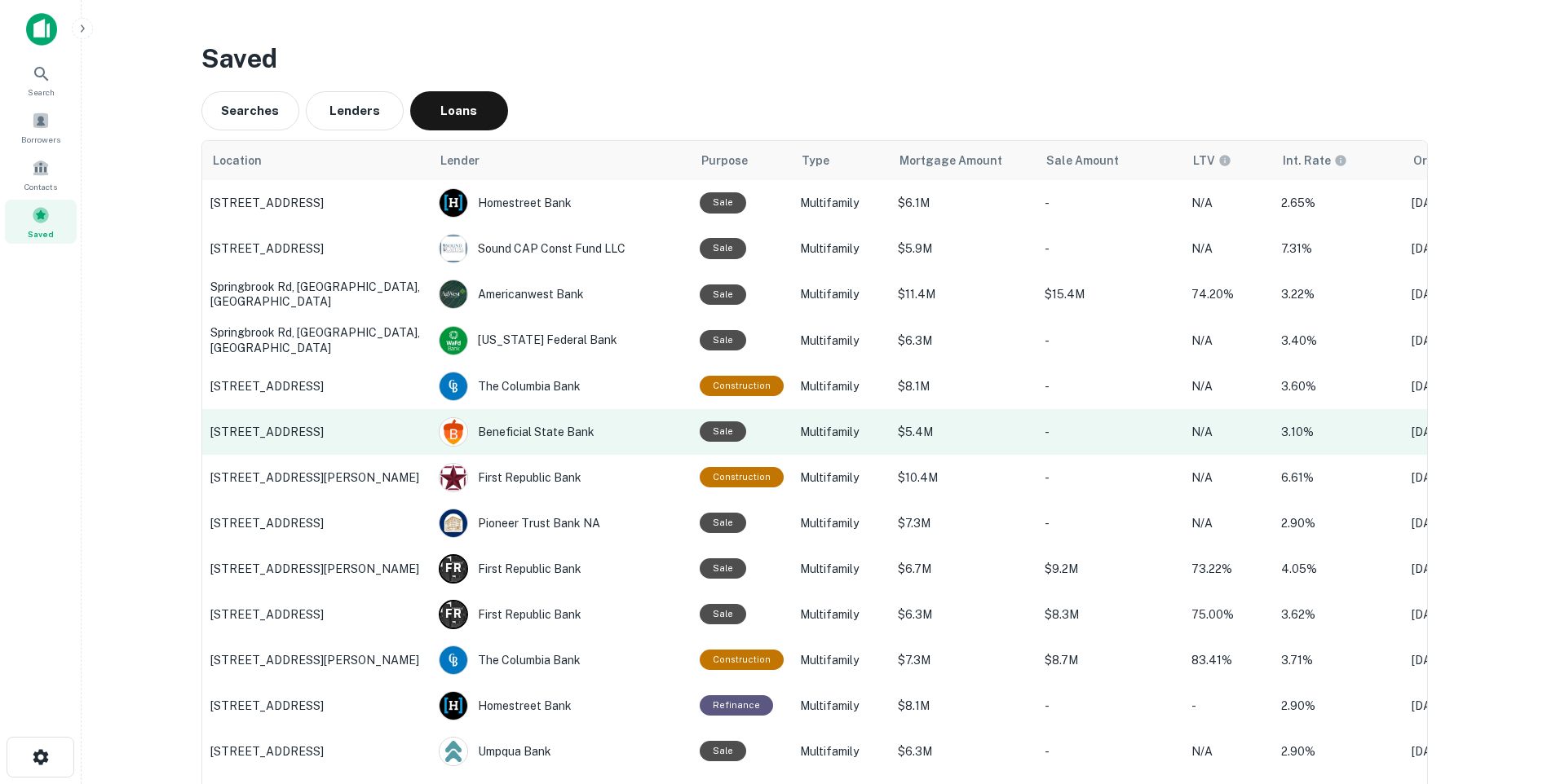
click at [293, 435] on p "2609 SE 145th Ave, Portland, OR" at bounding box center [316, 432] width 212 height 14
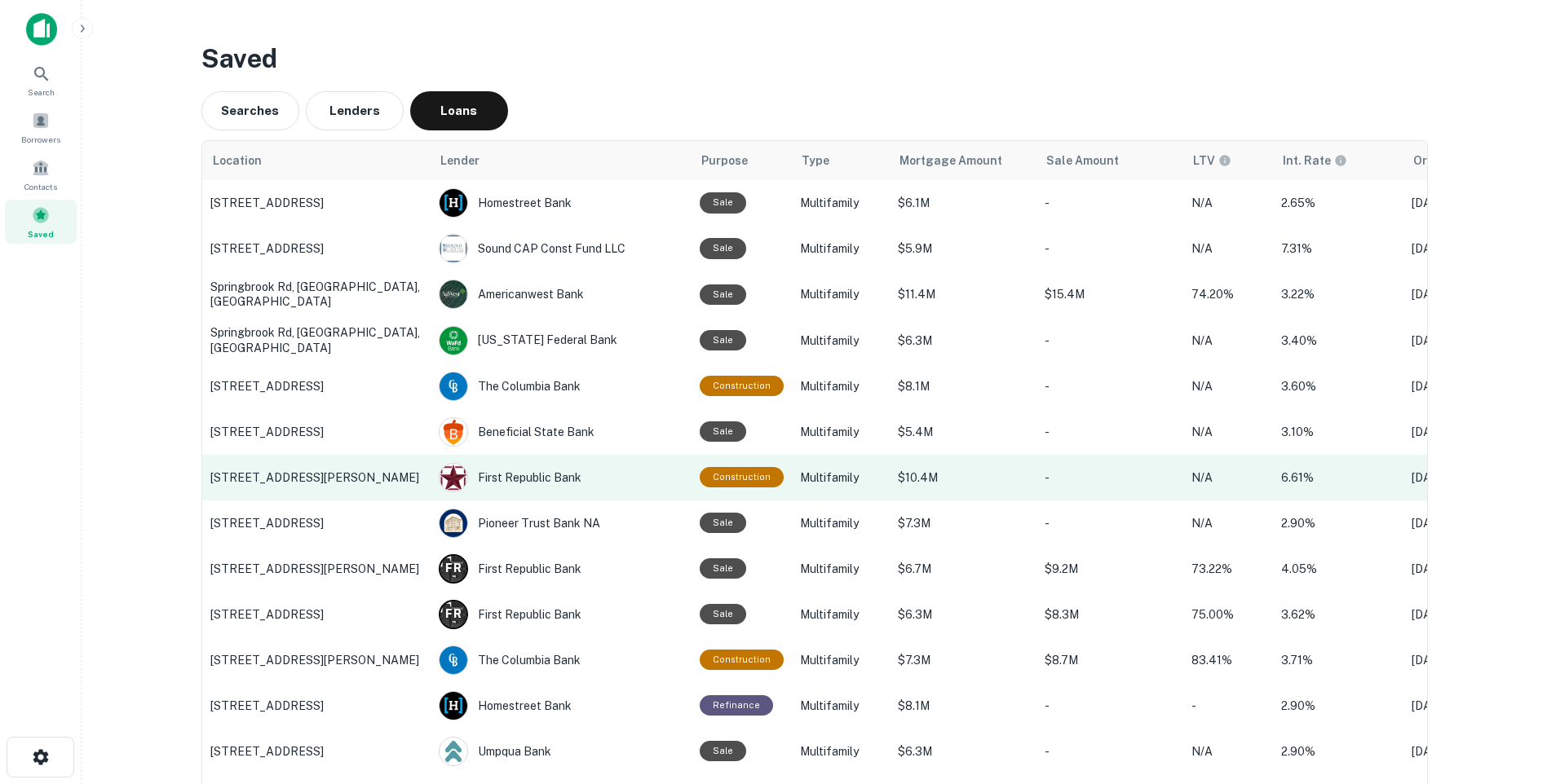
click at [286, 485] on td "5960 E BURNSIDE ST, Portland, OR" at bounding box center [316, 478] width 229 height 46
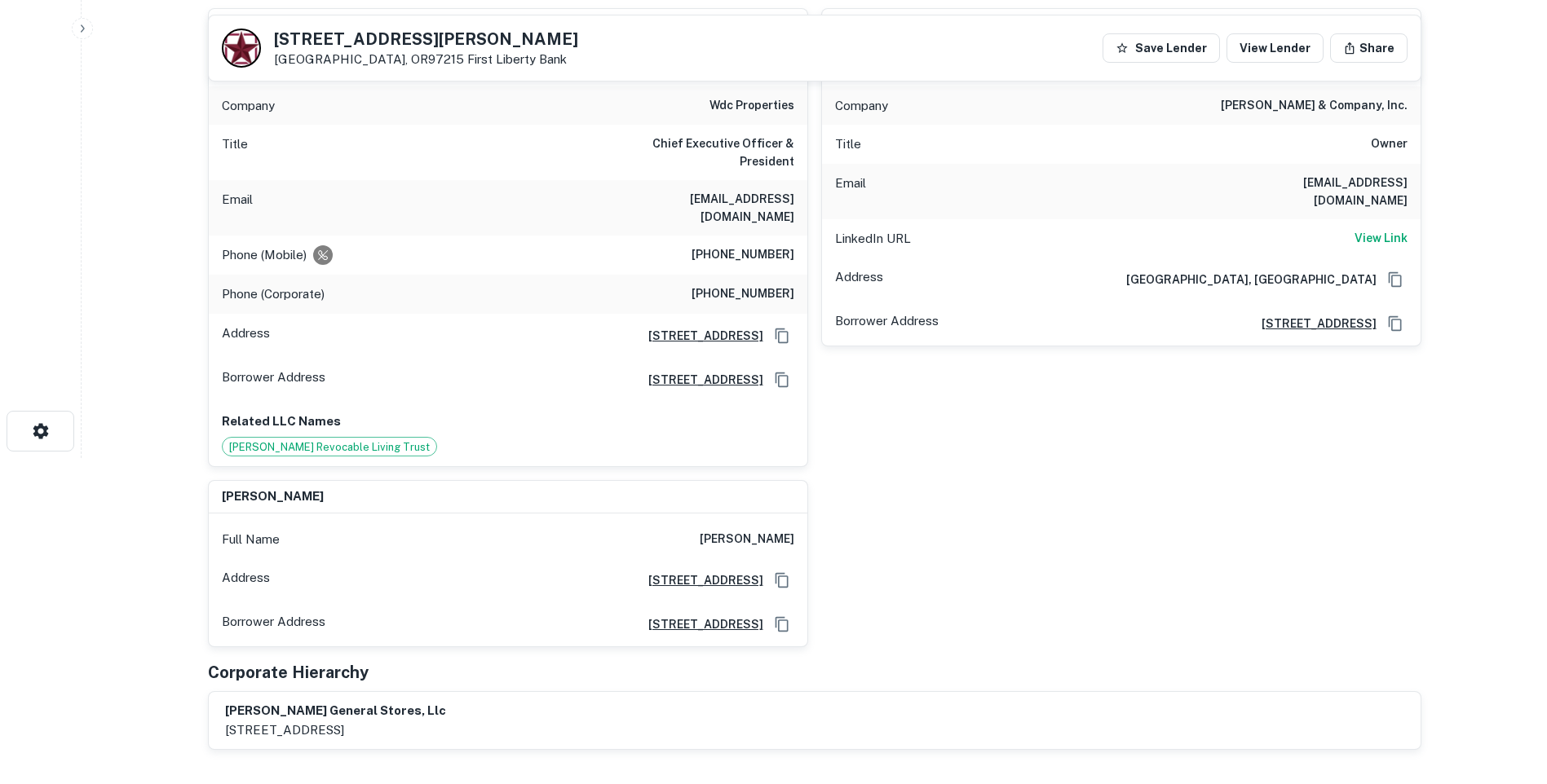
scroll to position [163, 0]
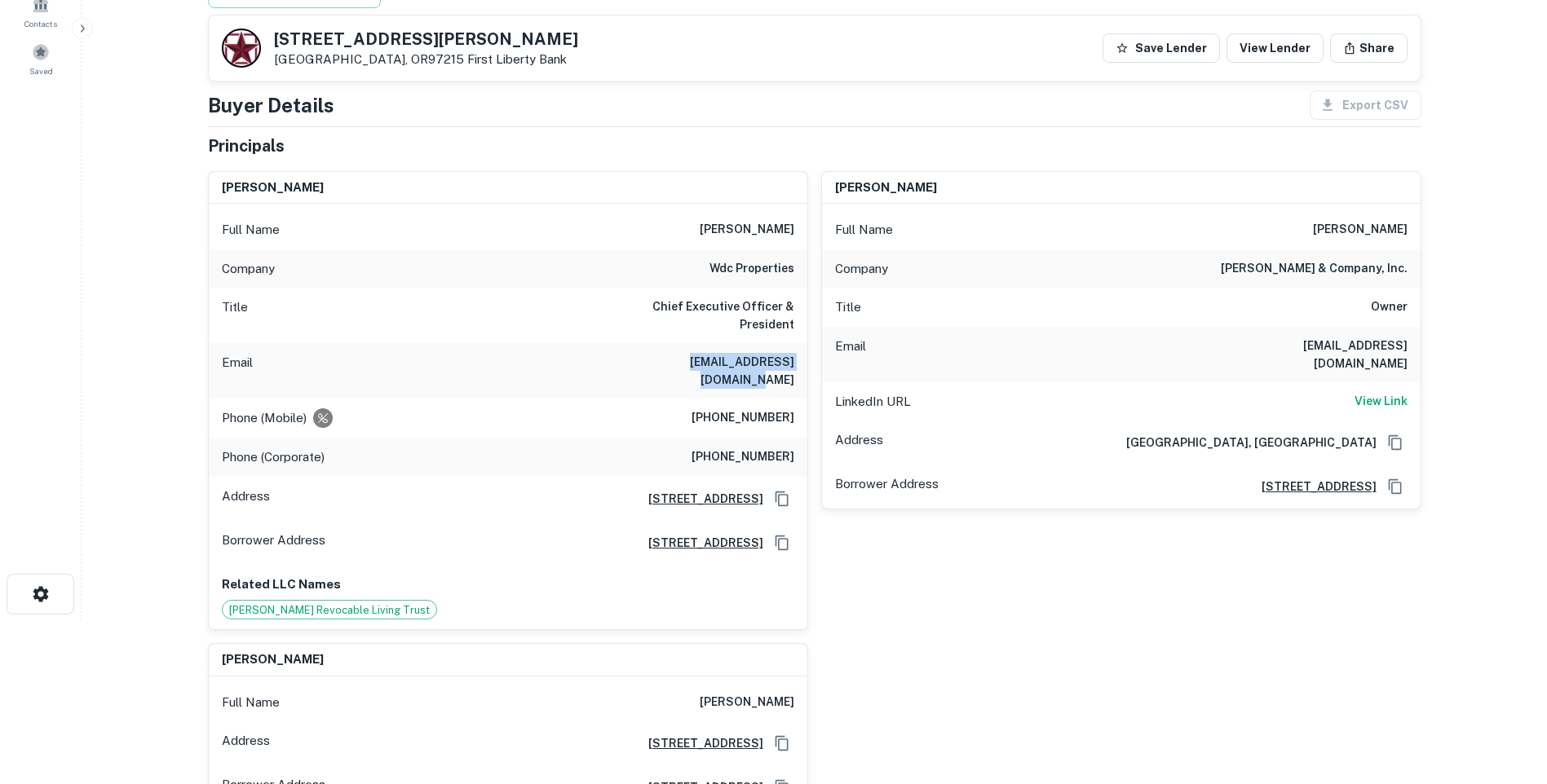
drag, startPoint x: 638, startPoint y: 346, endPoint x: 795, endPoint y: 355, distance: 157.3
click at [795, 355] on div "Email madden@wdcproperties.com" at bounding box center [508, 371] width 599 height 56
copy h6 "madden@wdcproperties.com"
click at [1380, 392] on h6 "View Link" at bounding box center [1381, 401] width 53 height 18
drag, startPoint x: 1223, startPoint y: 348, endPoint x: 1432, endPoint y: 351, distance: 209.0
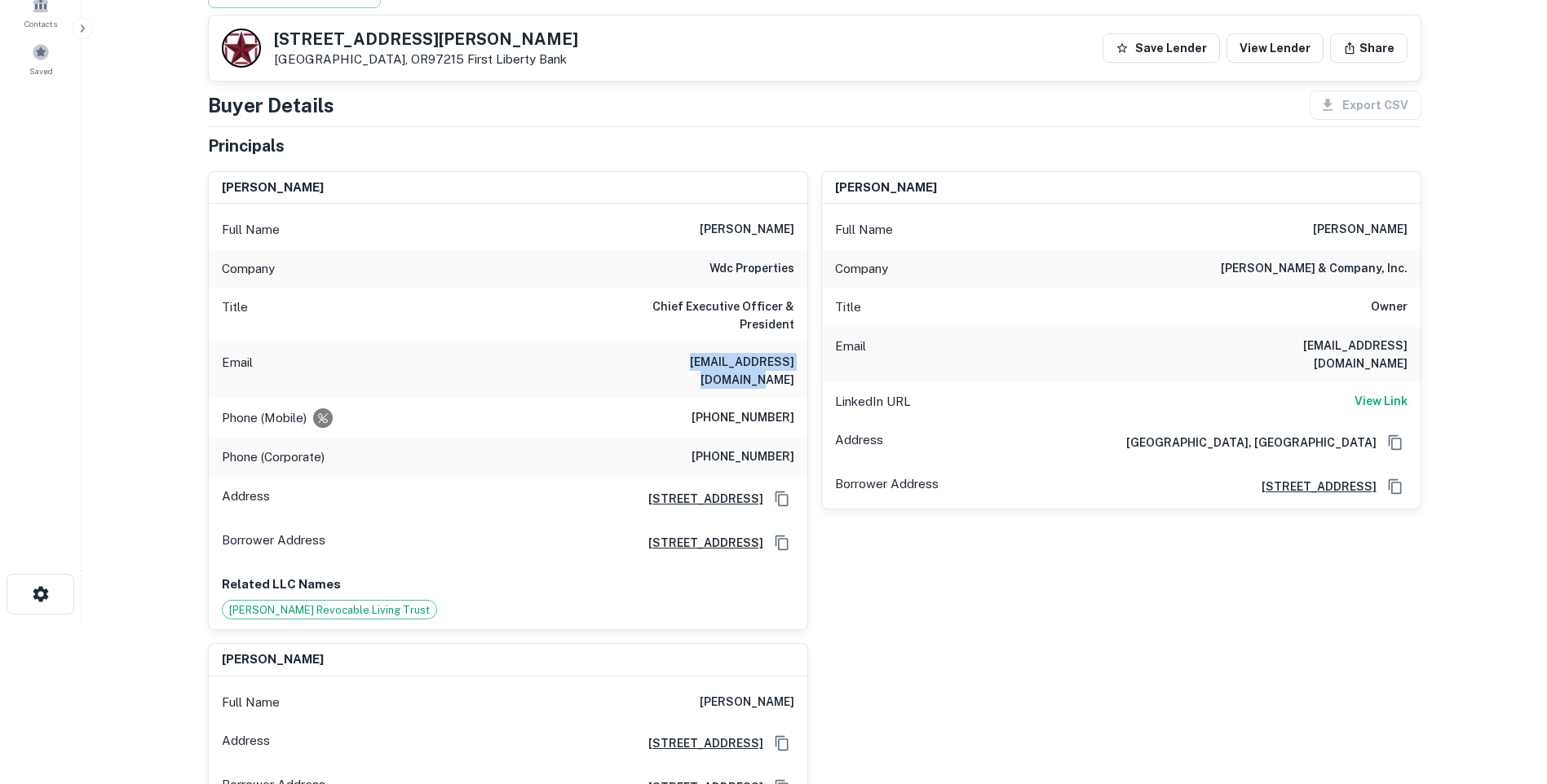
copy h6 "rjacobson@jacobsoncompany.com"
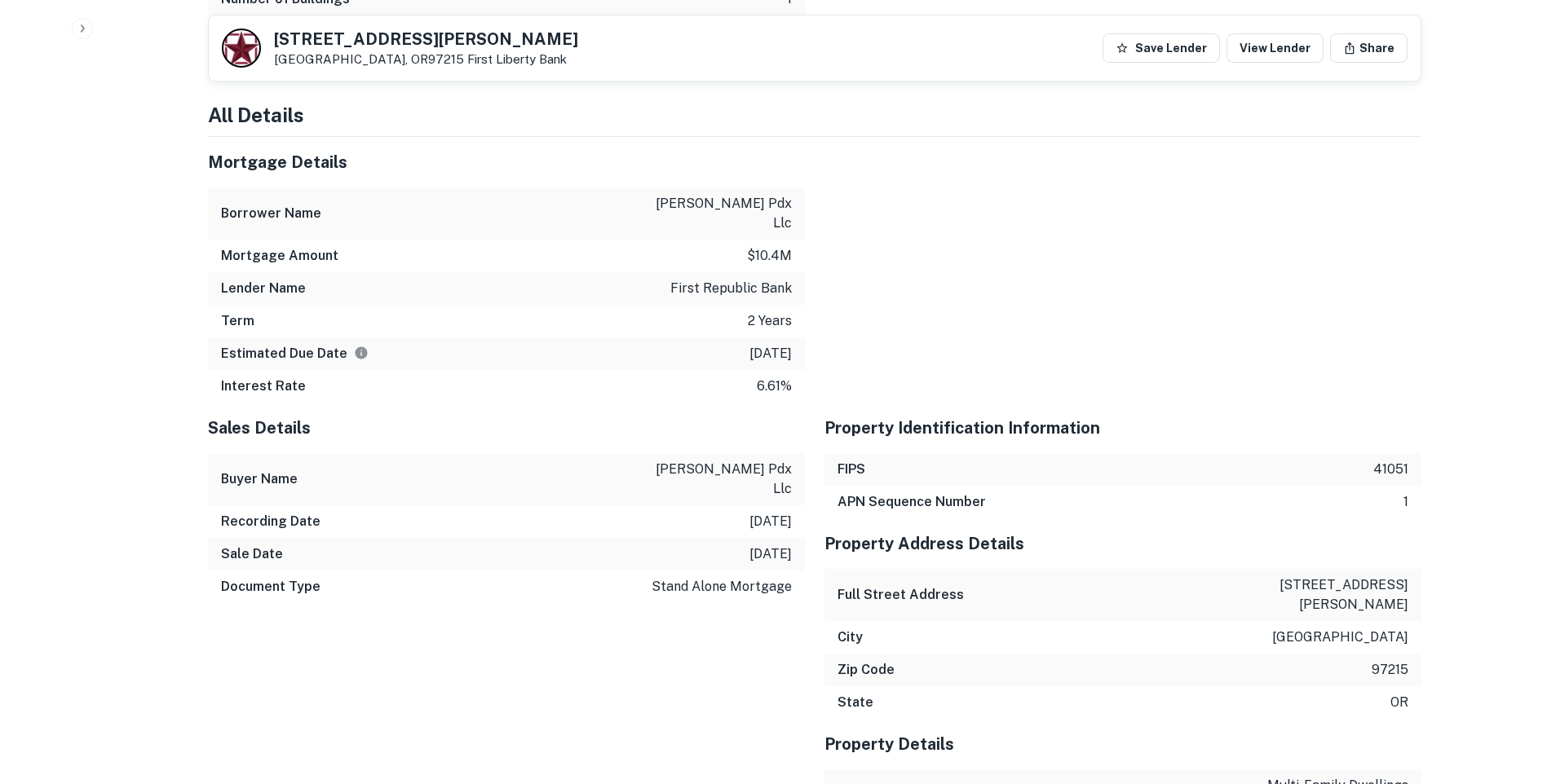
scroll to position [1794, 0]
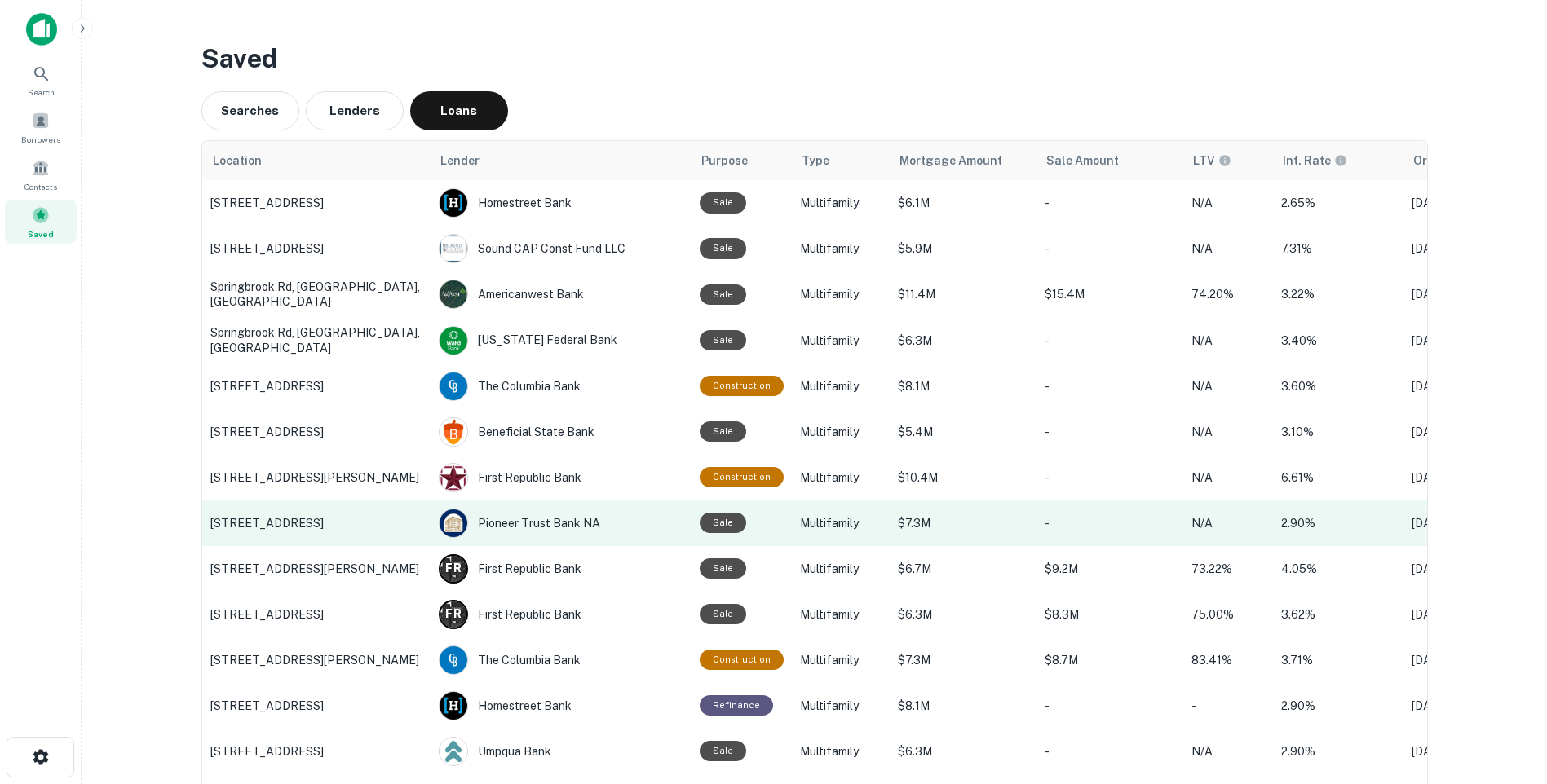
click at [315, 528] on p "123 SE 13th Ave, Portland, OR" at bounding box center [316, 523] width 212 height 14
